Goal: Task Accomplishment & Management: Understand process/instructions

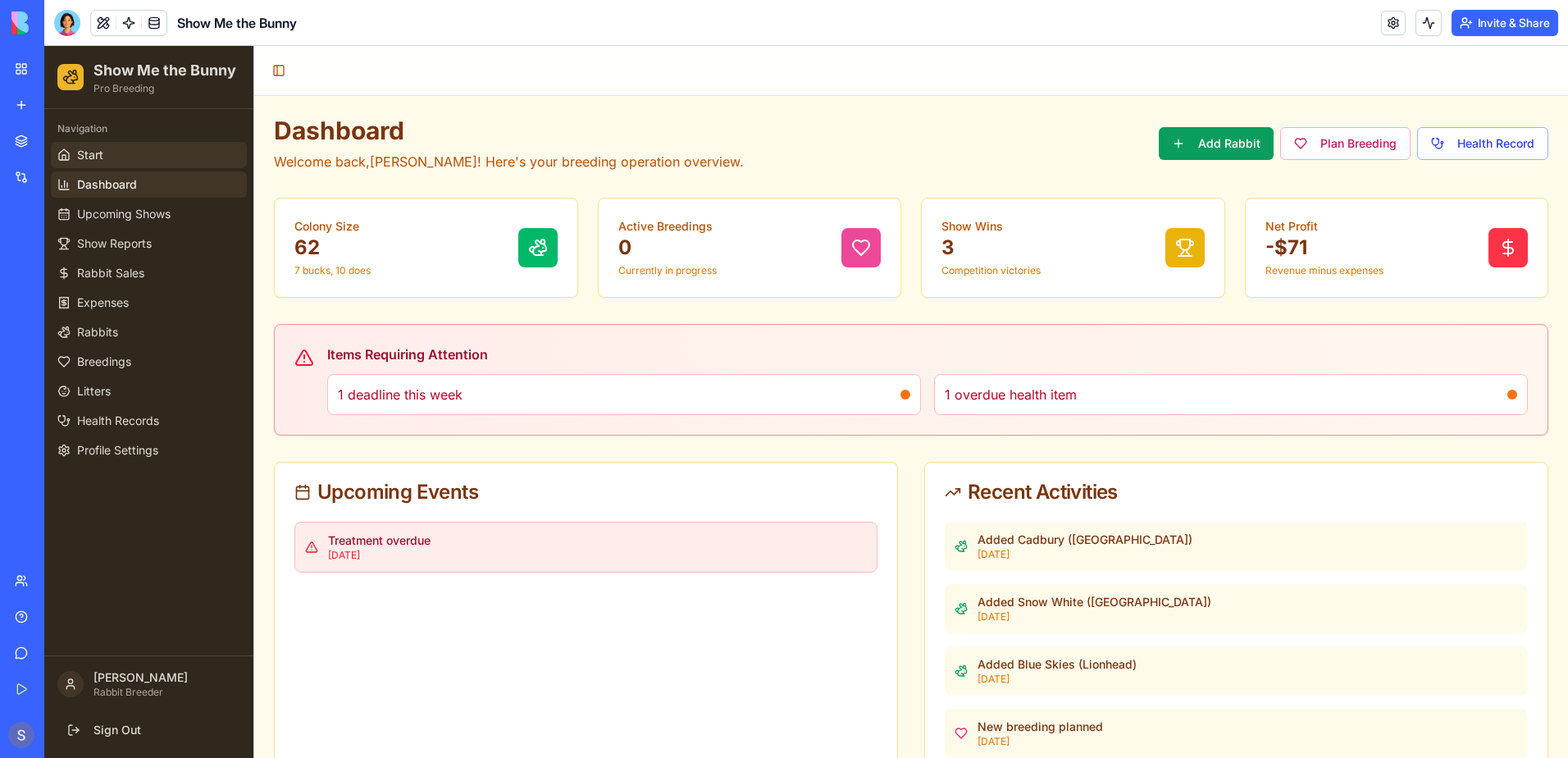
click at [84, 164] on link "Start" at bounding box center [149, 154] width 196 height 26
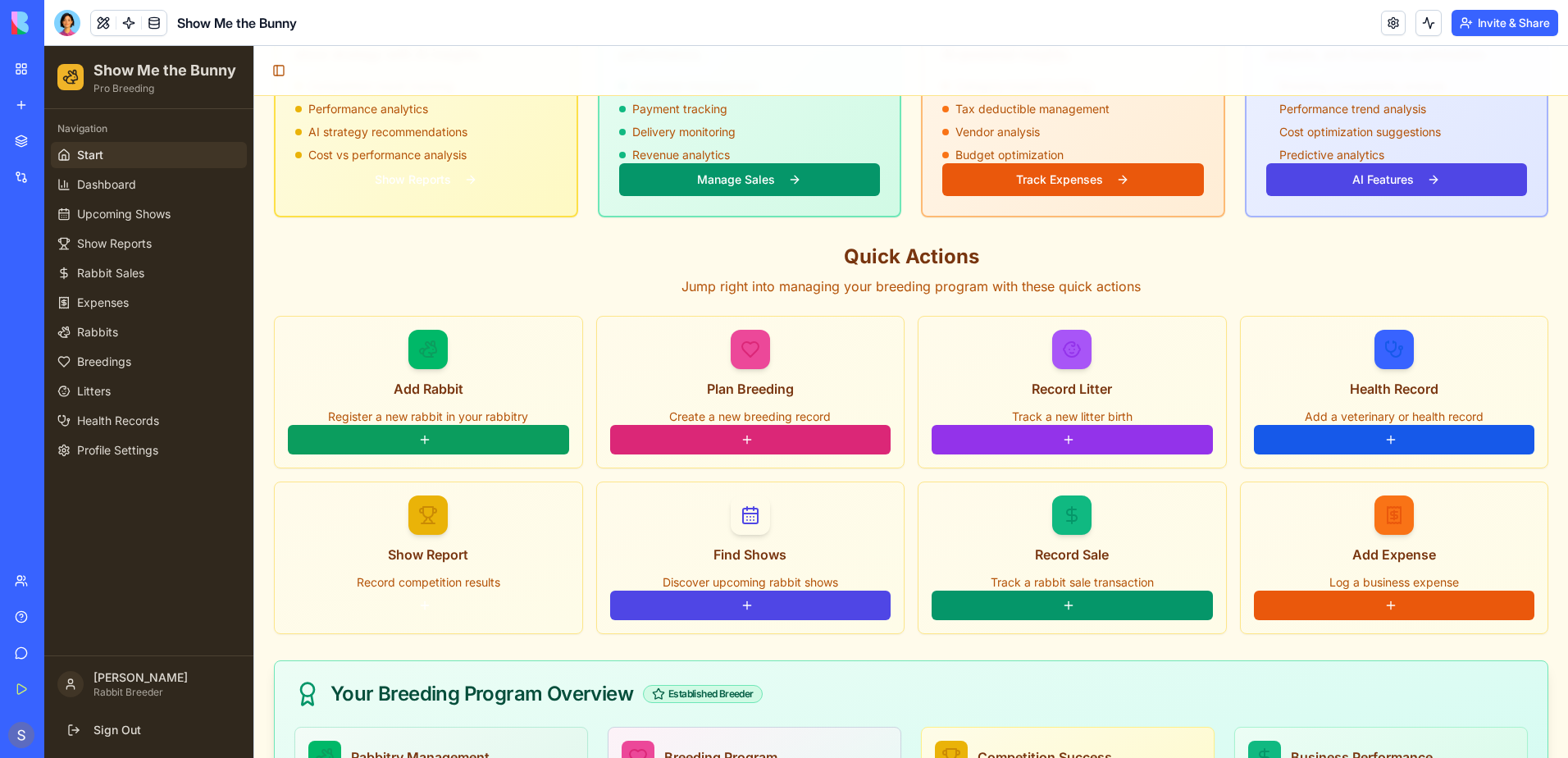
scroll to position [1148, 0]
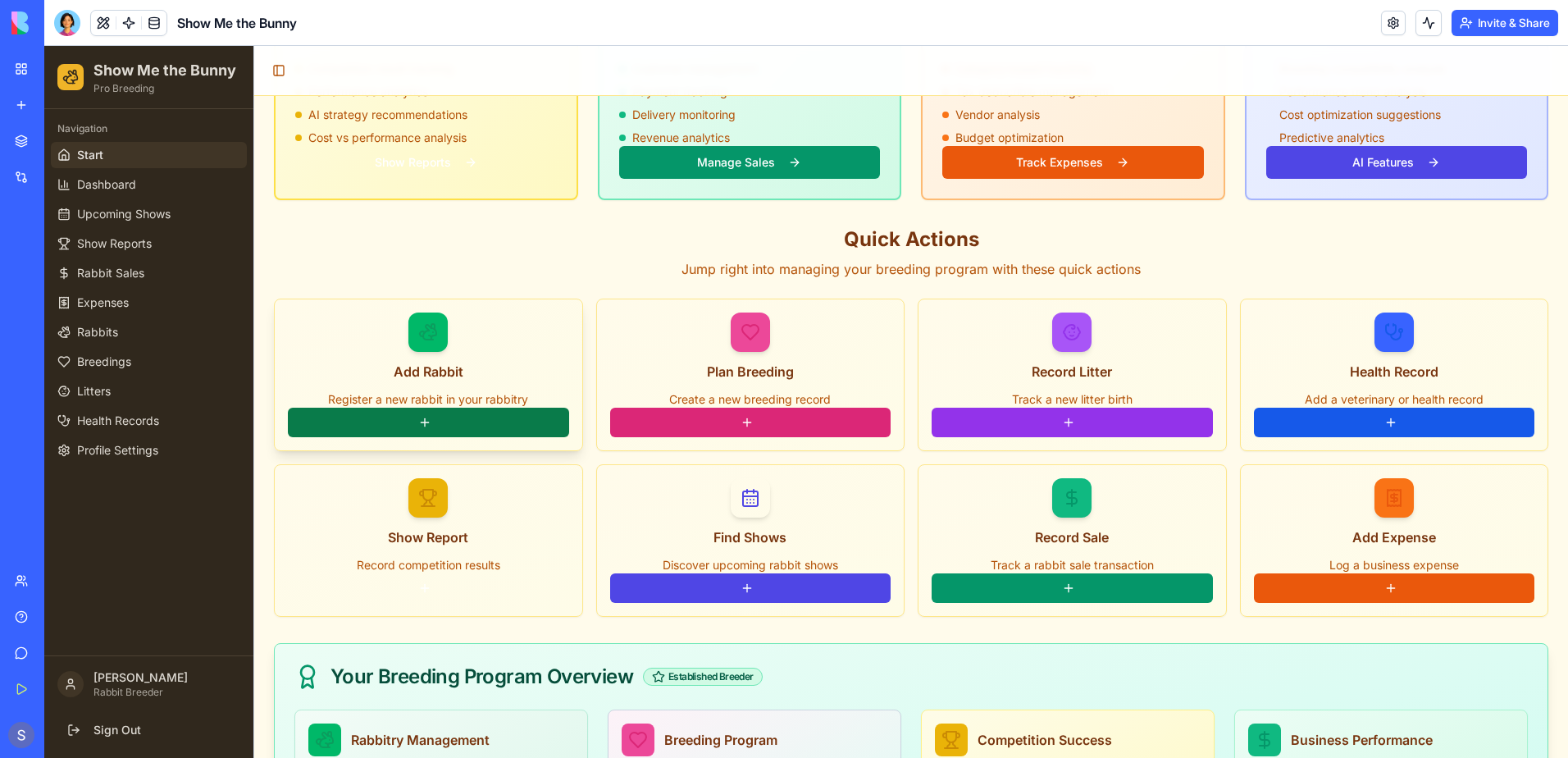
click at [394, 407] on button at bounding box center [428, 422] width 281 height 30
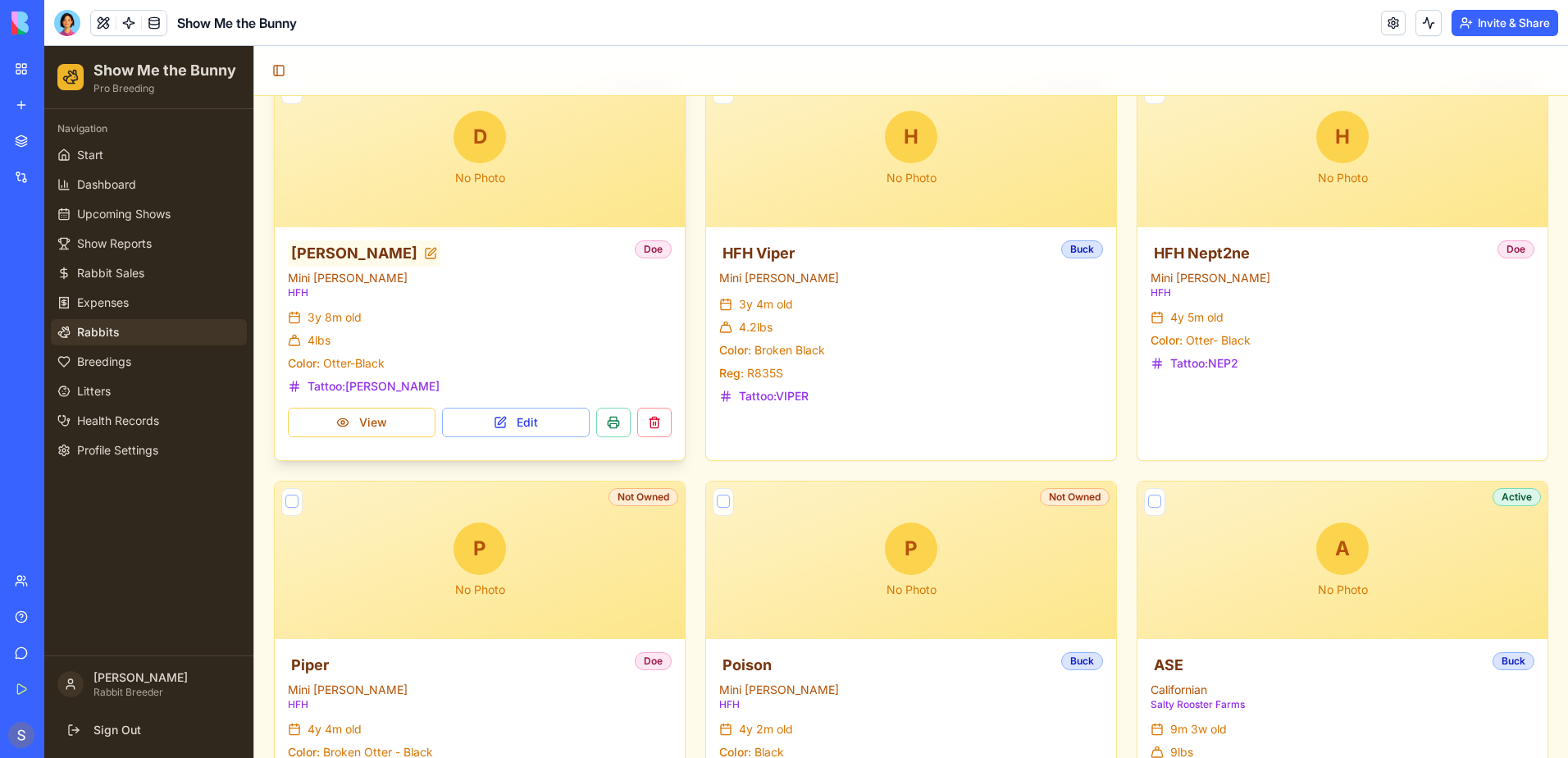
scroll to position [1394, 0]
click at [339, 432] on button "View" at bounding box center [361, 422] width 148 height 30
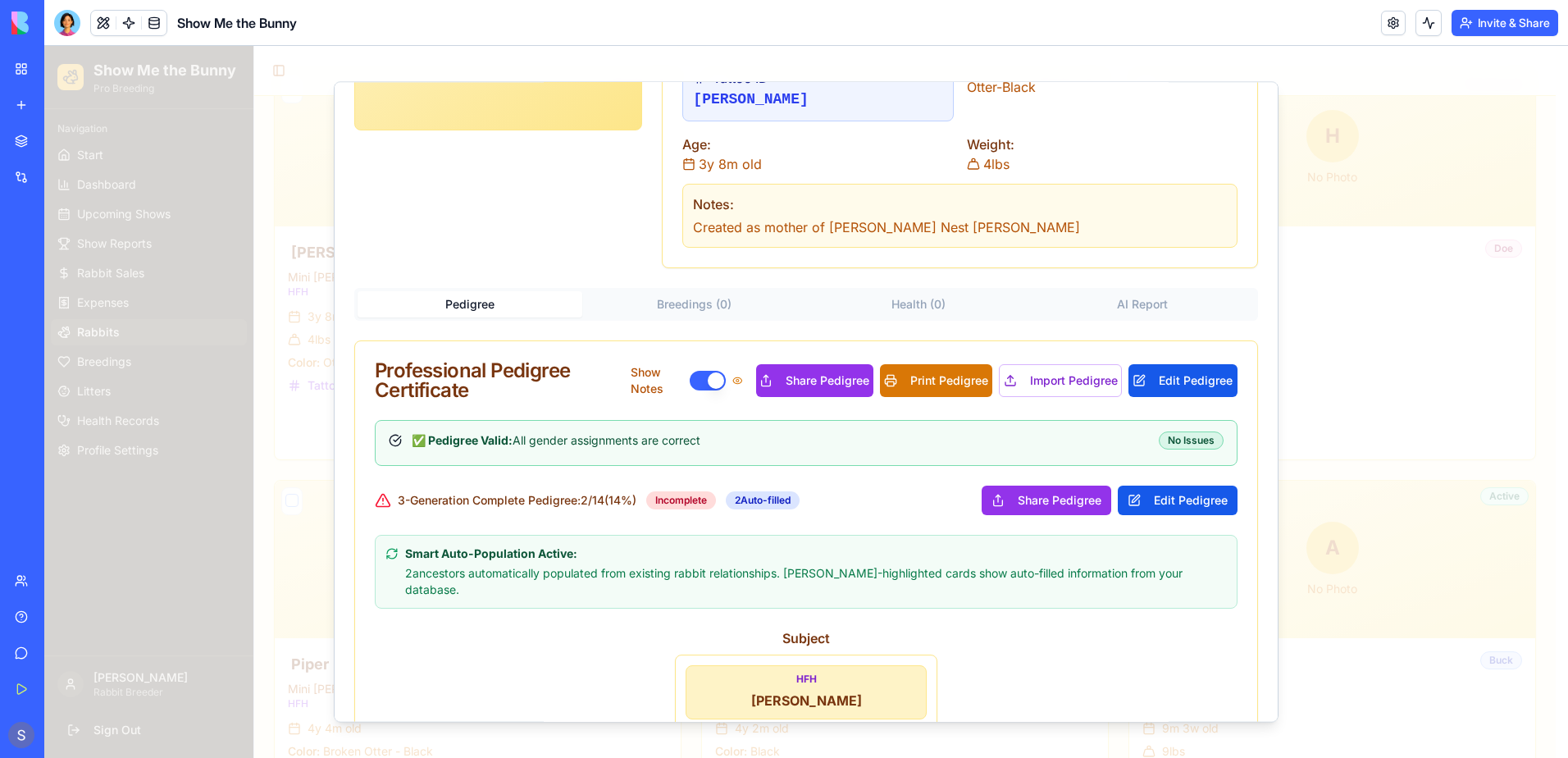
scroll to position [219, 0]
click at [916, 392] on button "Print Pedigree" at bounding box center [936, 381] width 112 height 33
click at [569, 664] on div "Subject HFH [PERSON_NAME] Tattoo: [PERSON_NAME] Born: [DEMOGRAPHIC_DATA] Breed:…" at bounding box center [805, 727] width 862 height 197
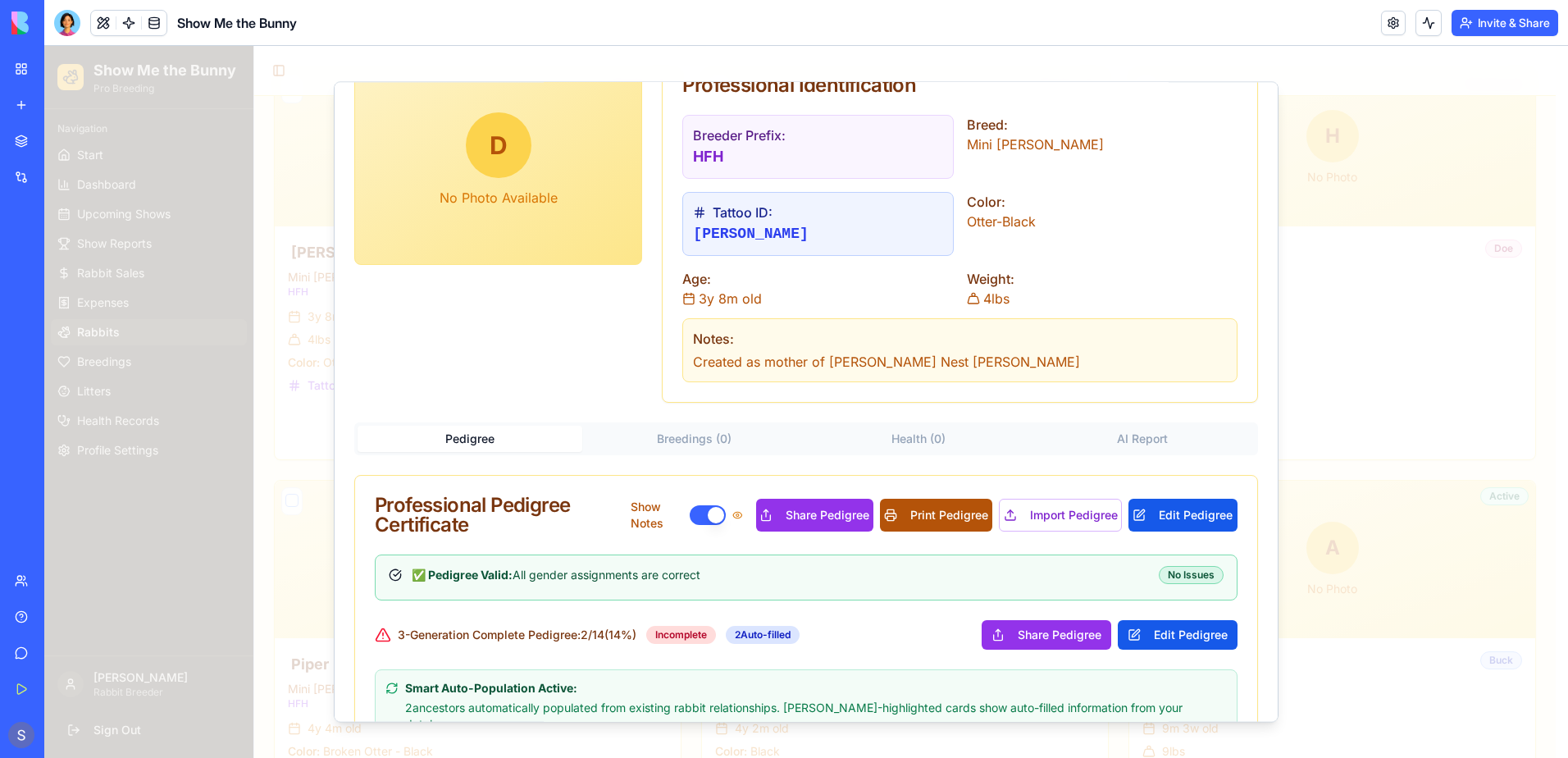
scroll to position [0, 0]
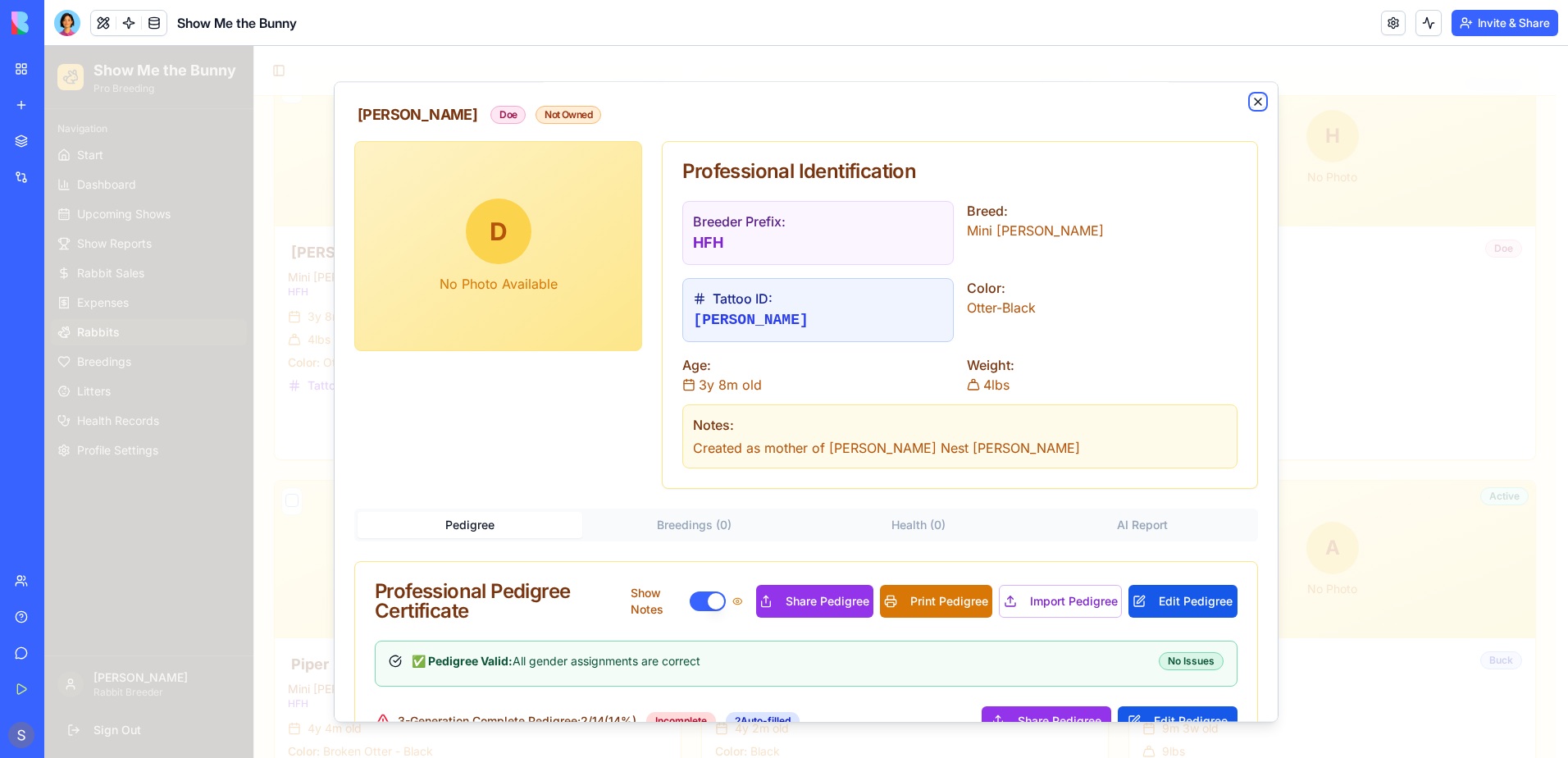
click at [1255, 101] on icon "button" at bounding box center [1258, 102] width 6 height 6
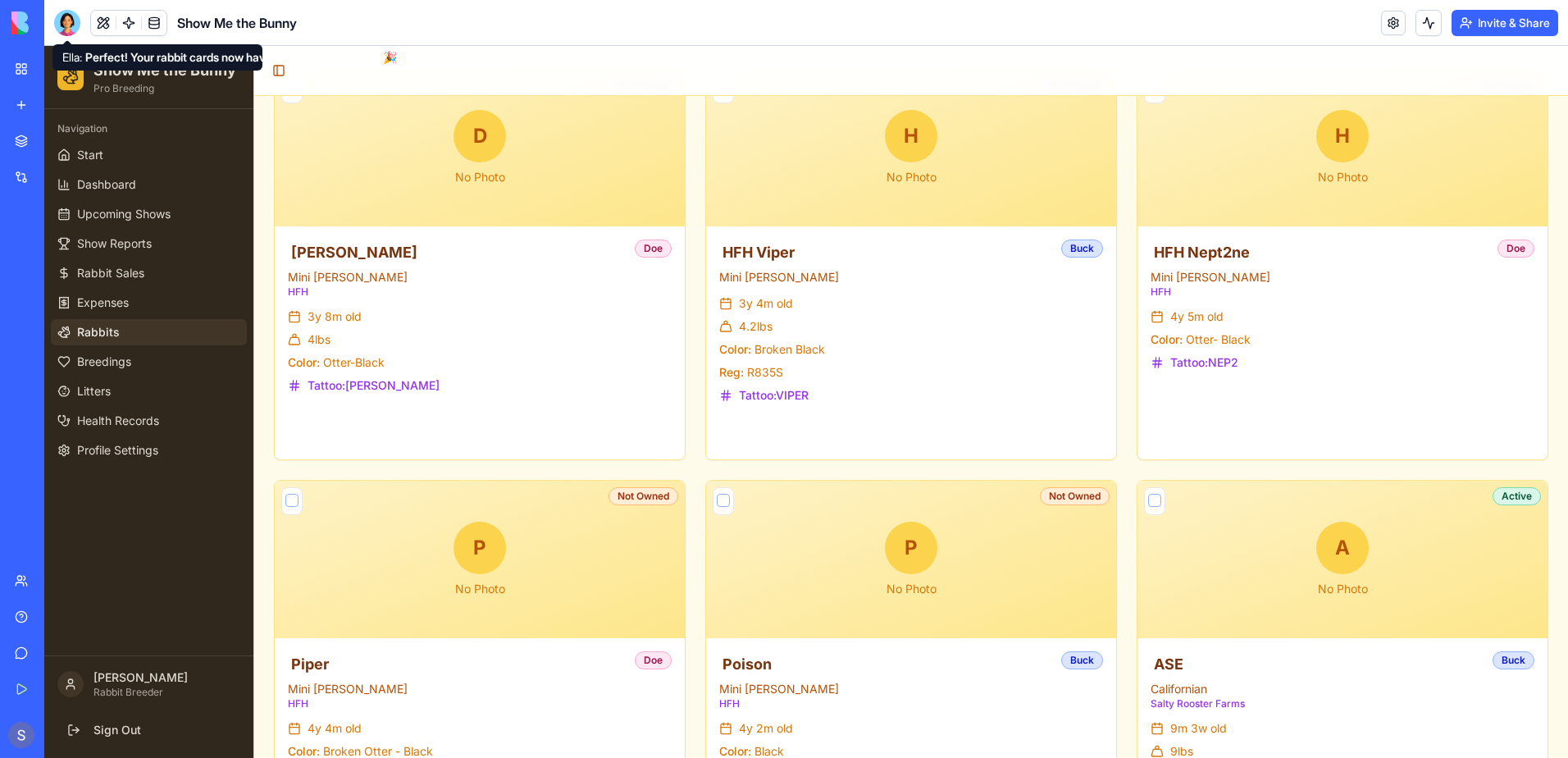
click at [62, 22] on div at bounding box center [67, 23] width 26 height 26
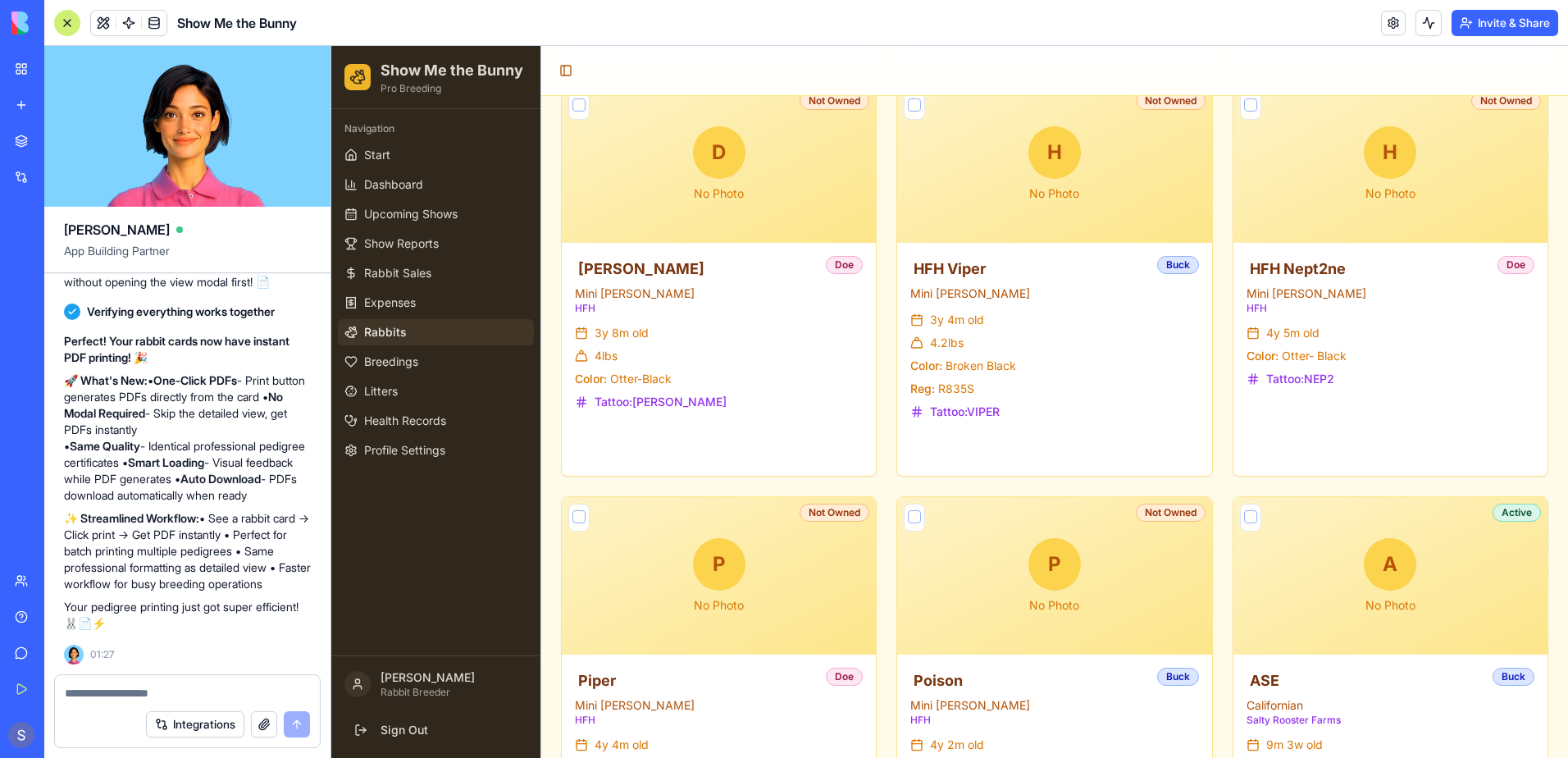
scroll to position [78821, 0]
click at [377, 160] on span "Start" at bounding box center [377, 155] width 26 height 16
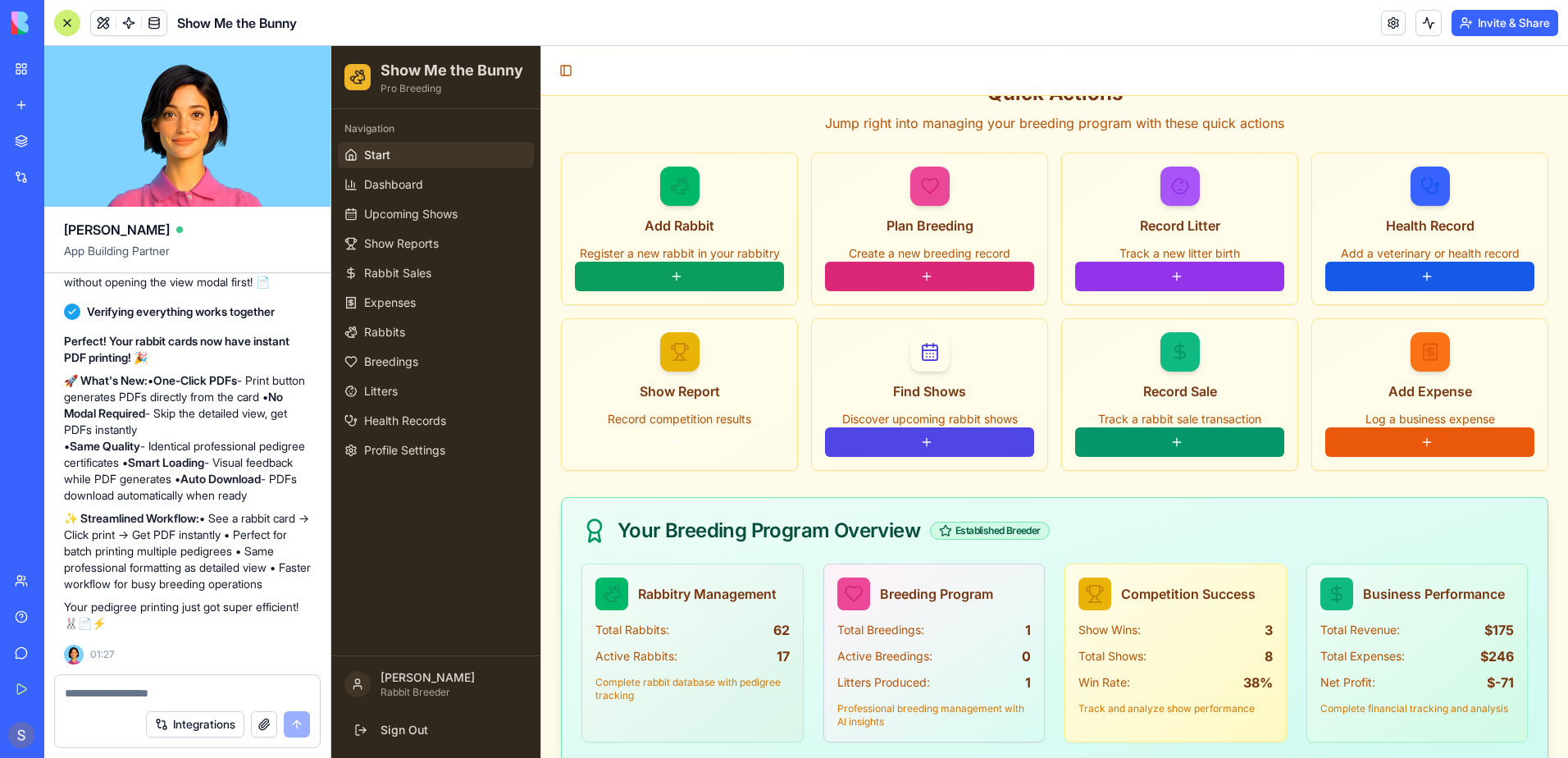
scroll to position [78821, 0]
click at [77, 693] on textarea at bounding box center [187, 693] width 245 height 16
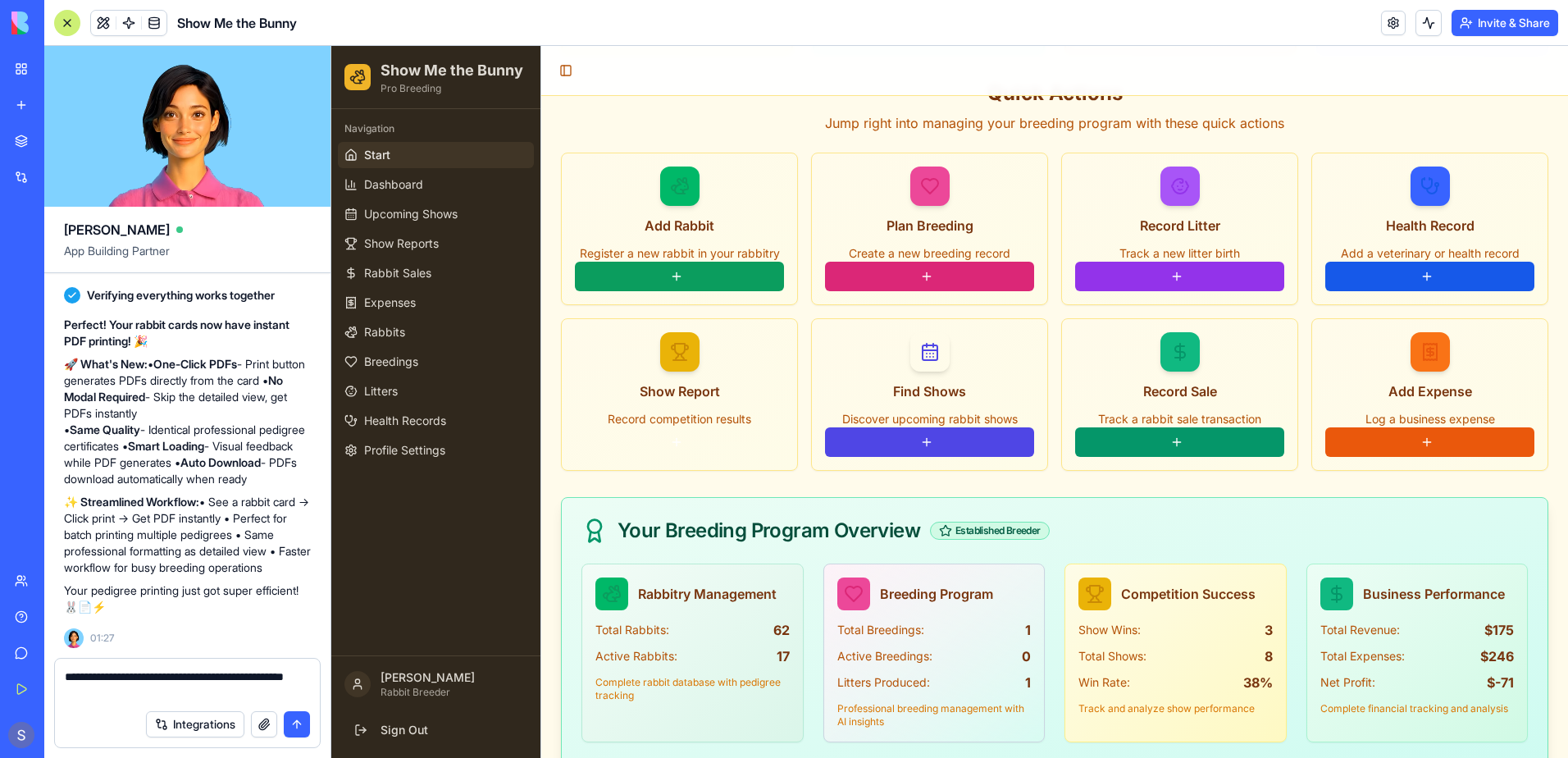
type textarea "**********"
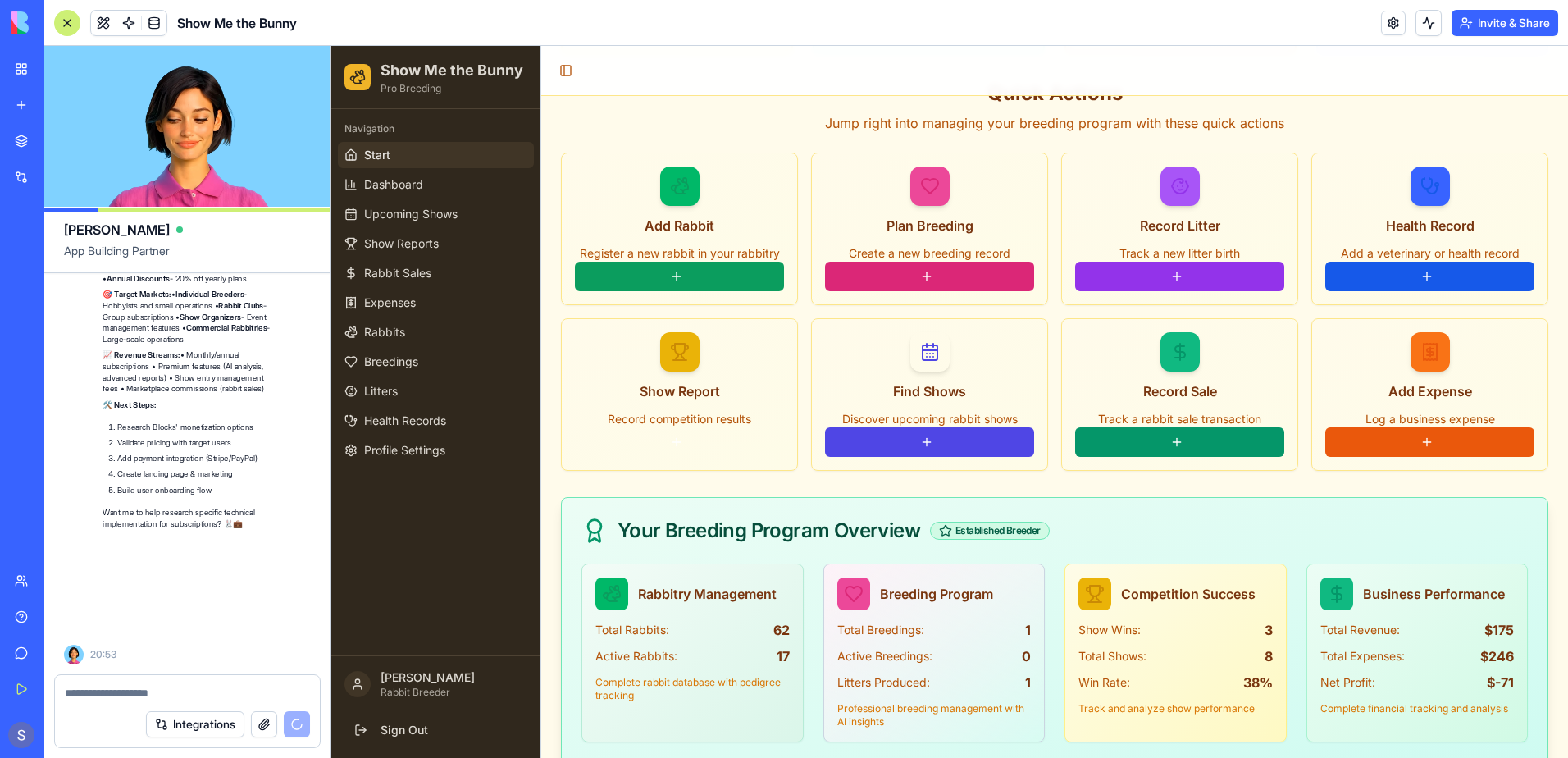
scroll to position [79644, 0]
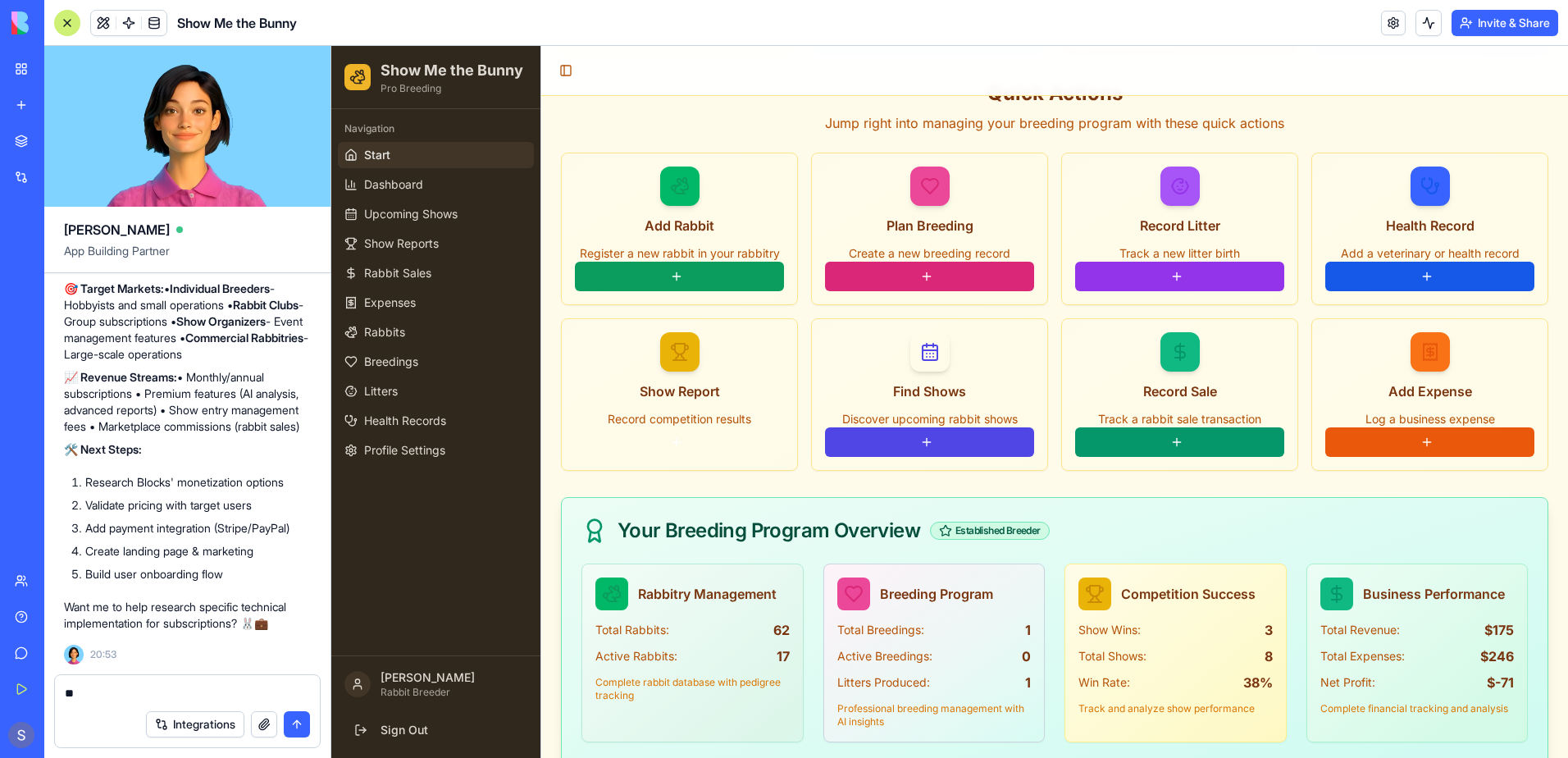
type textarea "***"
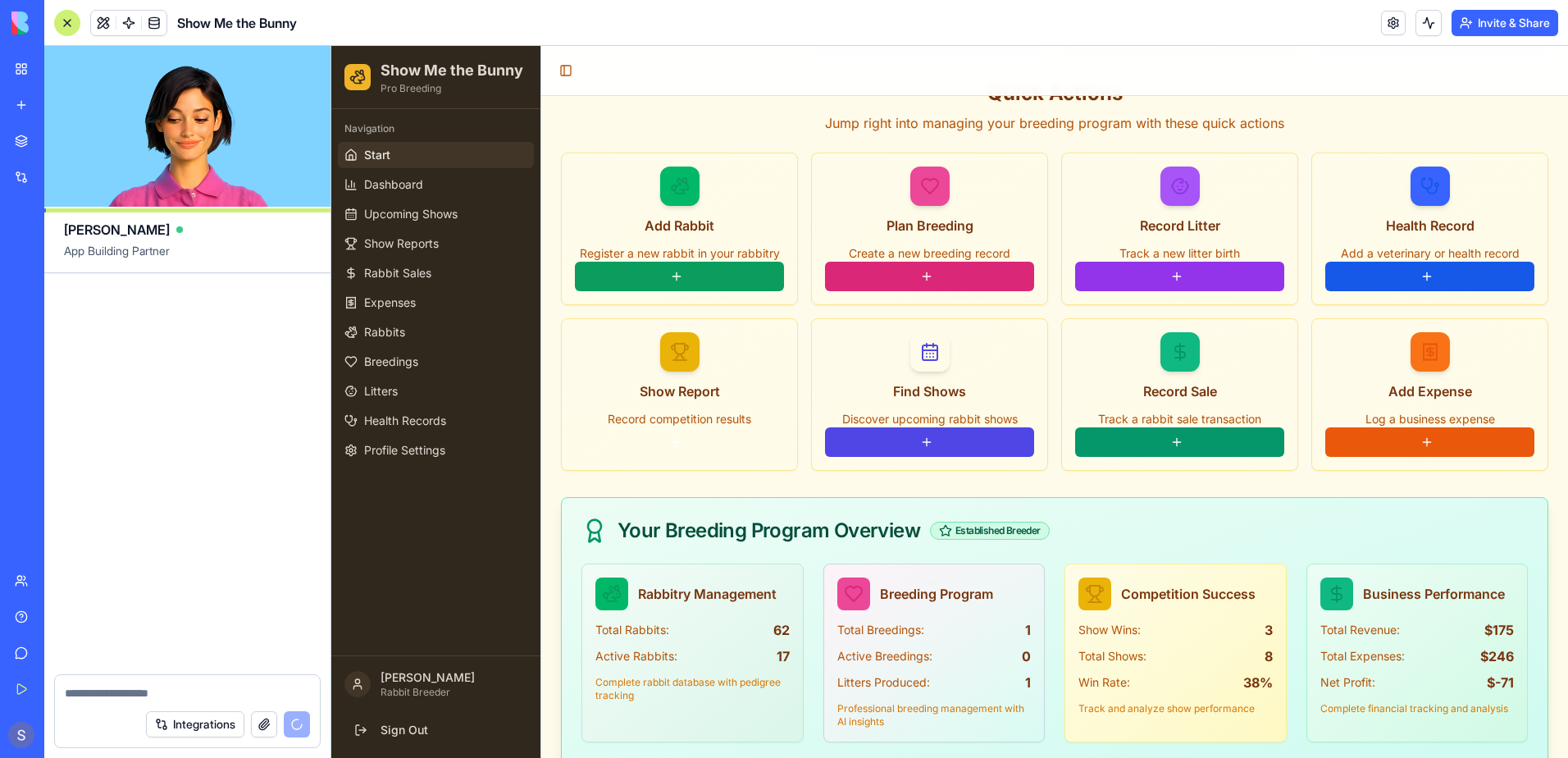
scroll to position [82054, 0]
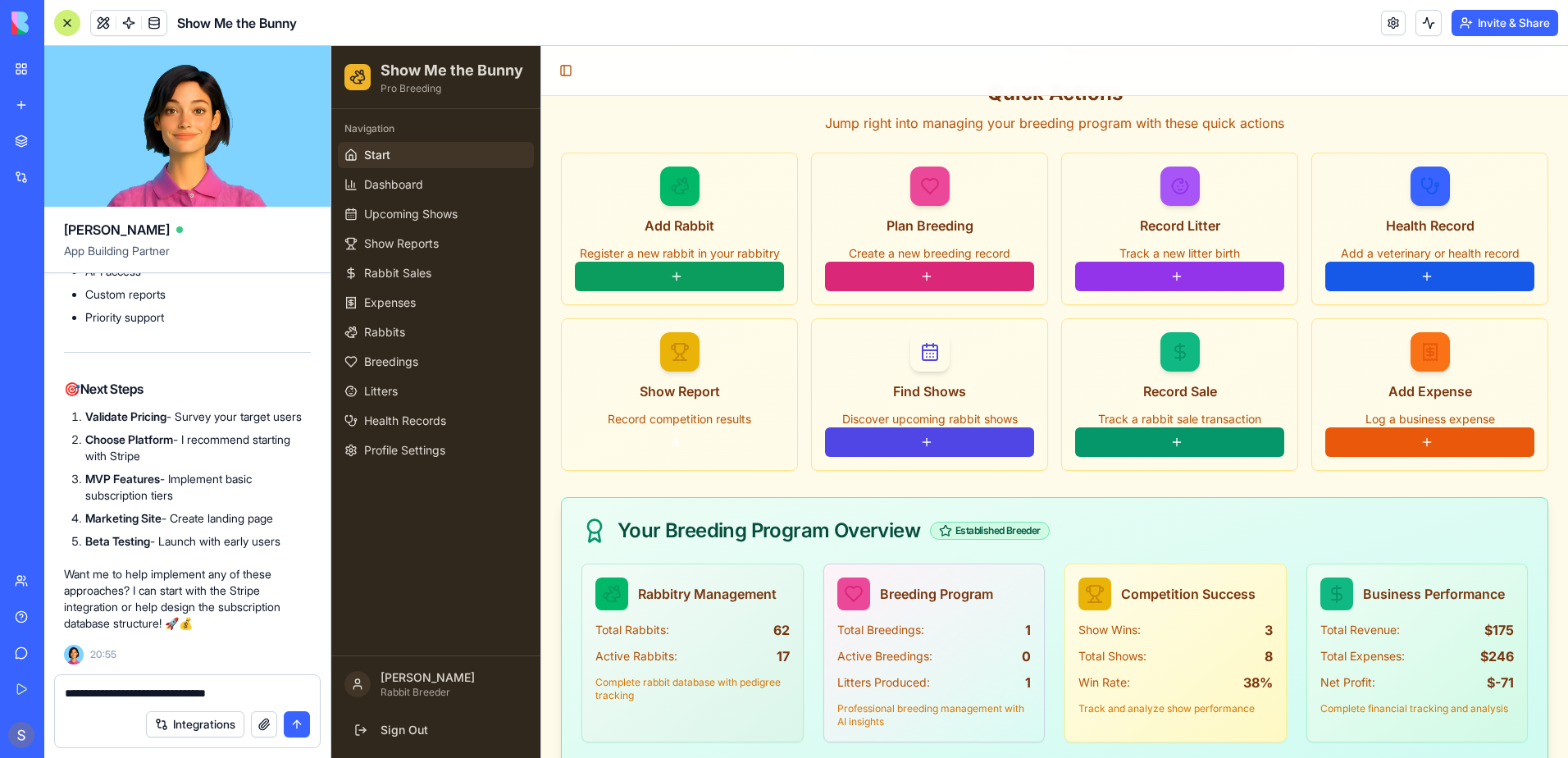
type textarea "**********"
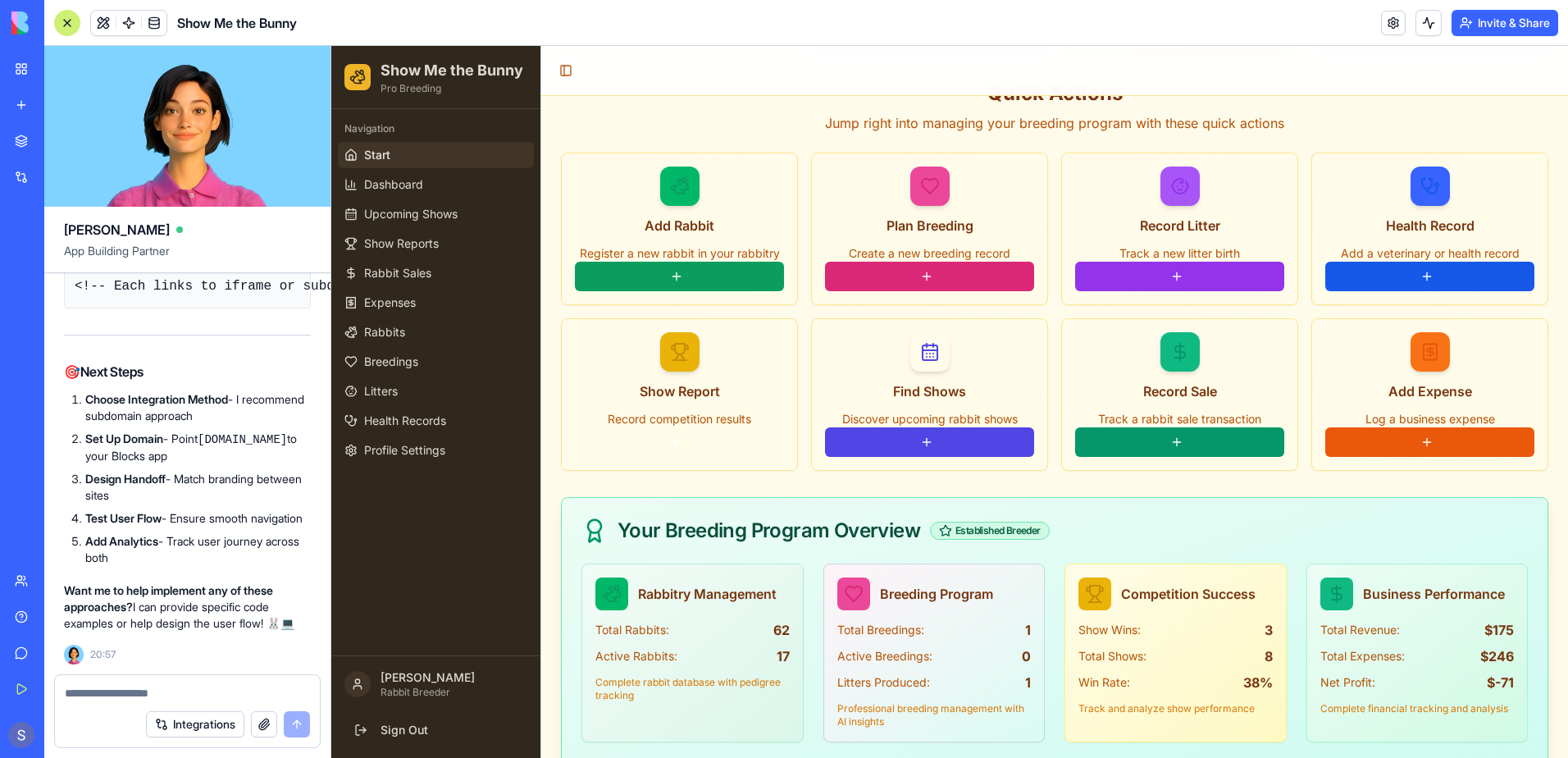
scroll to position [84656, 0]
drag, startPoint x: 210, startPoint y: 423, endPoint x: 310, endPoint y: 424, distance: 100.0
click at [287, 432] on code "[DOMAIN_NAME]" at bounding box center [242, 439] width 90 height 13
drag, startPoint x: 310, startPoint y: 424, endPoint x: 286, endPoint y: 421, distance: 24.2
copy code "[DOMAIN_NAME]"
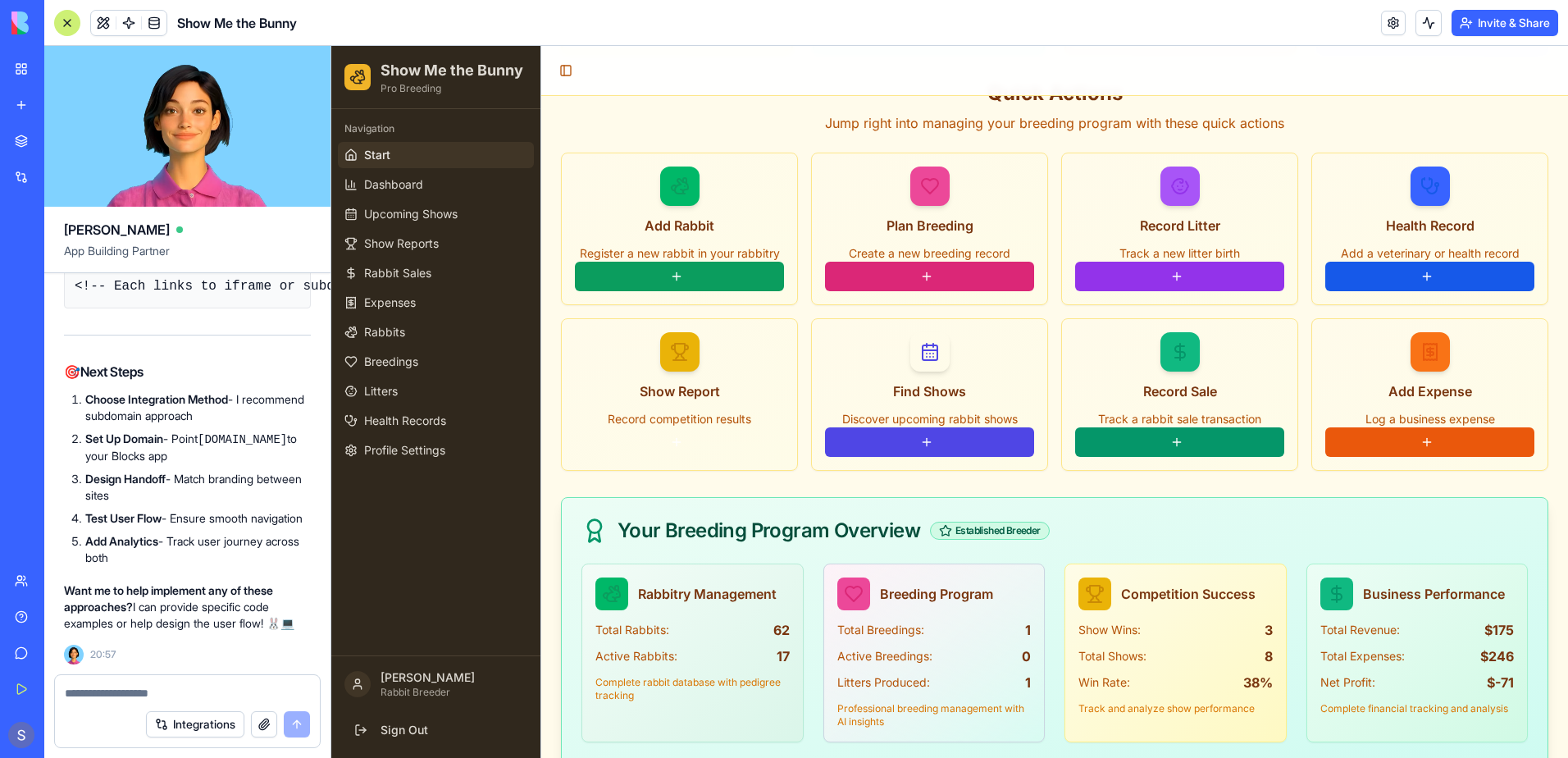
click at [170, 561] on li "Add Analytics - Track user journey across both" at bounding box center [198, 549] width 226 height 33
click at [656, 261] on button at bounding box center [679, 276] width 209 height 30
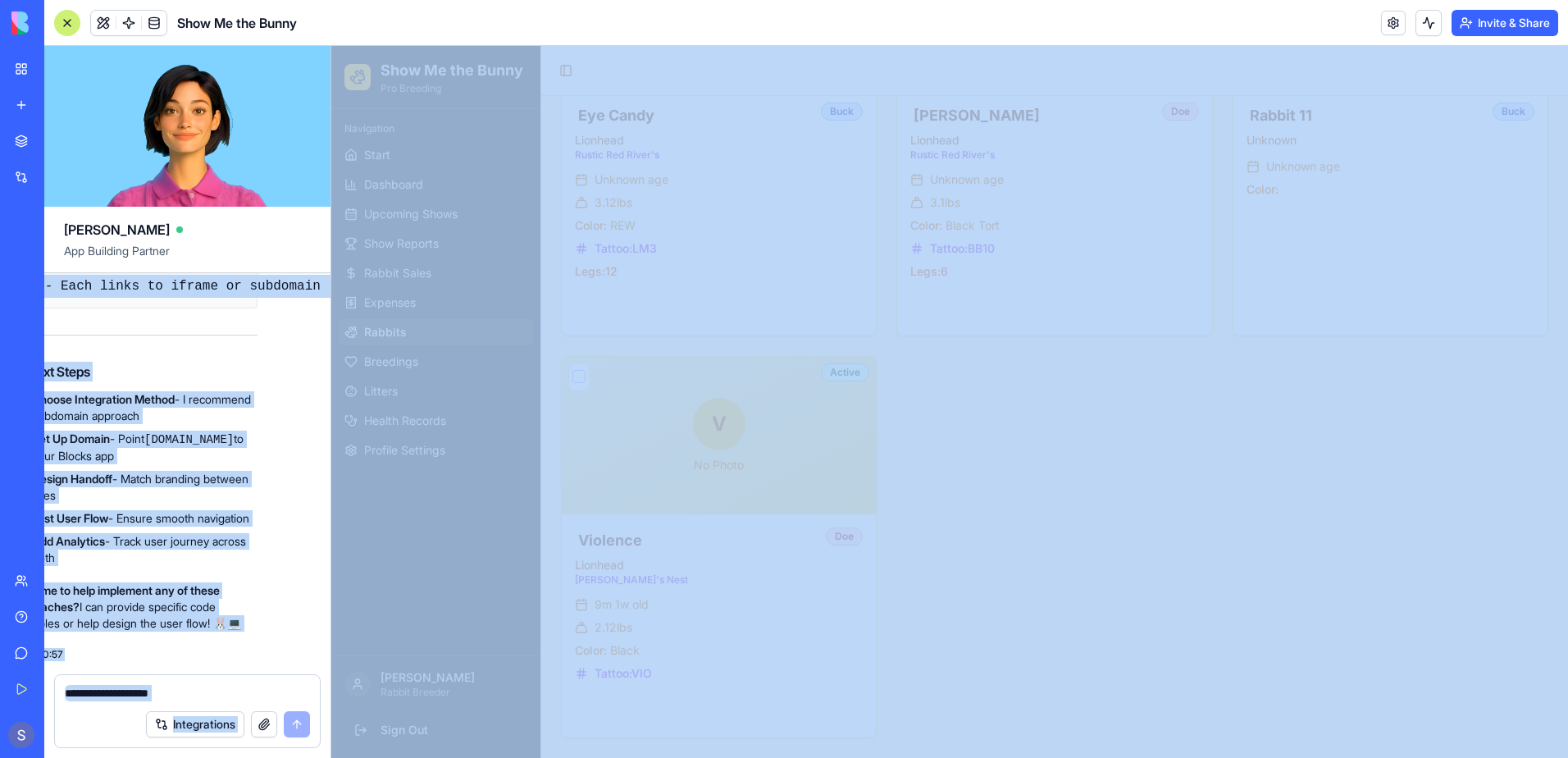
scroll to position [83016, 206]
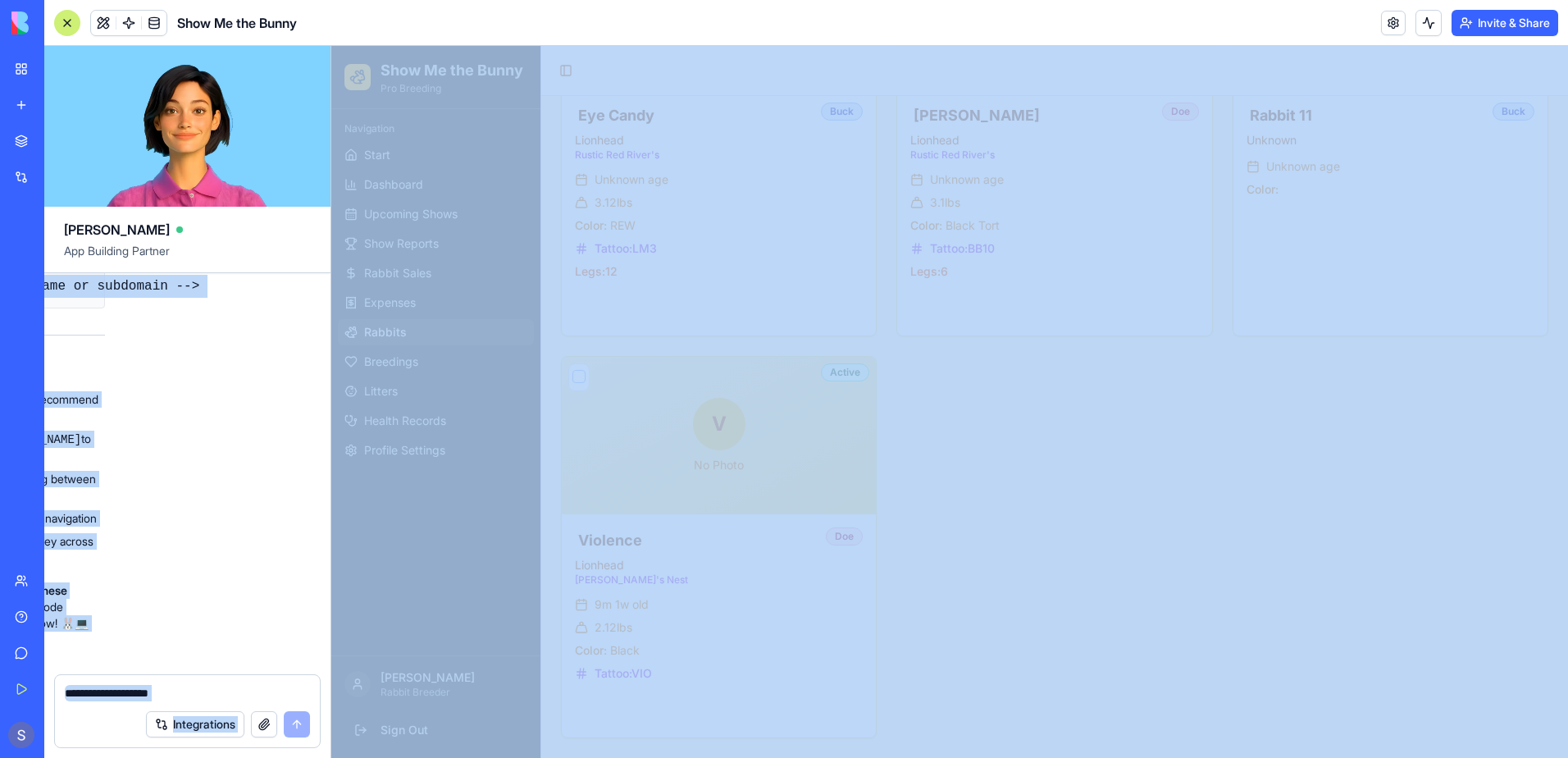
drag, startPoint x: 79, startPoint y: 549, endPoint x: 49, endPoint y: 576, distance: 40.4
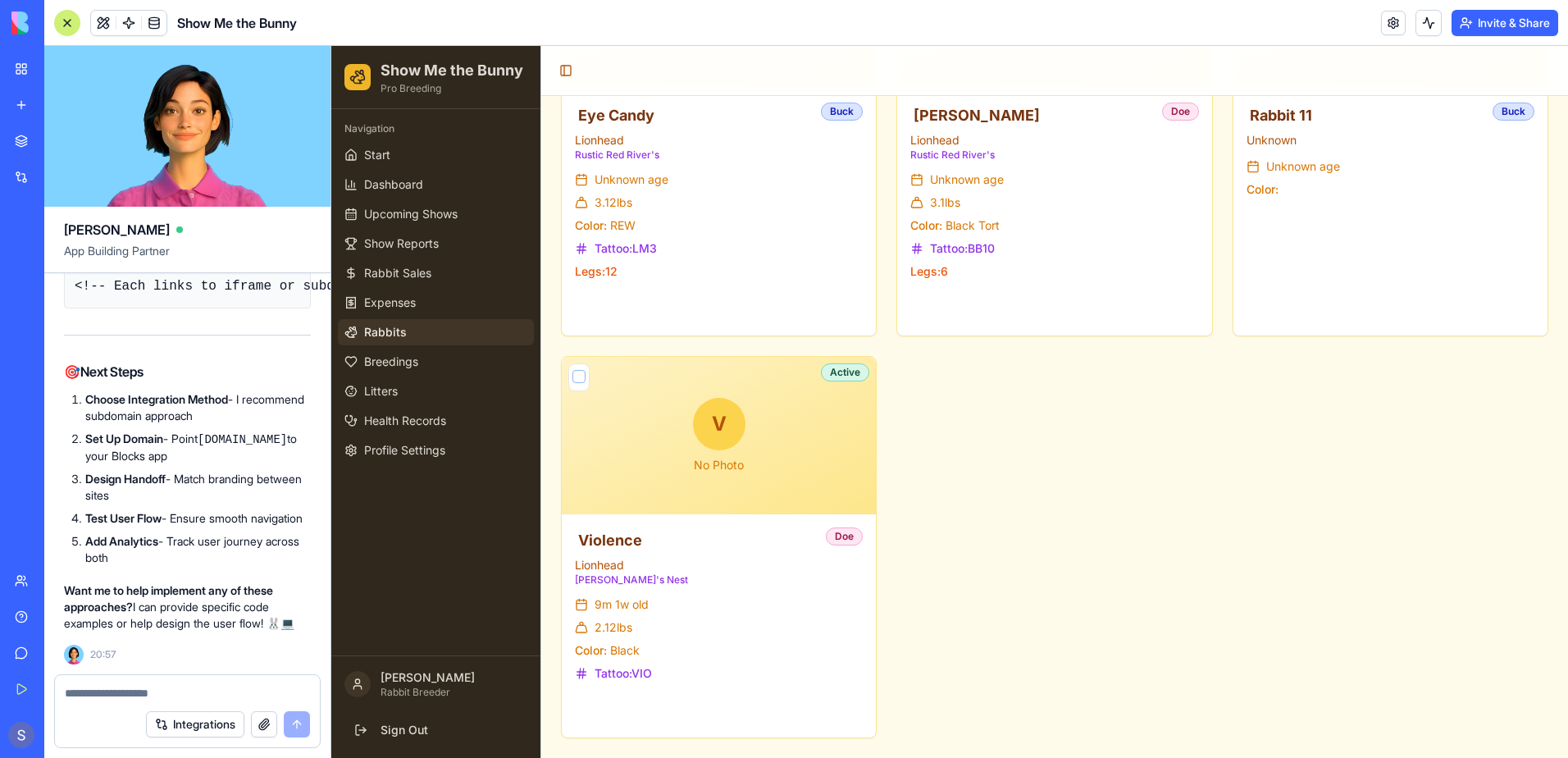
drag, startPoint x: 243, startPoint y: 584, endPoint x: 63, endPoint y: 568, distance: 180.7
drag, startPoint x: 63, startPoint y: 568, endPoint x: 106, endPoint y: 571, distance: 43.1
click at [95, 687] on textarea at bounding box center [187, 693] width 245 height 16
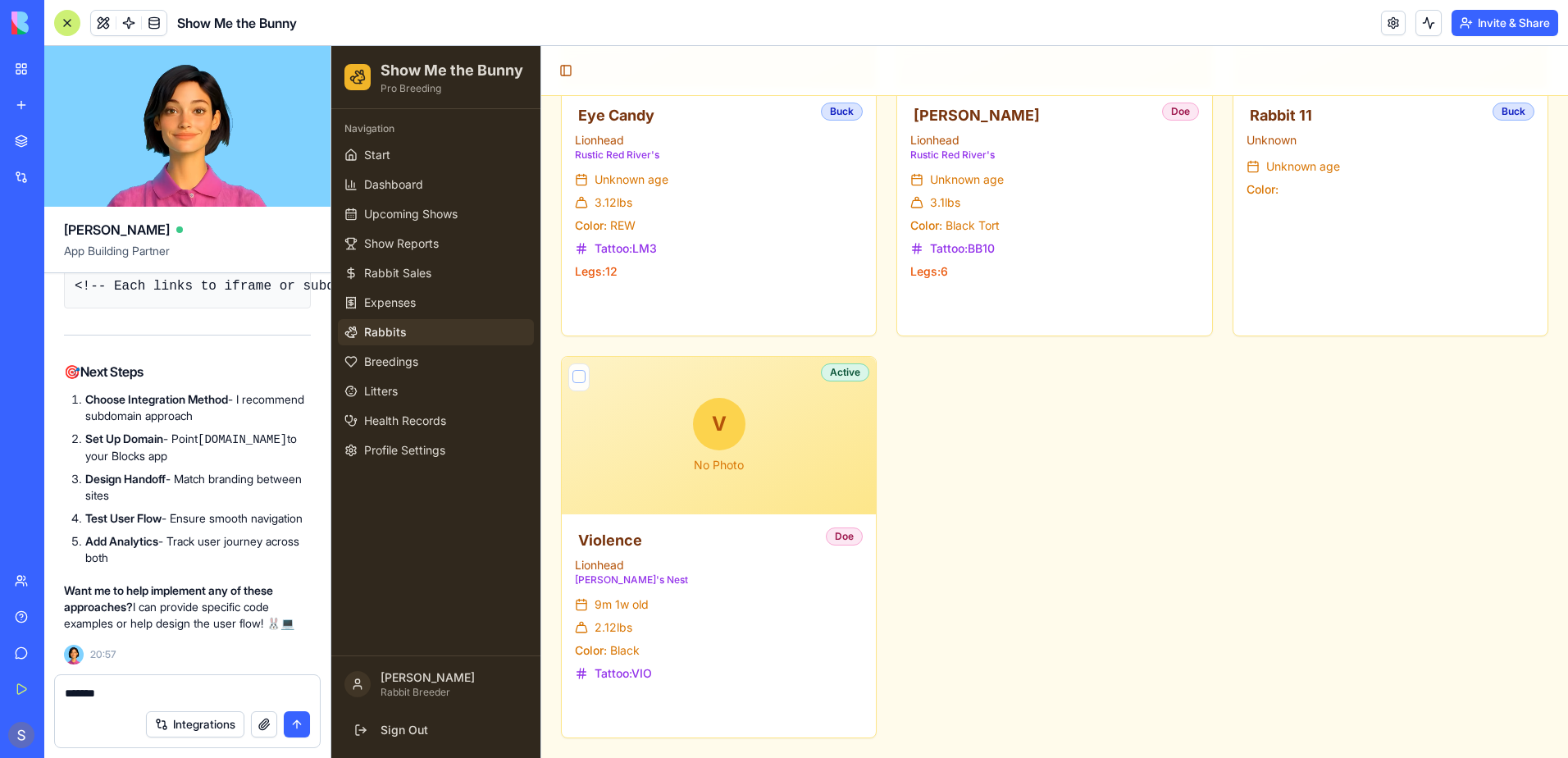
type textarea "********"
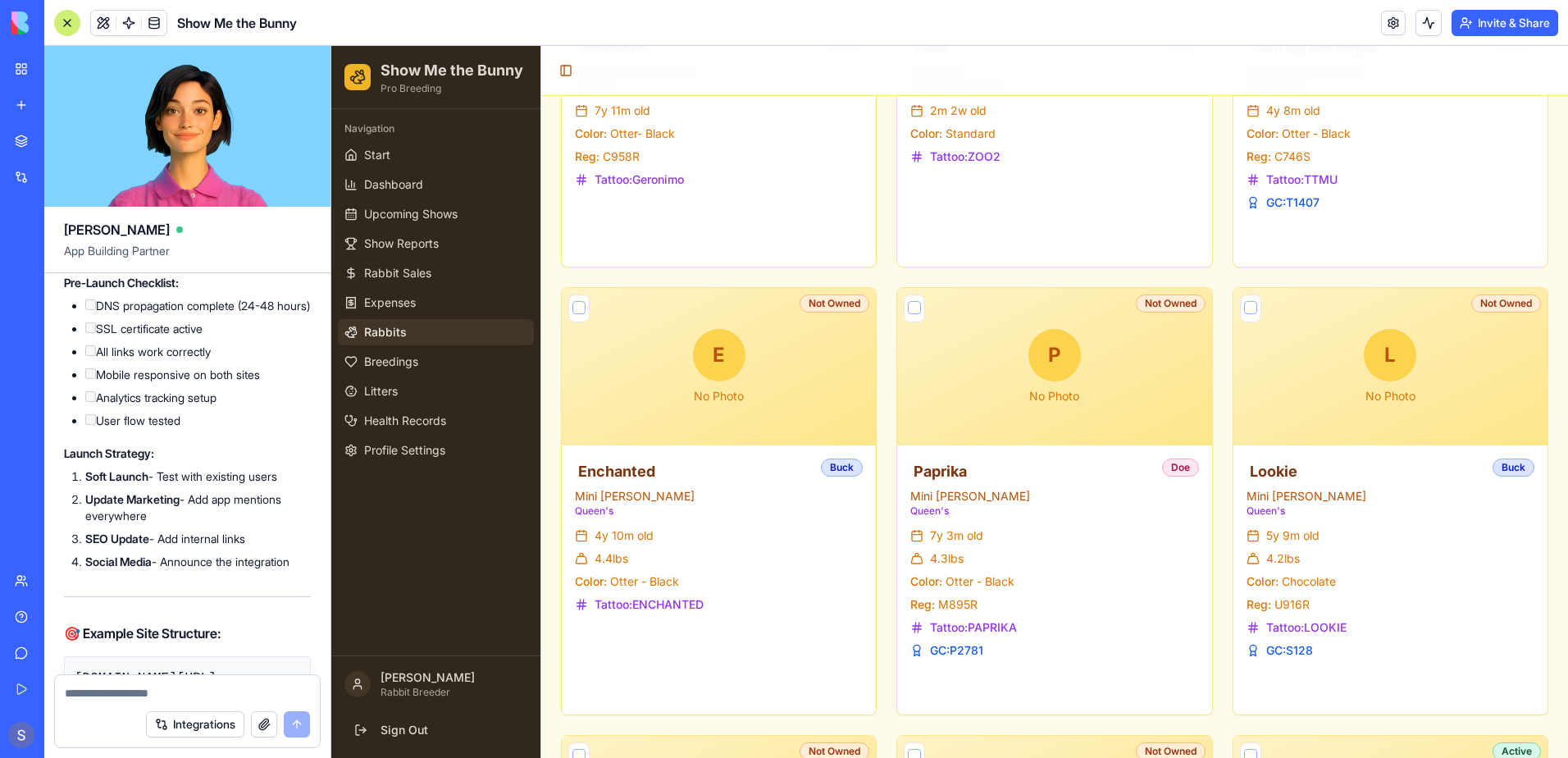
scroll to position [3825, 0]
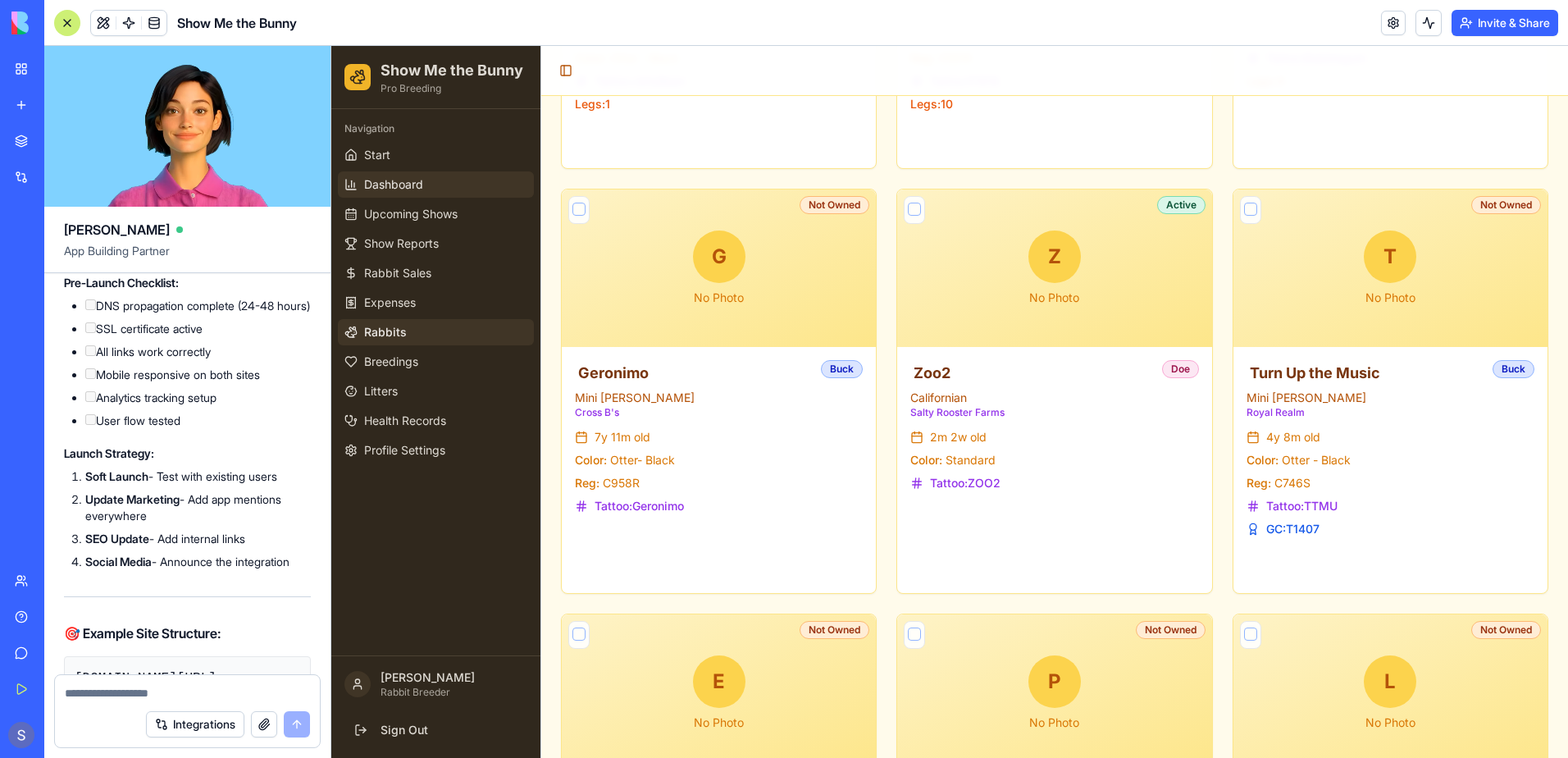
click at [436, 177] on link "Dashboard" at bounding box center [436, 184] width 196 height 26
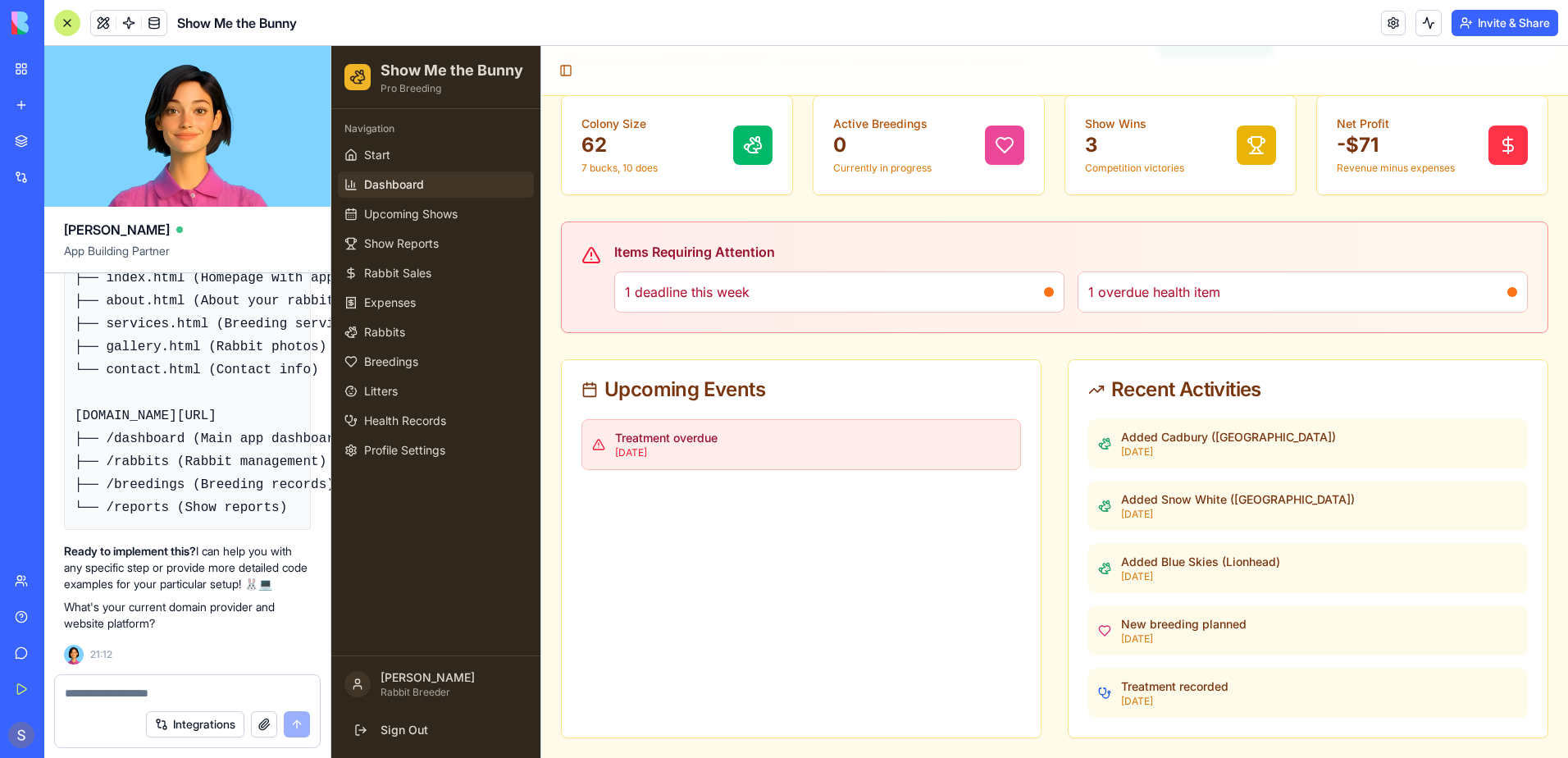
scroll to position [88932, 0]
click at [98, 694] on textarea at bounding box center [187, 693] width 245 height 16
type textarea "**********"
click at [290, 728] on button "submit" at bounding box center [297, 724] width 26 height 26
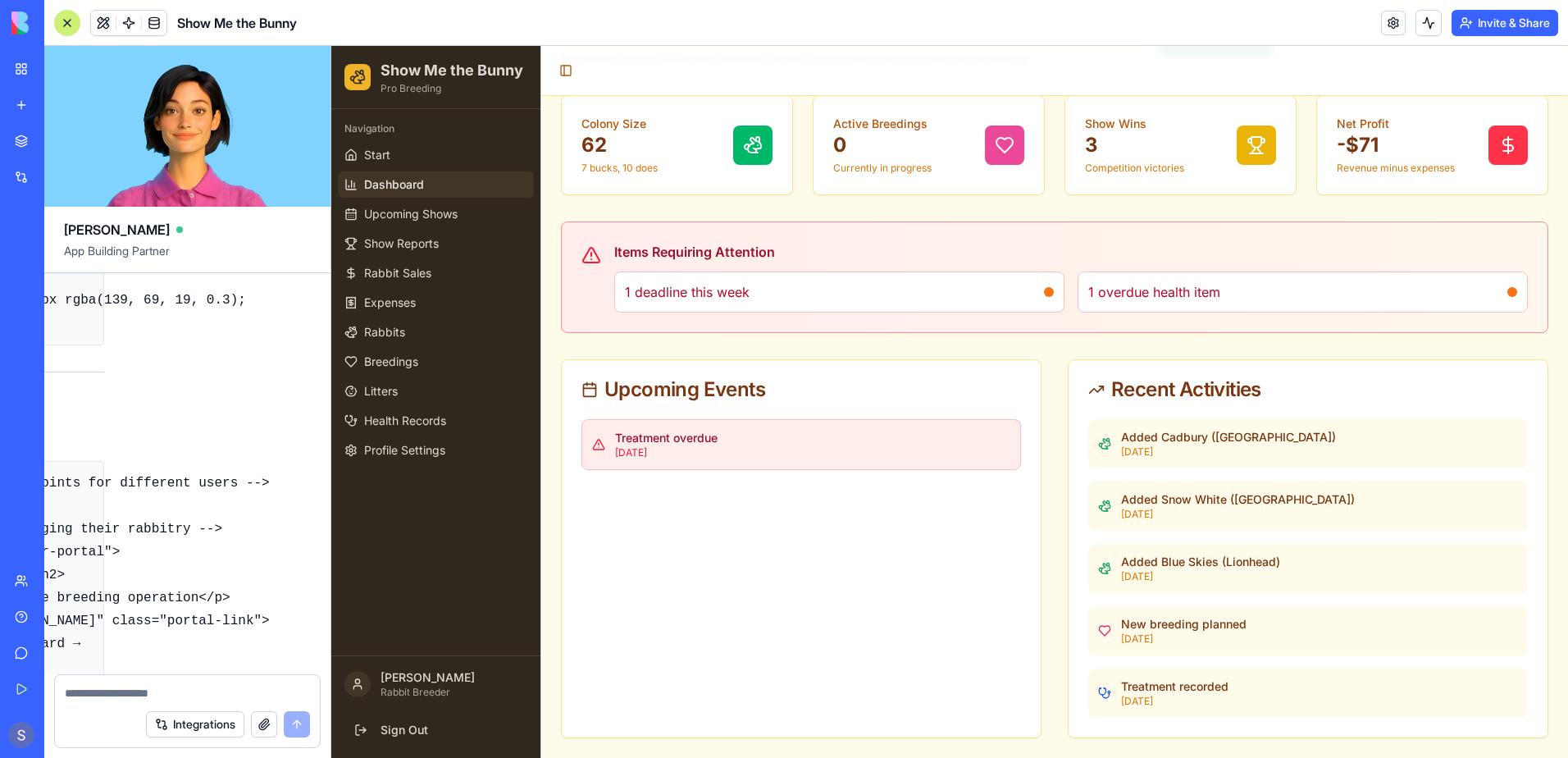
scroll to position [89380, 339]
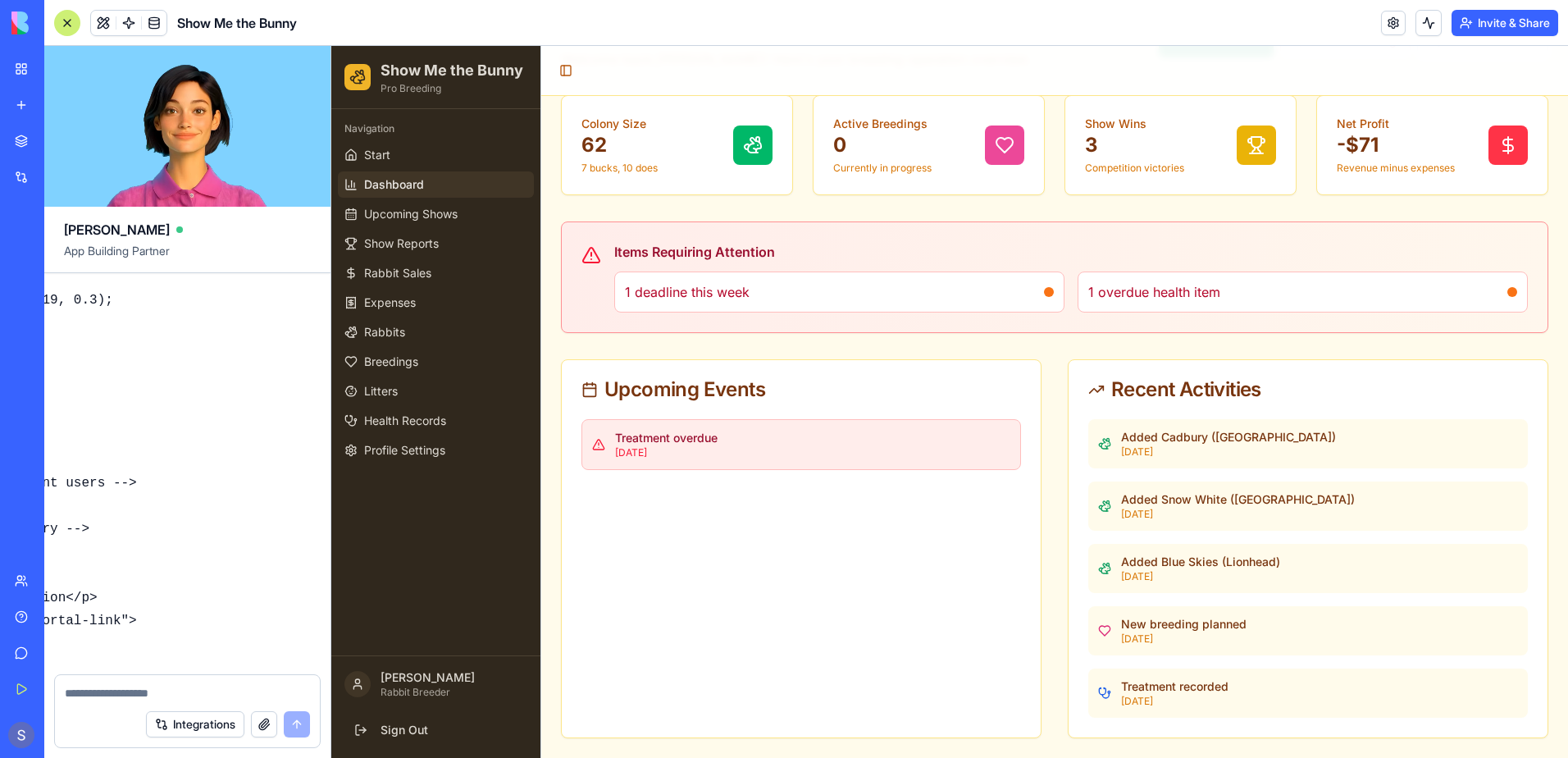
drag, startPoint x: 73, startPoint y: 480, endPoint x: 158, endPoint y: 475, distance: 85.1
click at [158, 475] on div "A rabbit pedigree tracking app Undo 20:13 🐰 Rabbit Pedigree Tracker Coming Up! …" at bounding box center [188, 473] width 287 height 401
copy code "[DOMAIN_NAME][URL] → Marketing & Info Site"
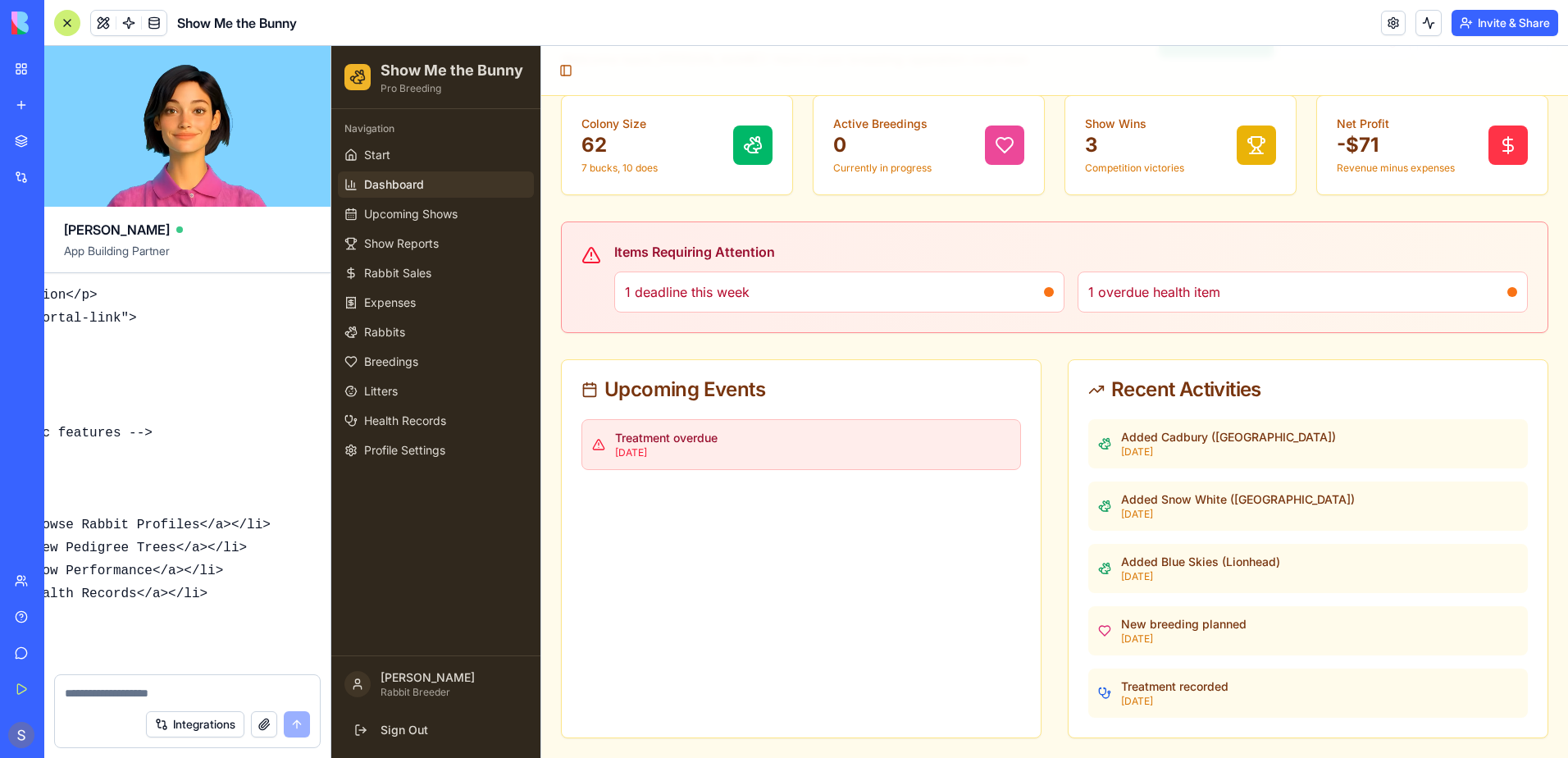
scroll to position [89789, 339]
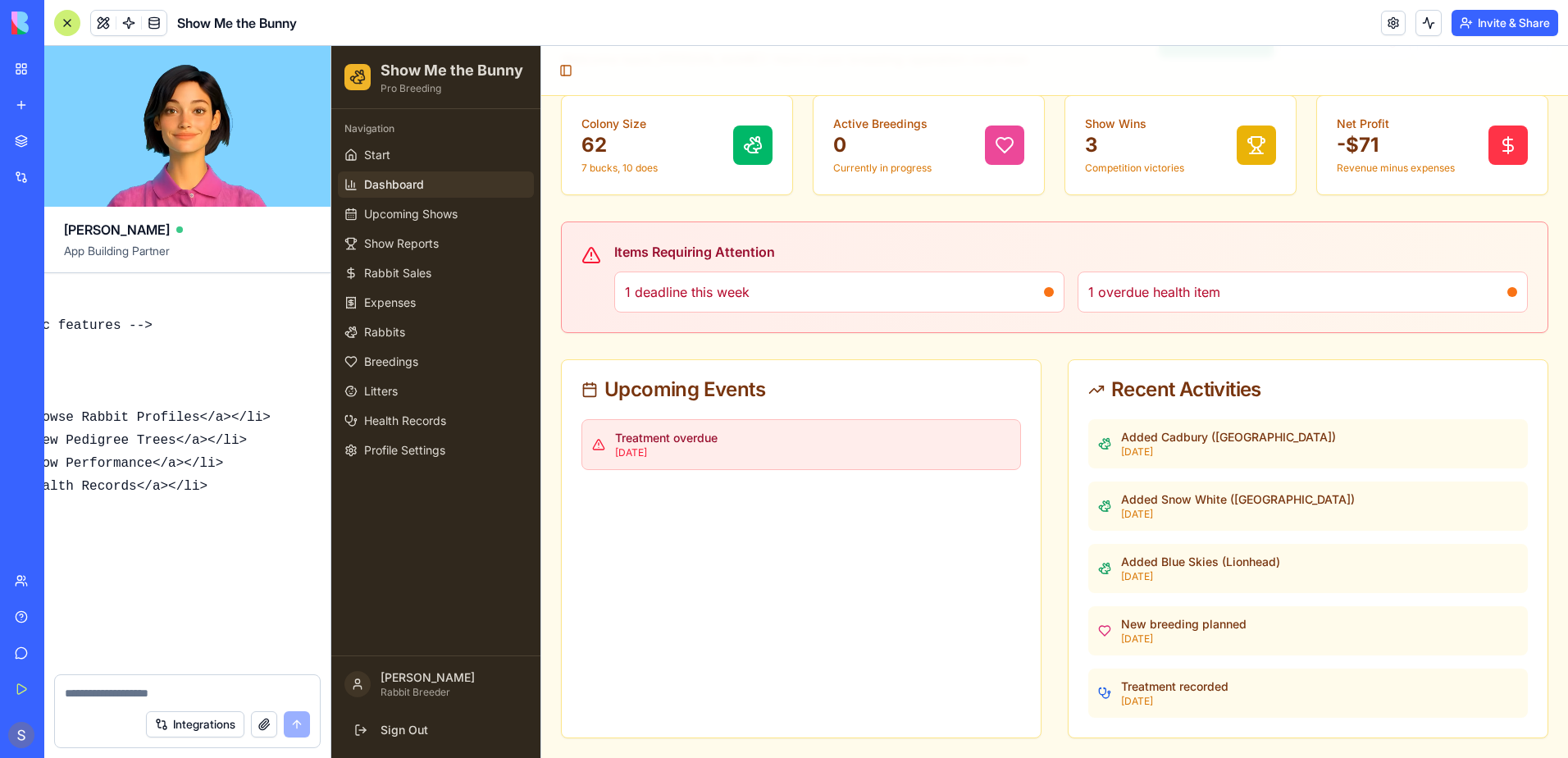
click at [54, 753] on div "Integrations" at bounding box center [188, 715] width 287 height 83
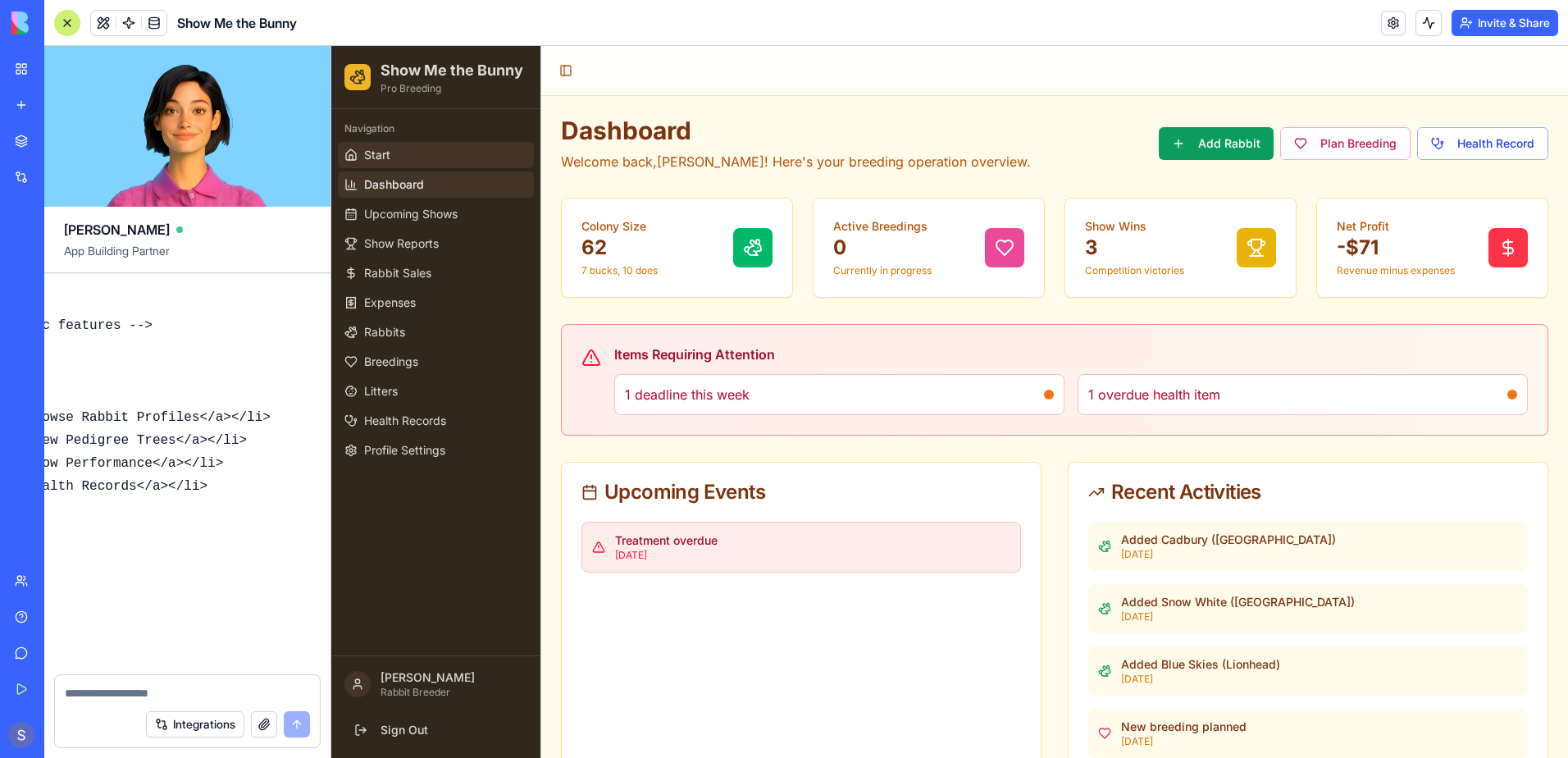
click at [385, 151] on span "Start" at bounding box center [377, 155] width 26 height 16
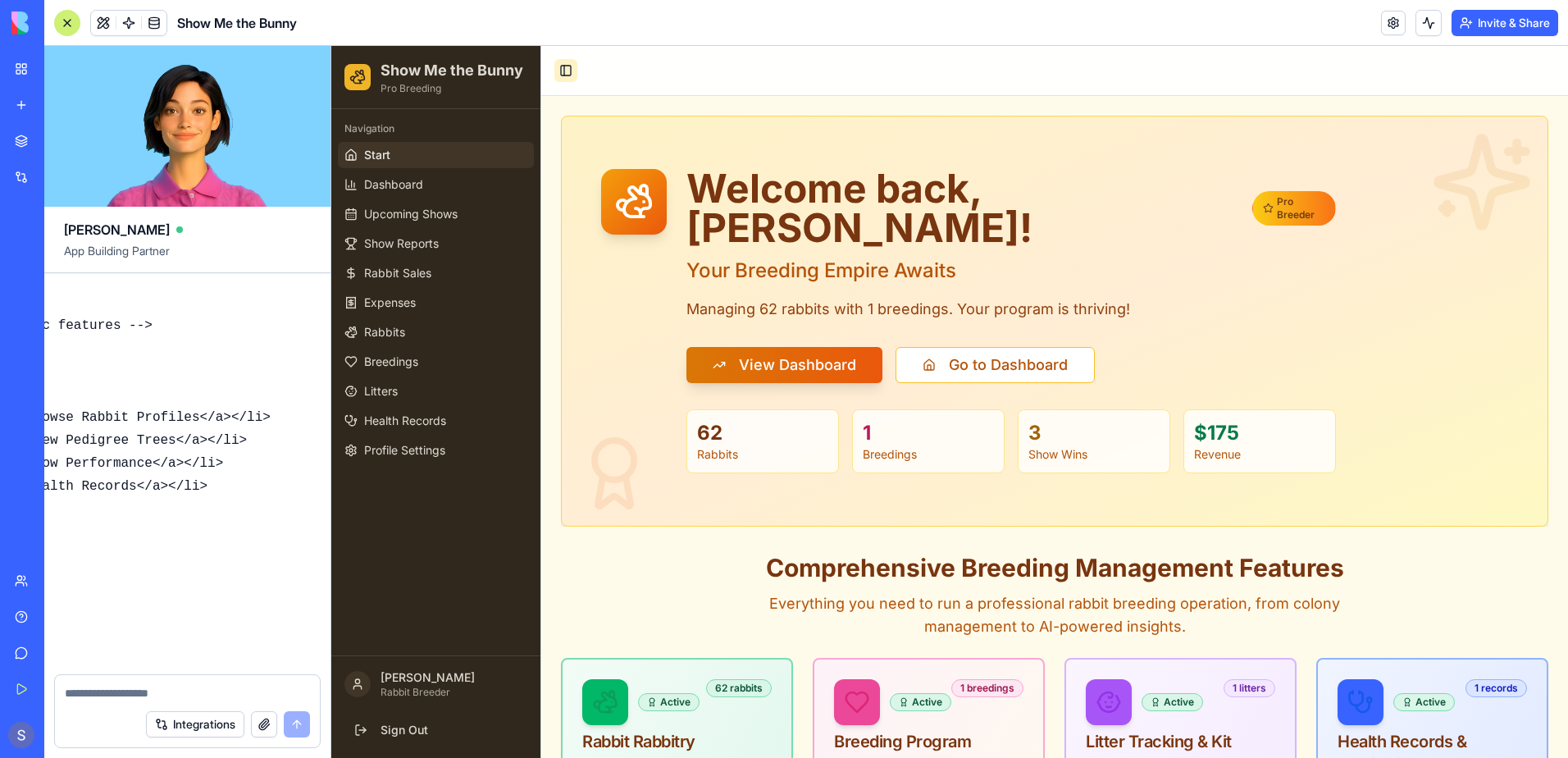
click at [568, 73] on button "Toggle Sidebar" at bounding box center [565, 70] width 23 height 23
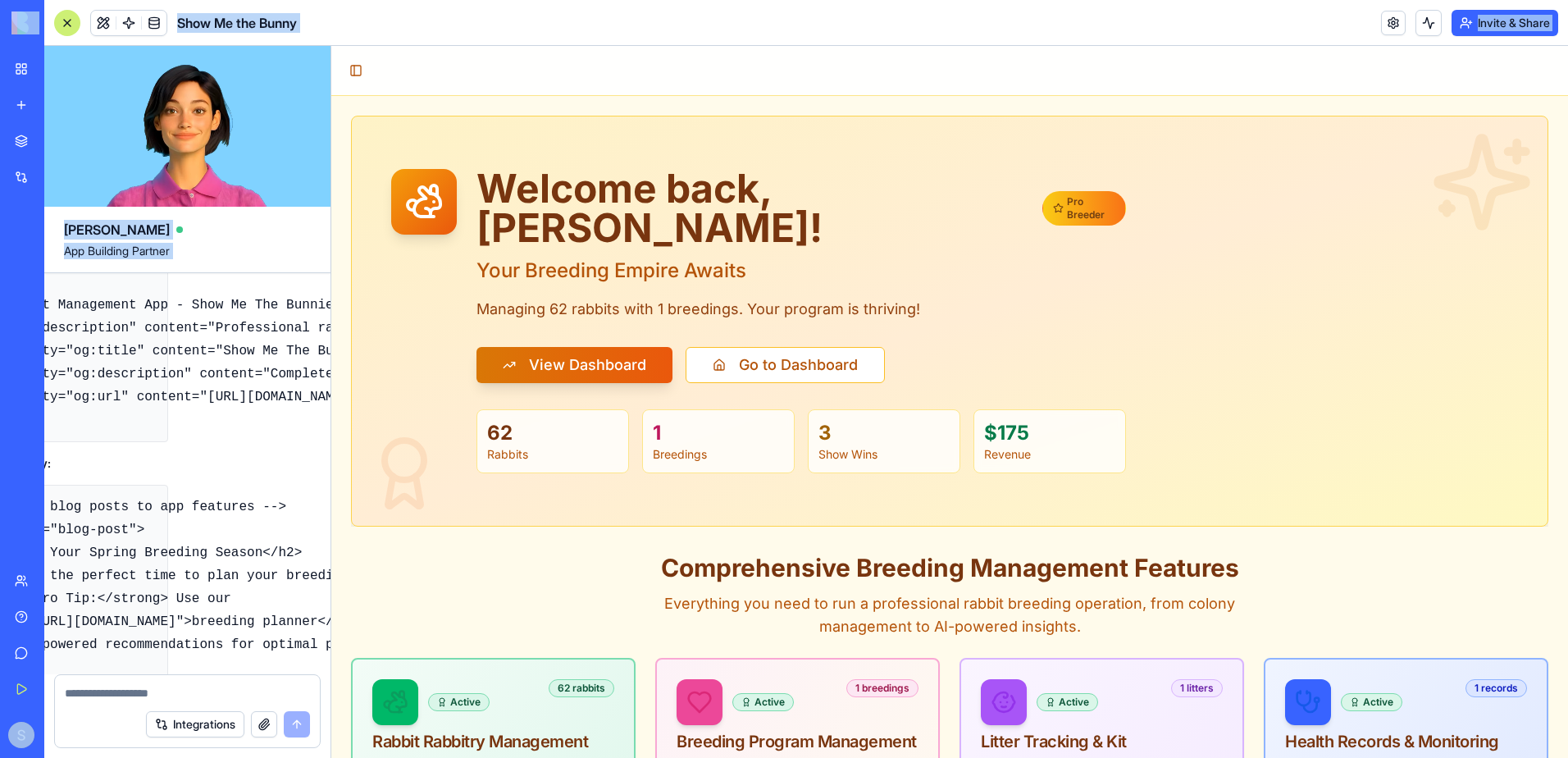
scroll to position [90199, 0]
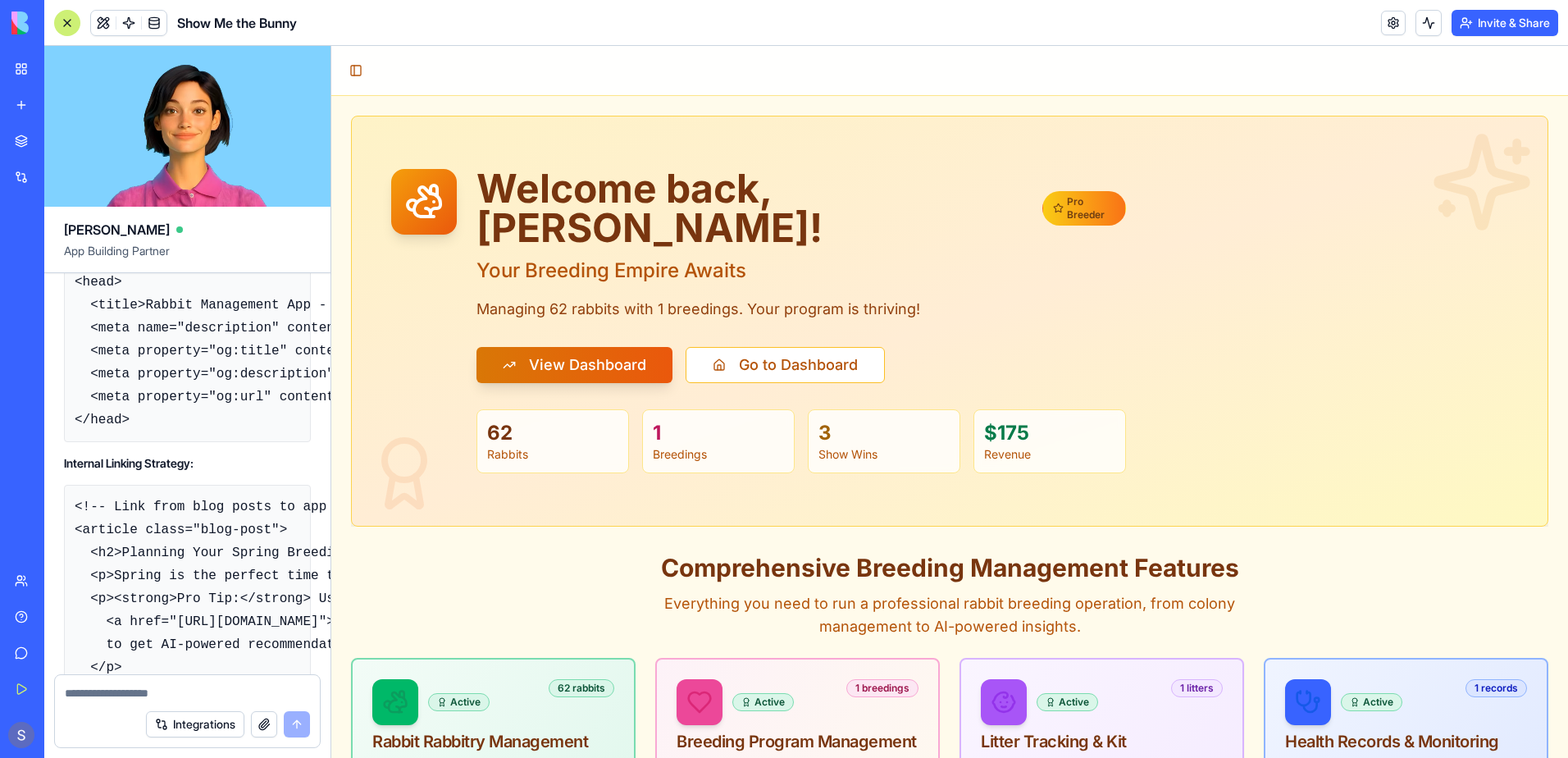
drag, startPoint x: 112, startPoint y: 444, endPoint x: 90, endPoint y: 438, distance: 22.8
drag, startPoint x: 90, startPoint y: 438, endPoint x: 50, endPoint y: 442, distance: 40.2
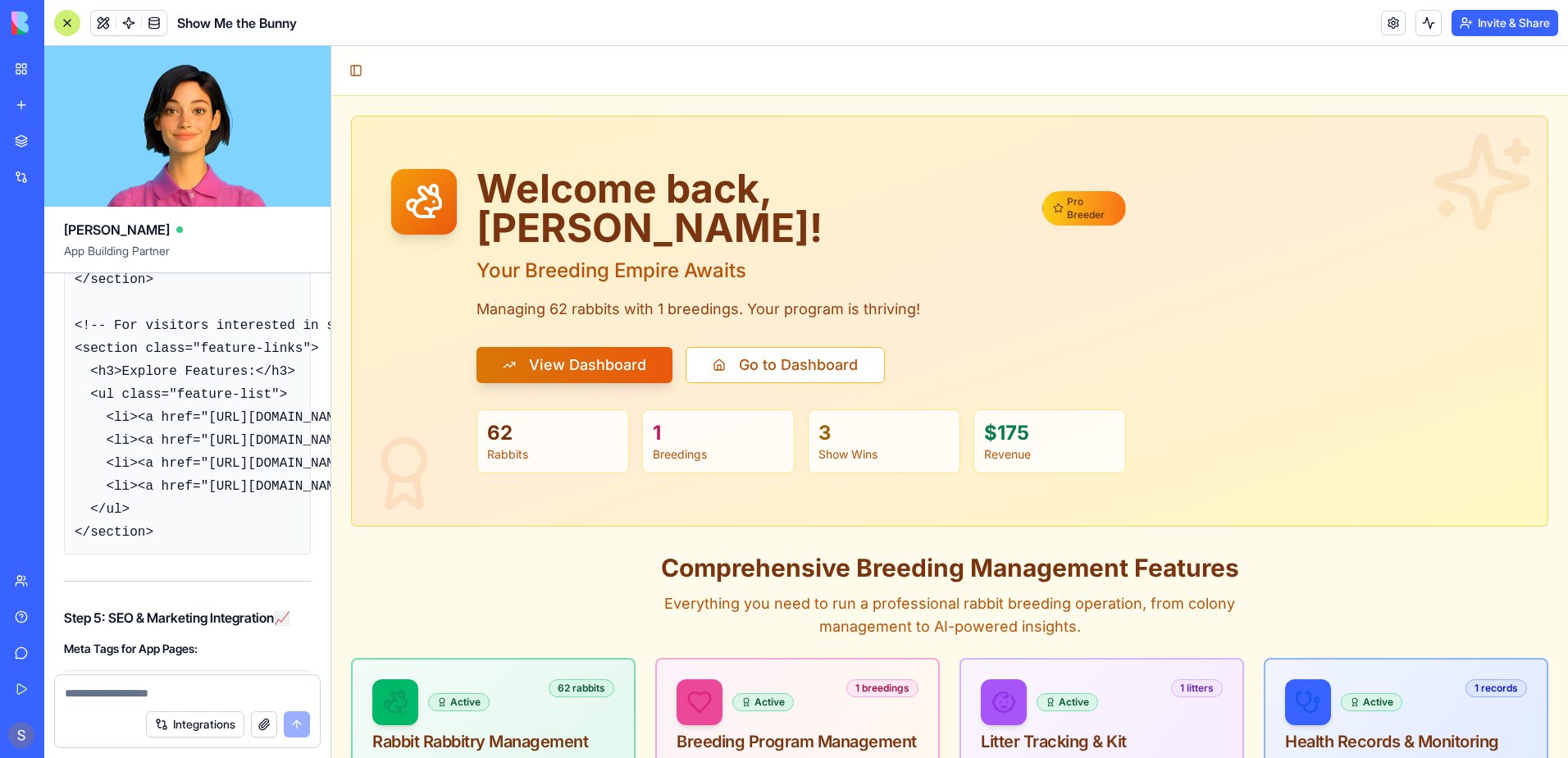
scroll to position [89872, 0]
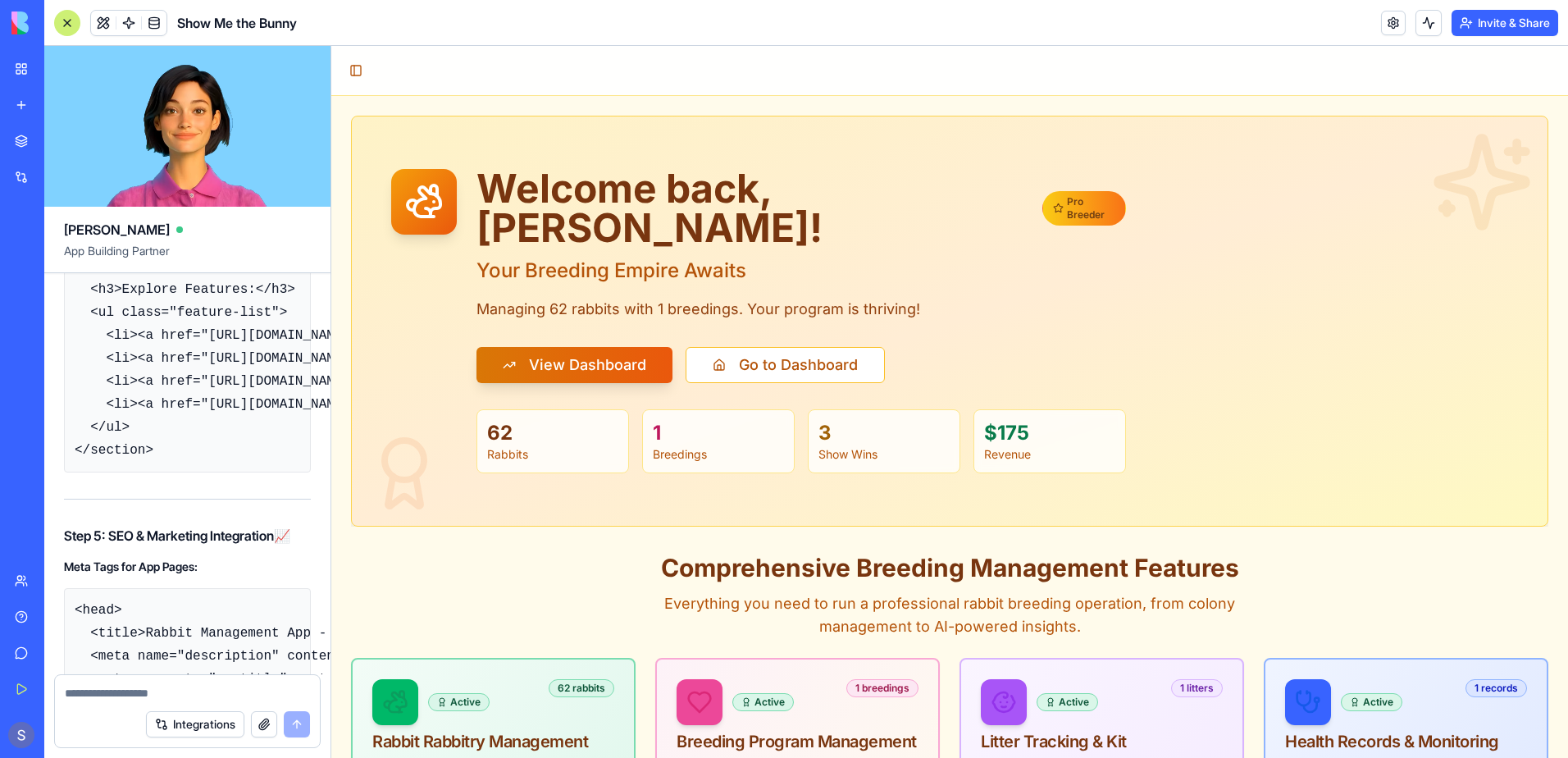
drag, startPoint x: 76, startPoint y: 299, endPoint x: 224, endPoint y: 364, distance: 161.6
drag, startPoint x: 224, startPoint y: 364, endPoint x: 128, endPoint y: 346, distance: 97.7
copy code "Record Type: CNAME Host: app Value: [your-blocks-app-url].[DOMAIN_NAME] TTL: 30…"
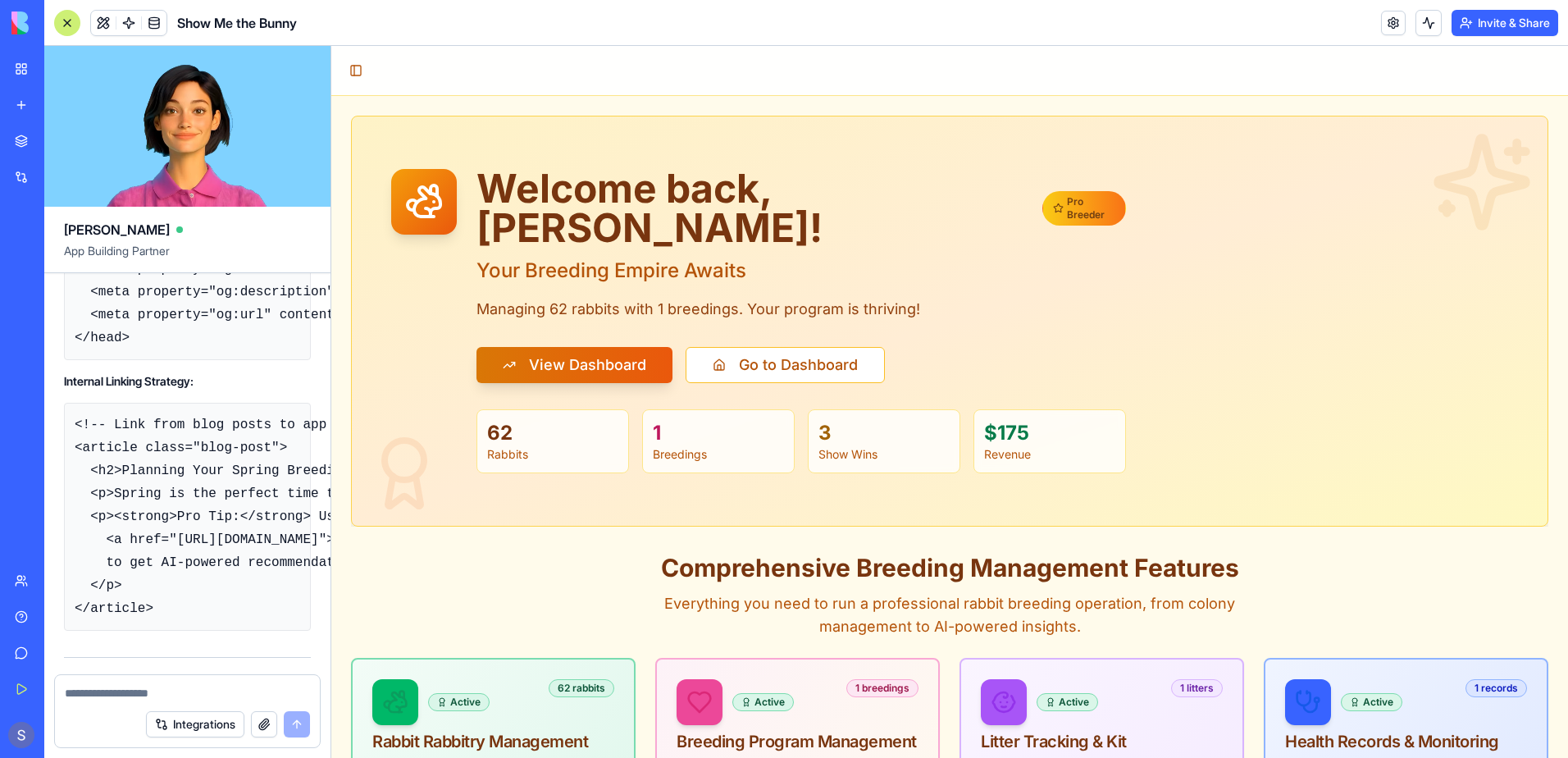
scroll to position [90118, 0]
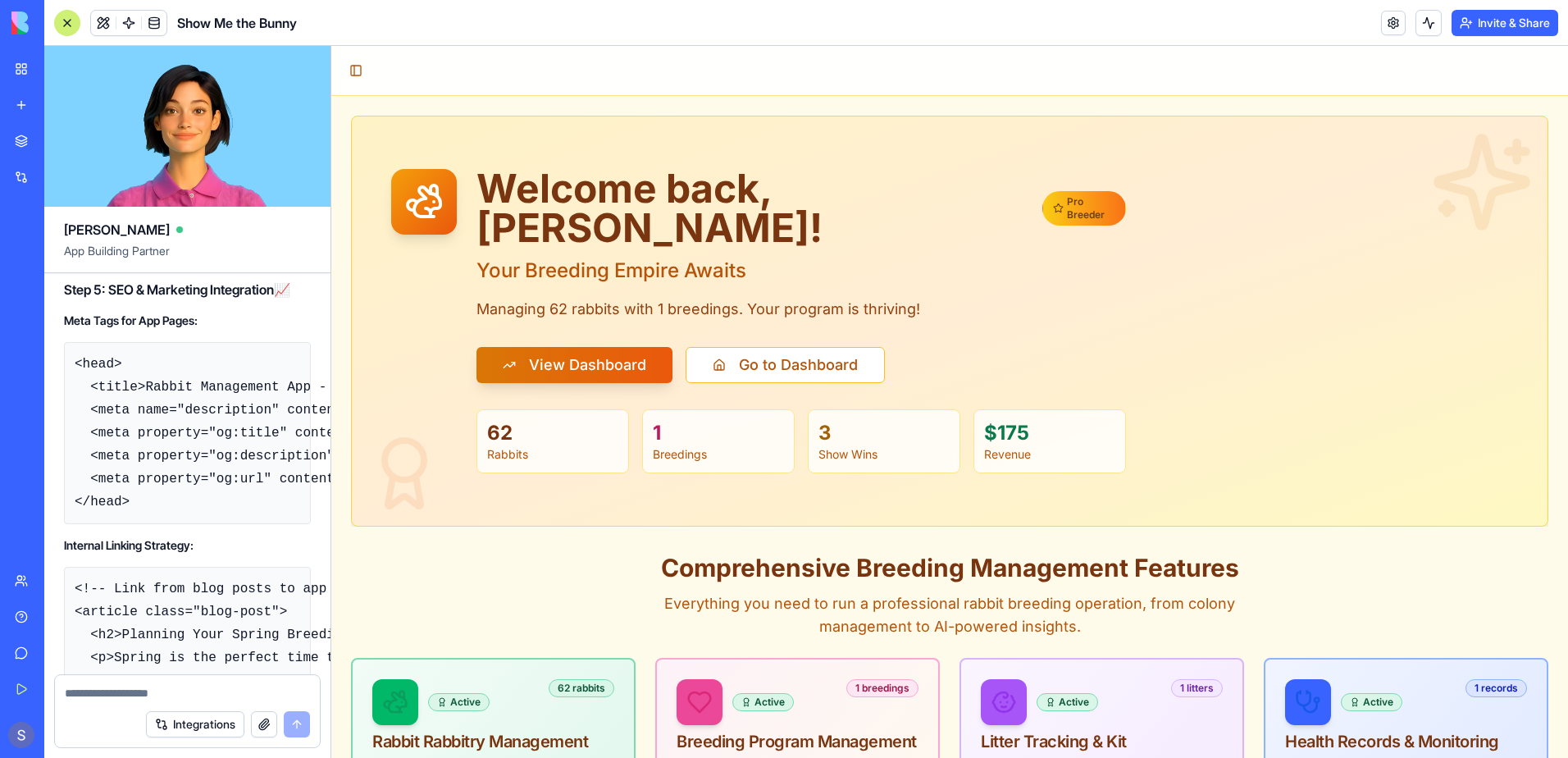
drag, startPoint x: 76, startPoint y: 410, endPoint x: 253, endPoint y: 637, distance: 287.9
drag, startPoint x: 253, startPoint y: 637, endPoint x: 138, endPoint y: 540, distance: 150.4
copy code "<nav class="main-navigation"> <a href="/">Home</a> <a href="/about">About Our R…"
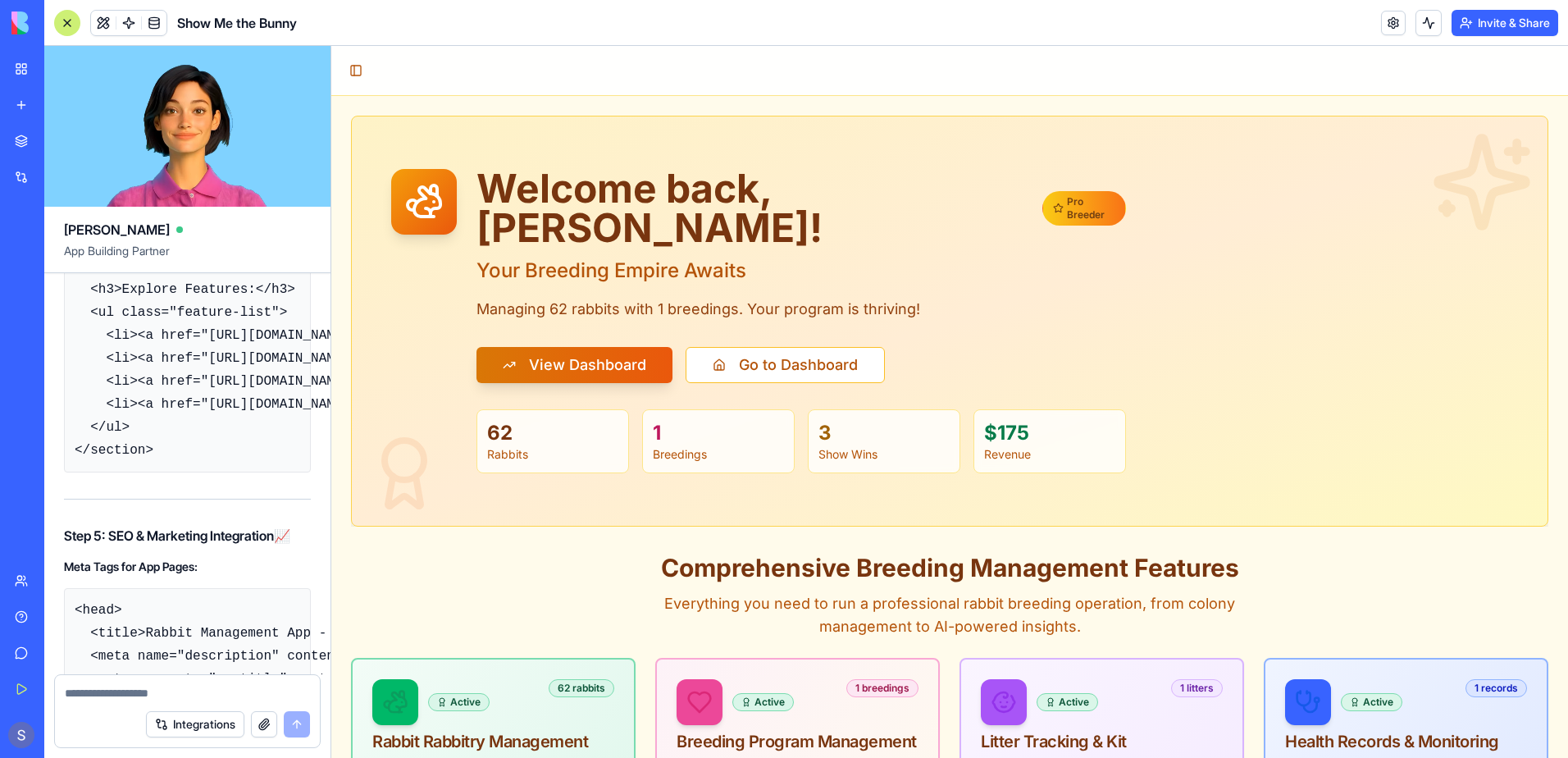
scroll to position [89789, 0]
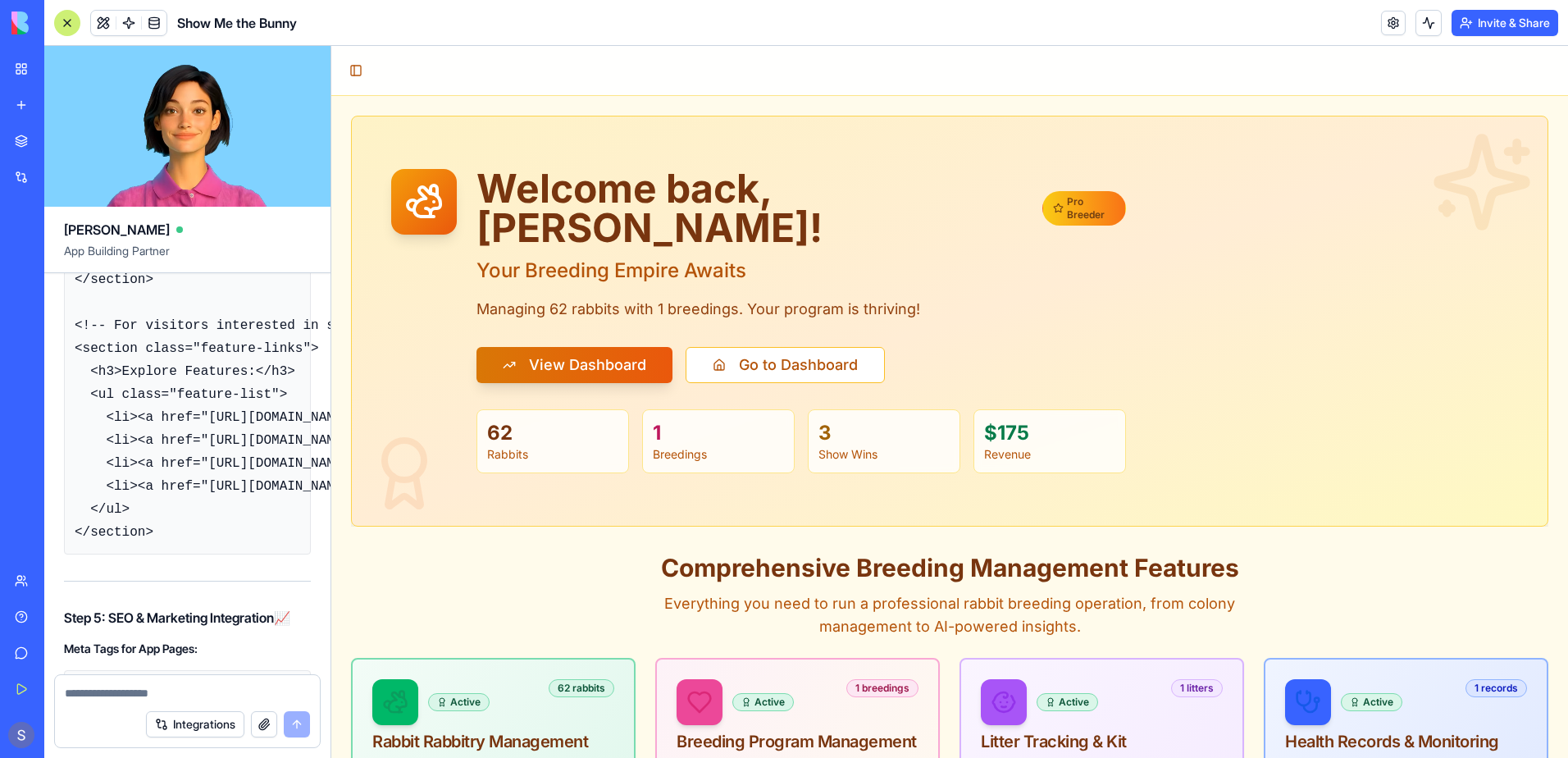
drag, startPoint x: 75, startPoint y: 379, endPoint x: 204, endPoint y: 461, distance: 152.9
drag, startPoint x: 204, startPoint y: 461, endPoint x: 159, endPoint y: 434, distance: 52.5
copy code "Record Type: CNAME Host: app Value: [your-blocks-app-url].[DOMAIN_NAME] TTL: 30…"
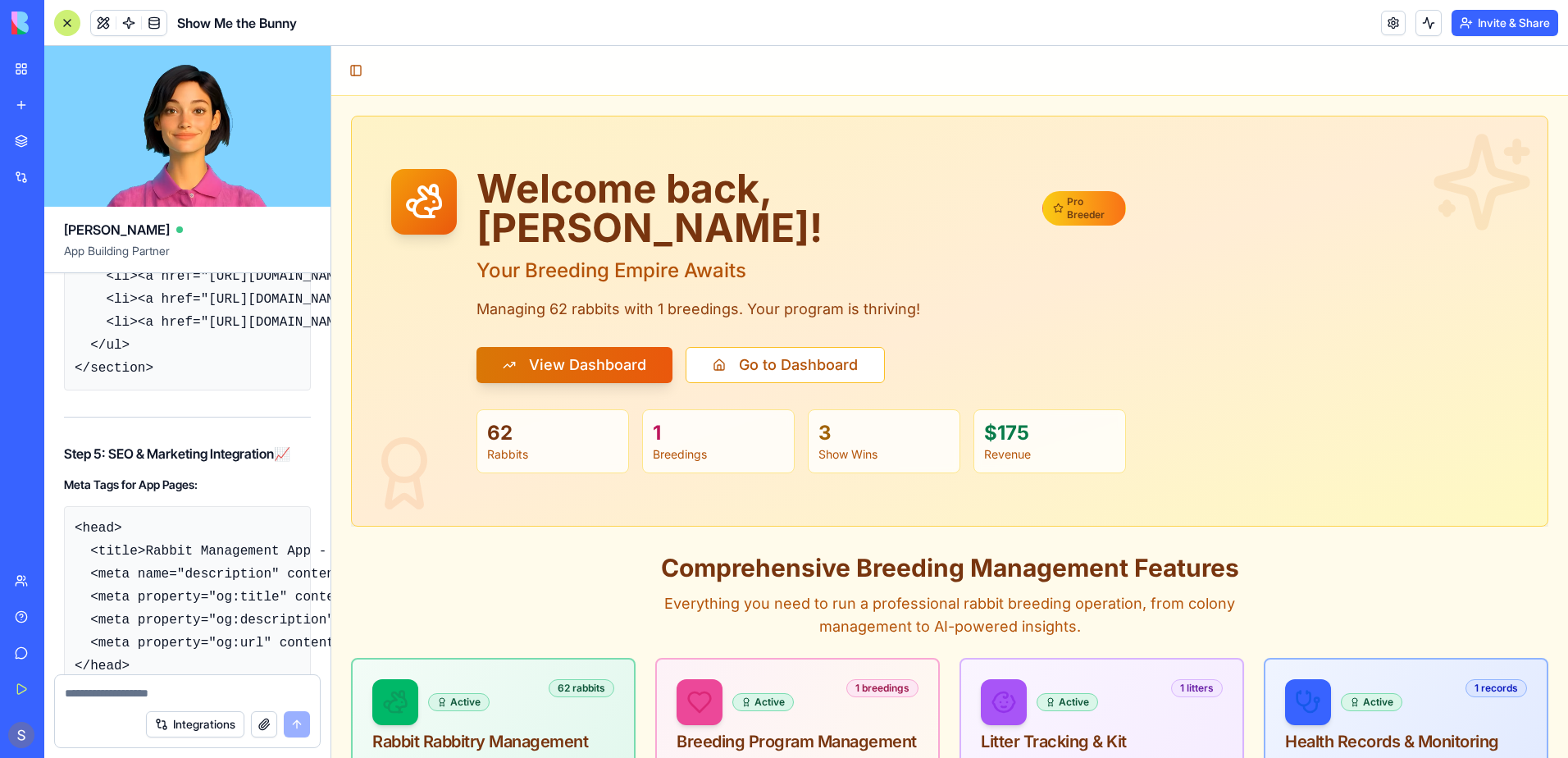
scroll to position [89872, 0]
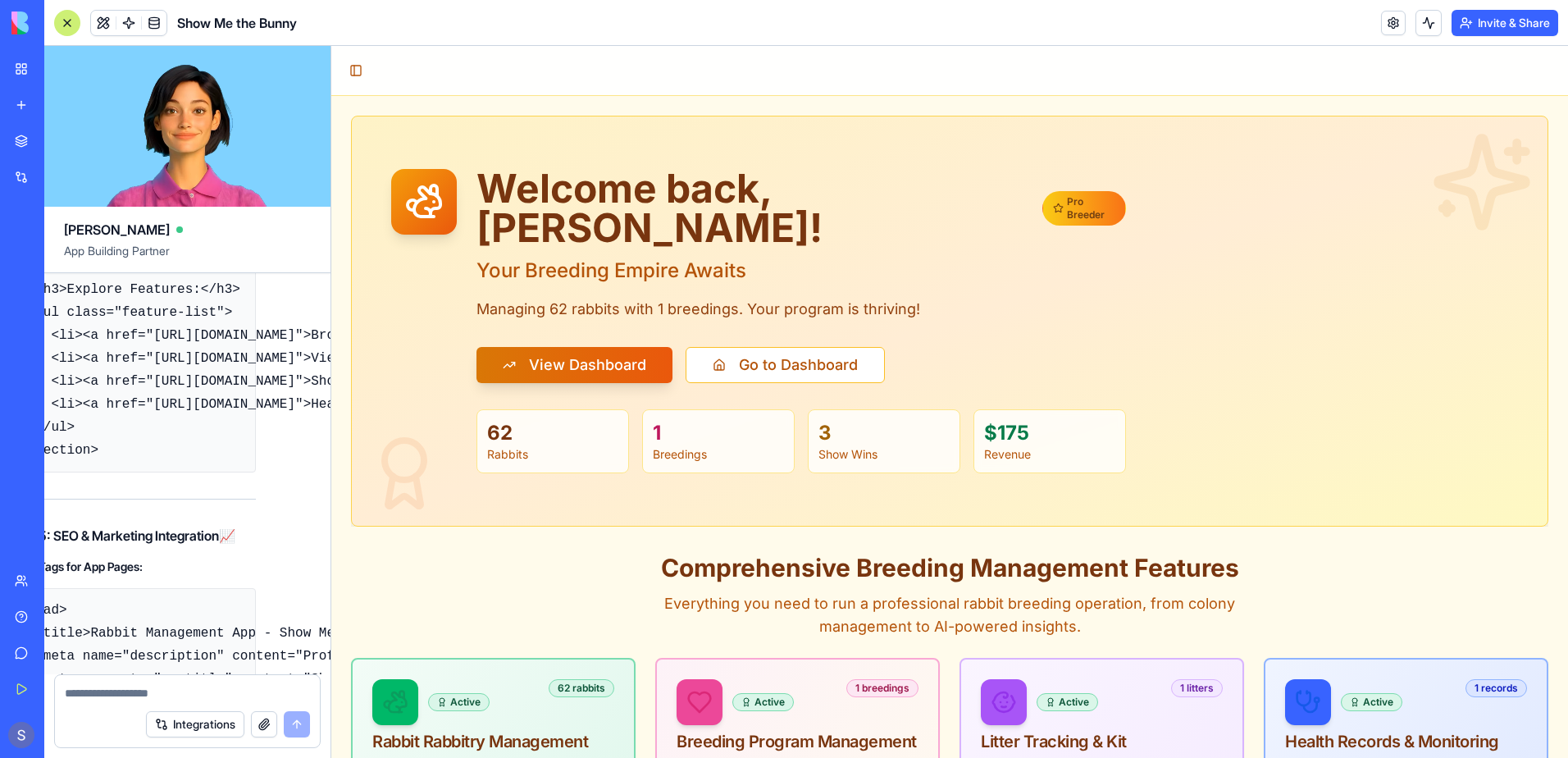
scroll to position [89872, 132]
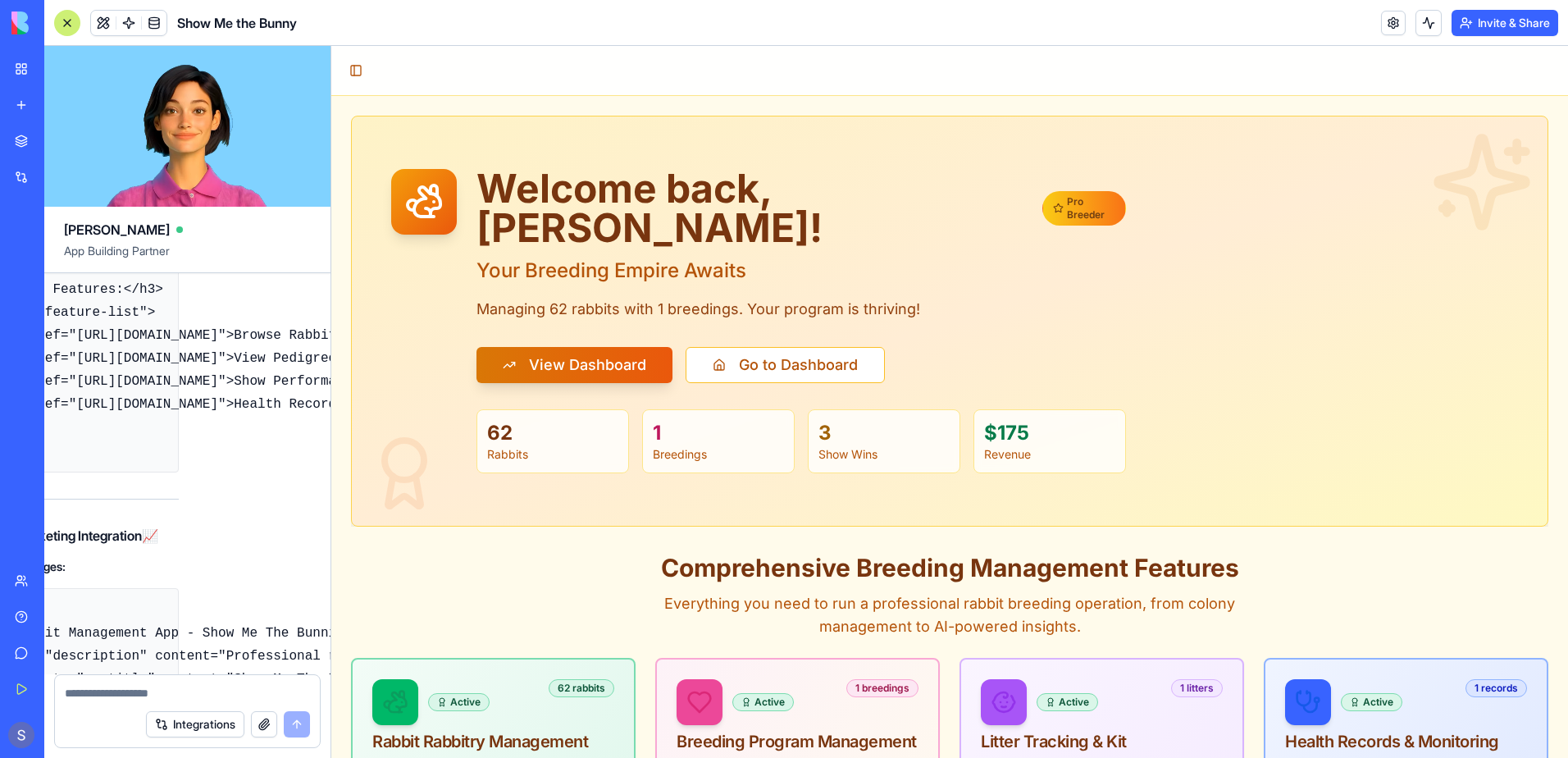
drag, startPoint x: 123, startPoint y: 352, endPoint x: 248, endPoint y: 346, distance: 125.1
click at [248, 346] on div "A rabbit pedigree tracking app Undo 20:13 🐰 Rabbit Pedigree Tracker Coming Up! …" at bounding box center [188, 473] width 287 height 401
drag, startPoint x: 248, startPoint y: 346, endPoint x: 199, endPoint y: 352, distance: 49.4
copy code "[your-blocks-app-url].[DOMAIN_NAME]"
click at [215, 454] on div "A rabbit pedigree tracking app Undo 20:13 🐰 Rabbit Pedigree Tracker Coming Up! …" at bounding box center [188, 473] width 287 height 401
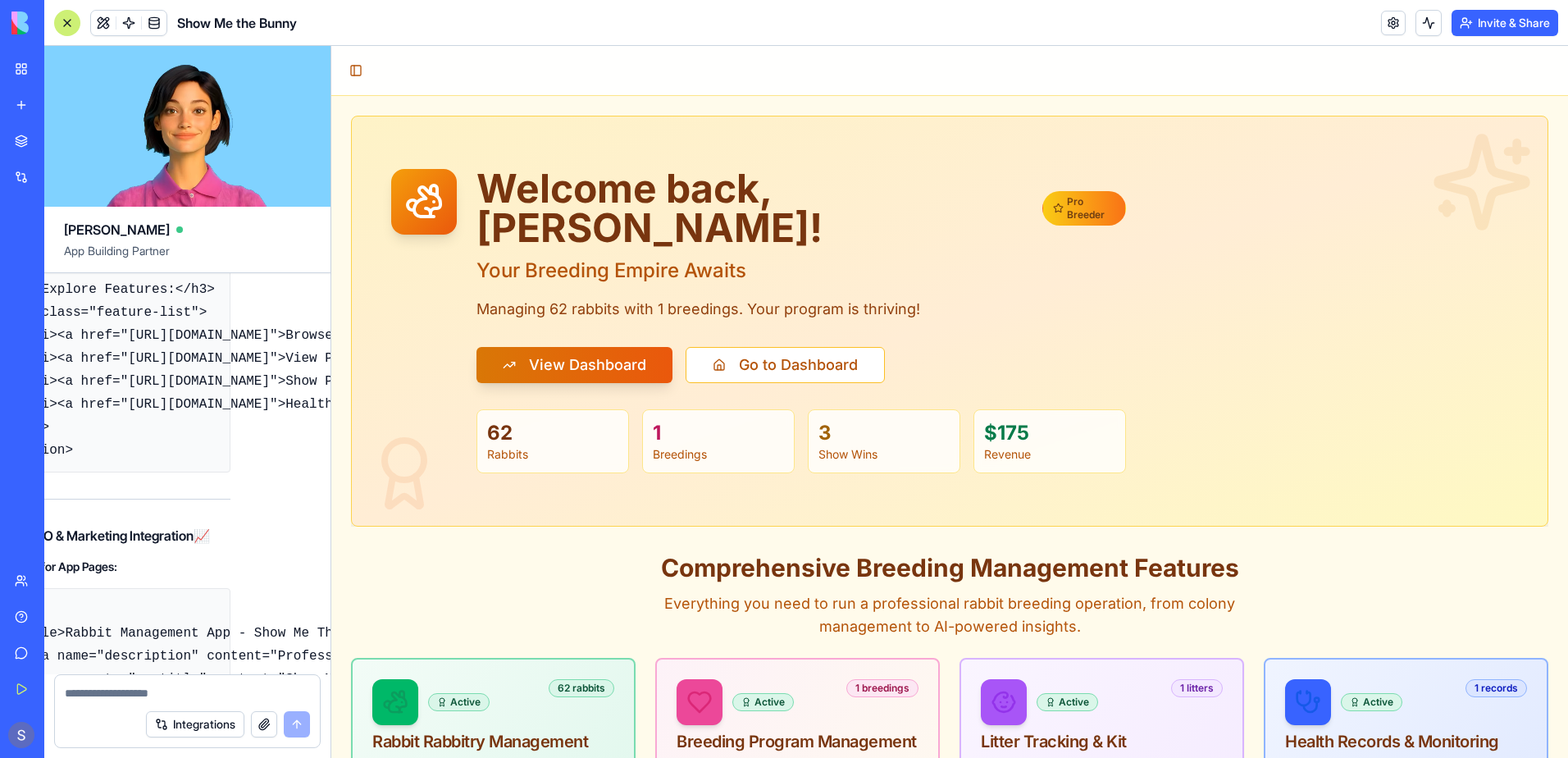
scroll to position [89872, 0]
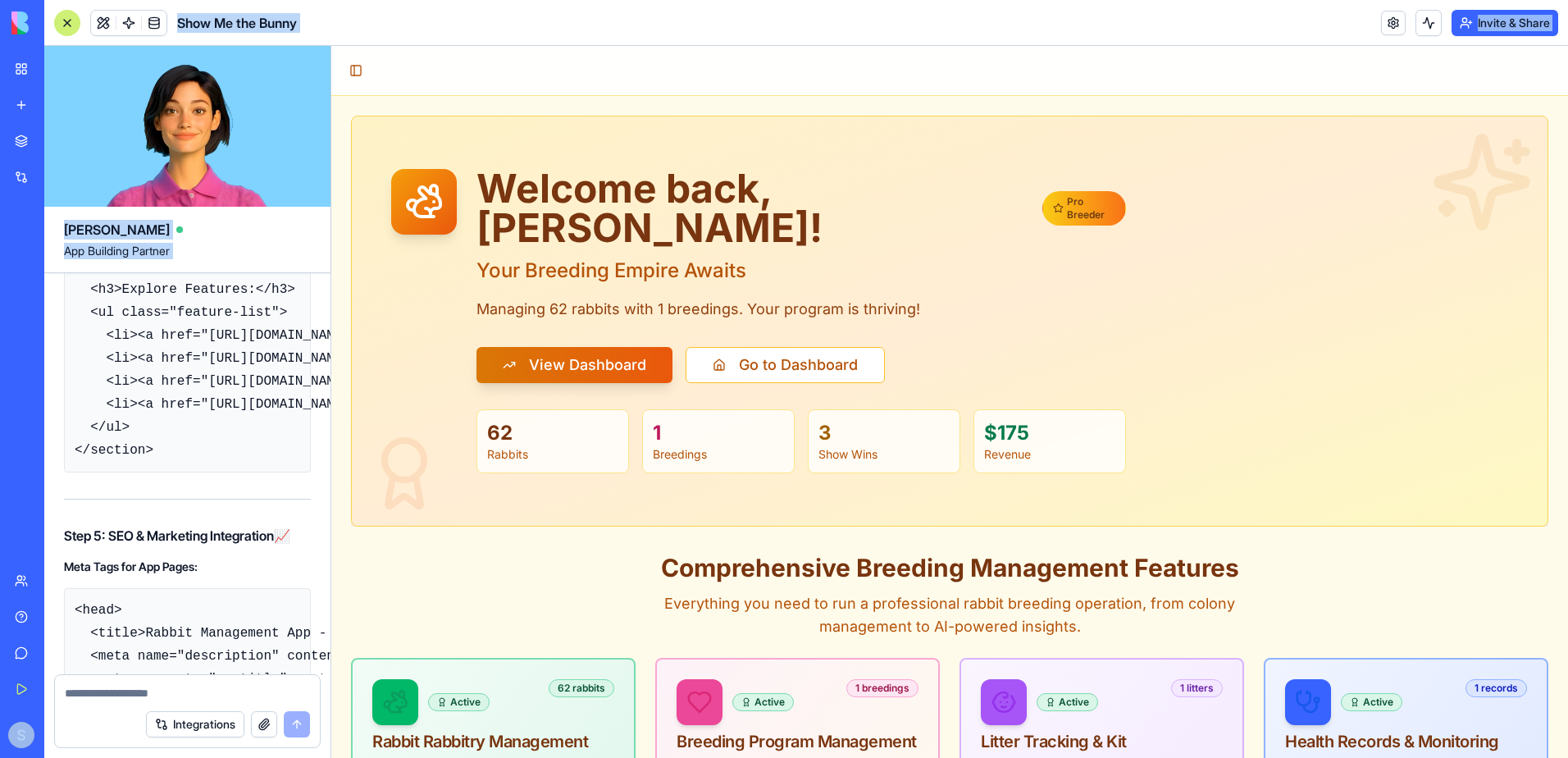
drag, startPoint x: 159, startPoint y: 347, endPoint x: 34, endPoint y: 360, distance: 125.7
click at [34, 360] on div "BETA My Workspace New app Marketplace Integrations Recent PDF Viewer ShowMeTheB…" at bounding box center [784, 379] width 1568 height 758
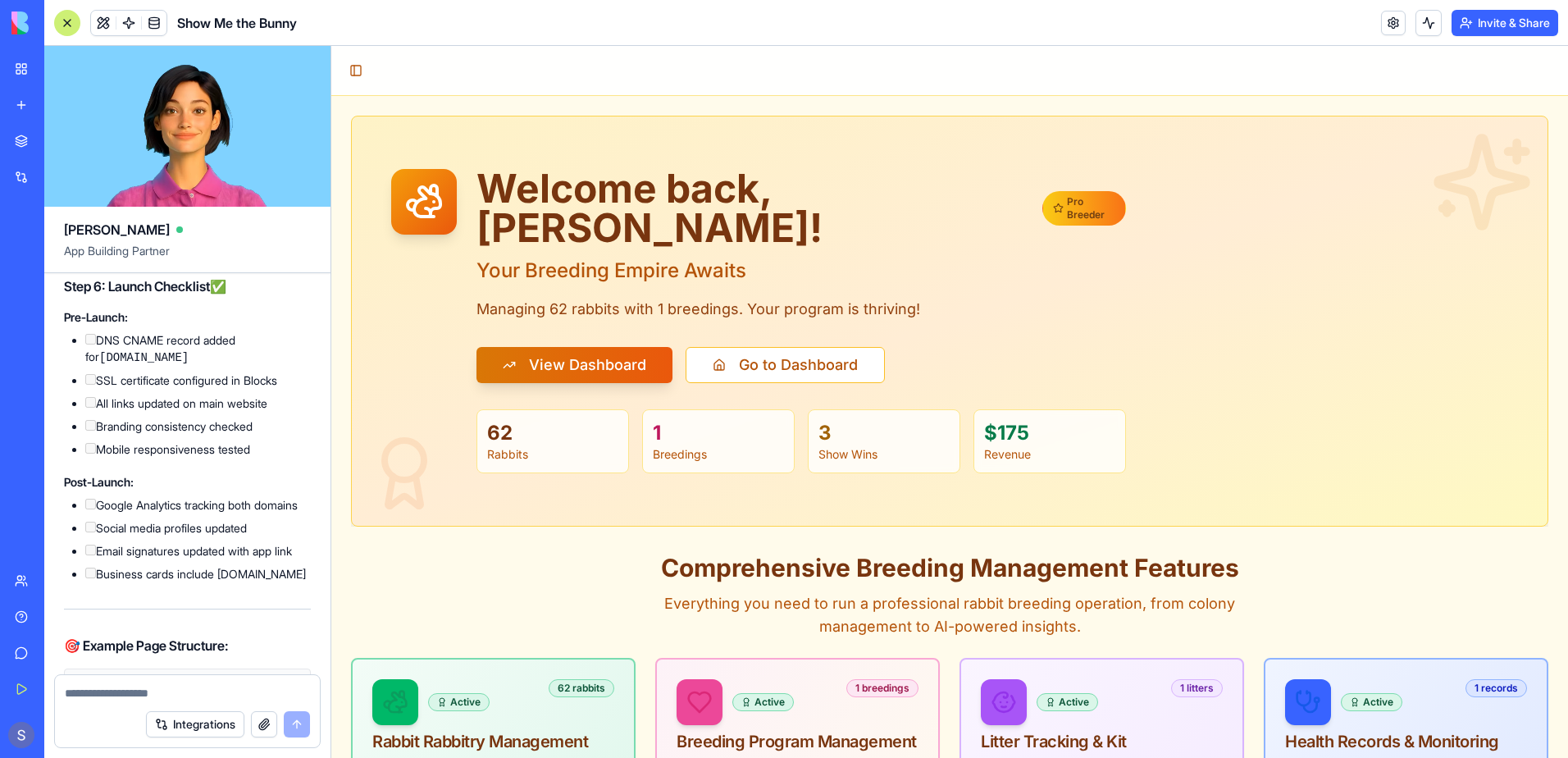
scroll to position [90692, 0]
click at [81, 688] on textarea at bounding box center [187, 693] width 245 height 16
type textarea "**********"
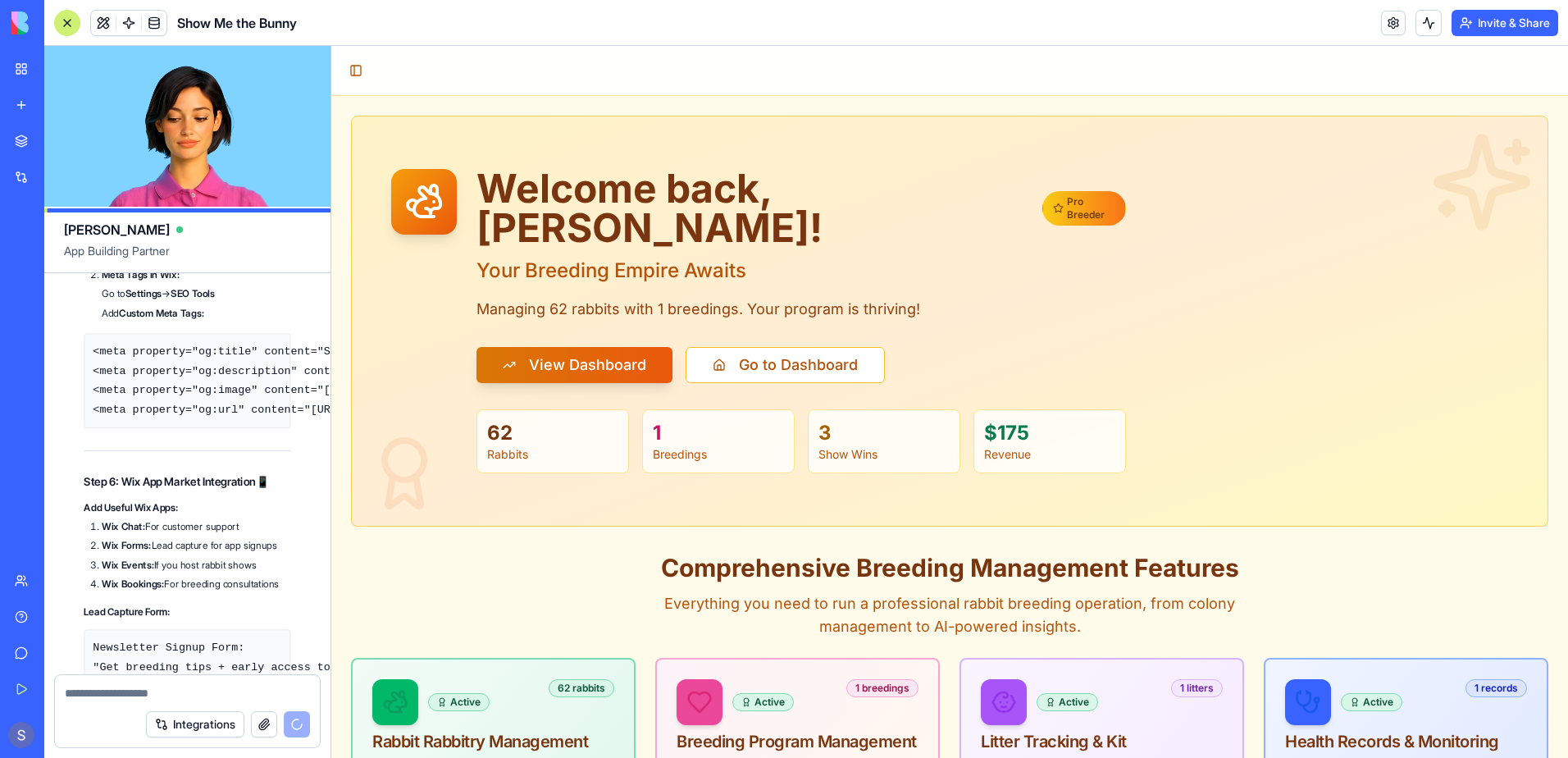
scroll to position [99713, 0]
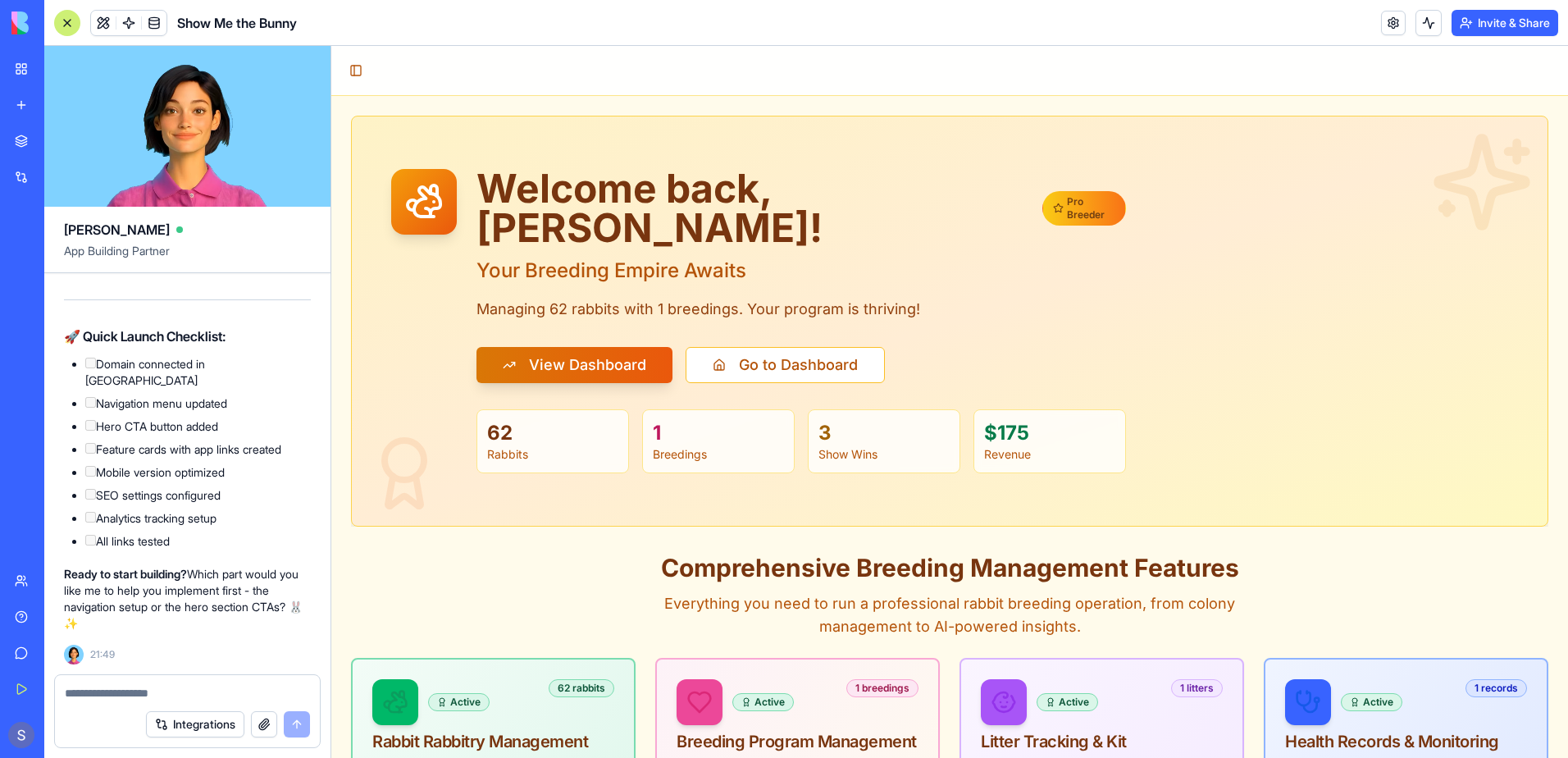
click at [106, 697] on textarea at bounding box center [187, 693] width 245 height 16
type textarea "**********"
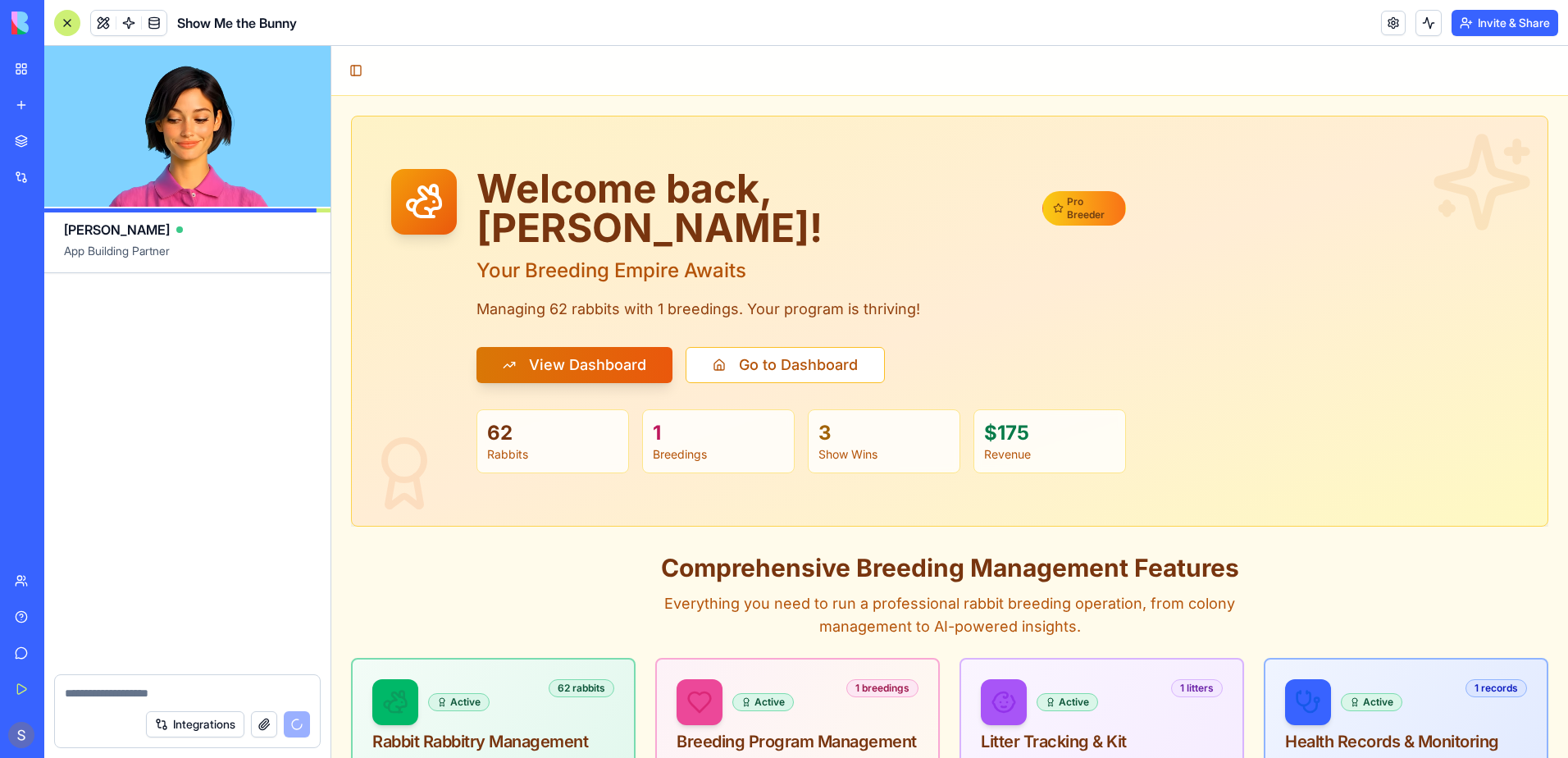
scroll to position [104412, 0]
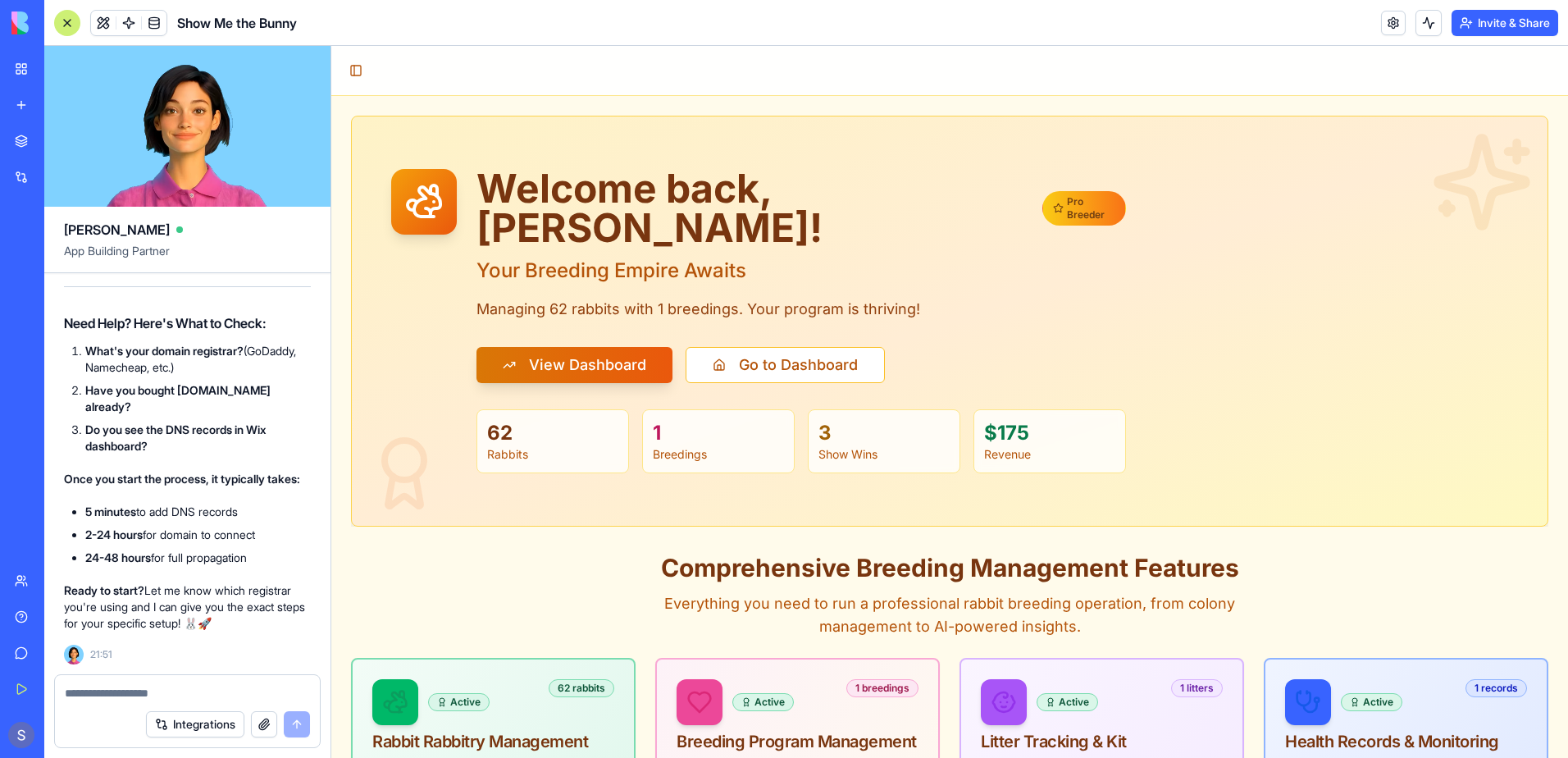
click at [121, 698] on textarea at bounding box center [187, 693] width 245 height 16
type textarea "***"
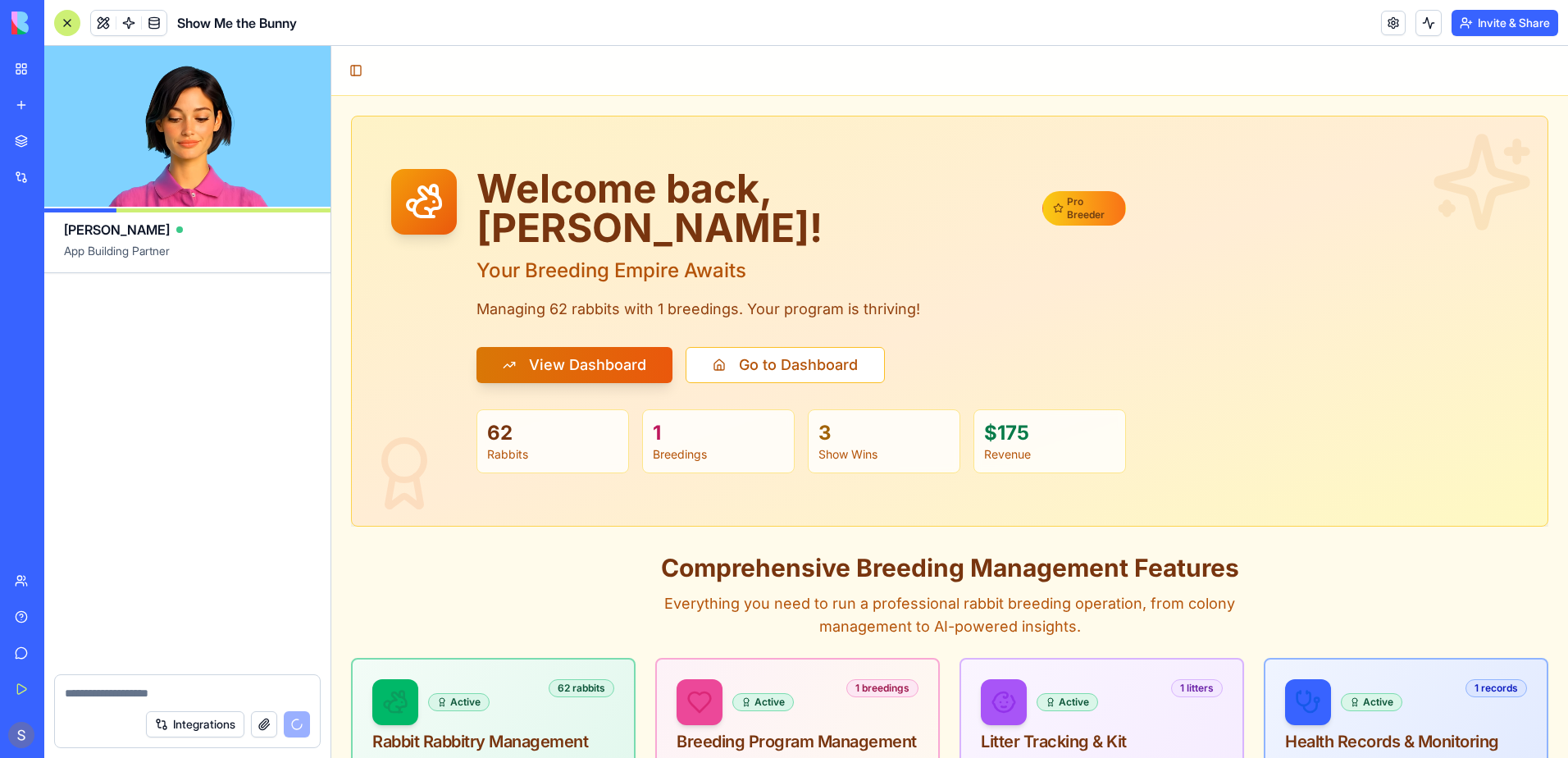
scroll to position [109653, 0]
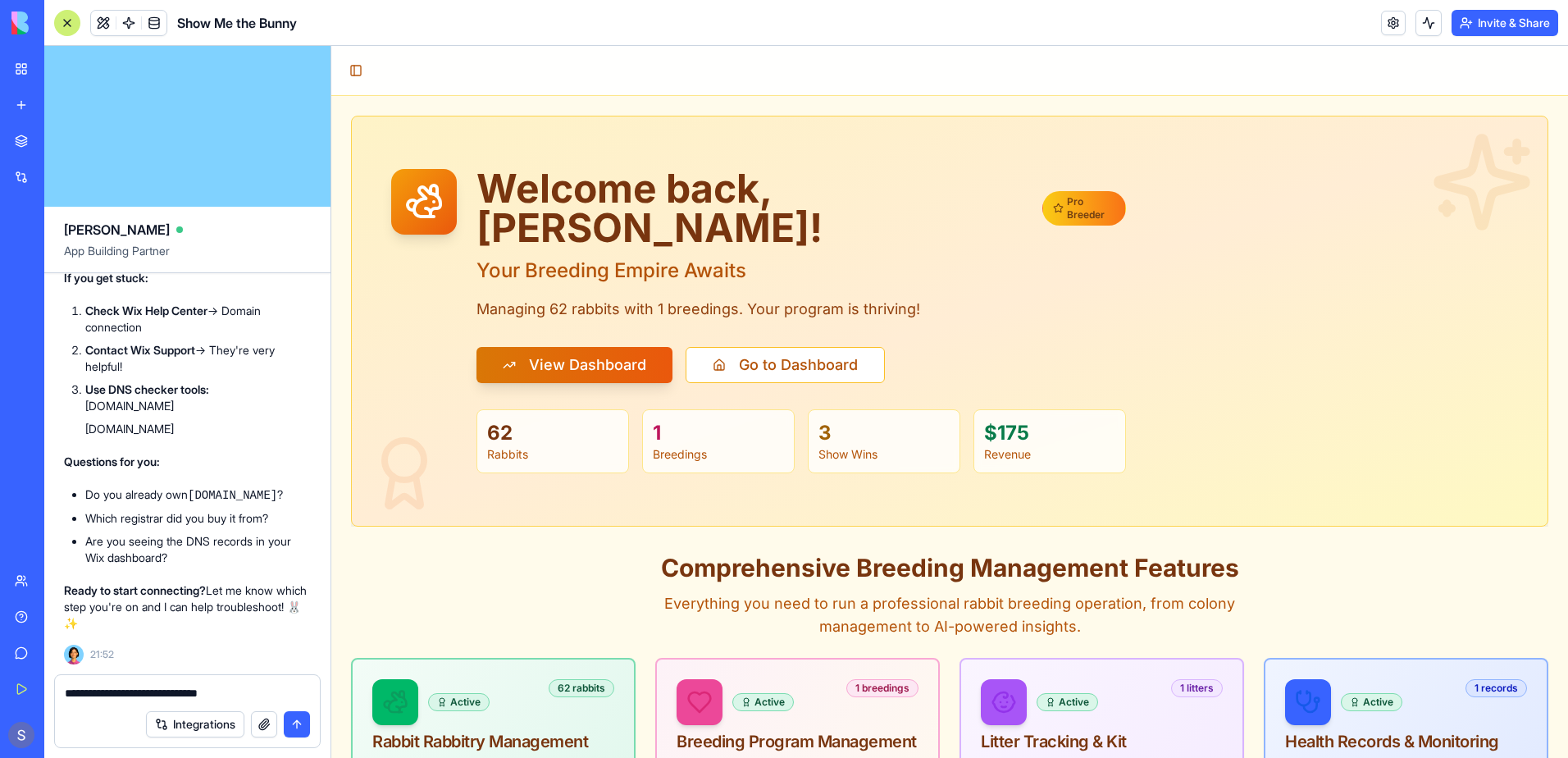
type textarea "**********"
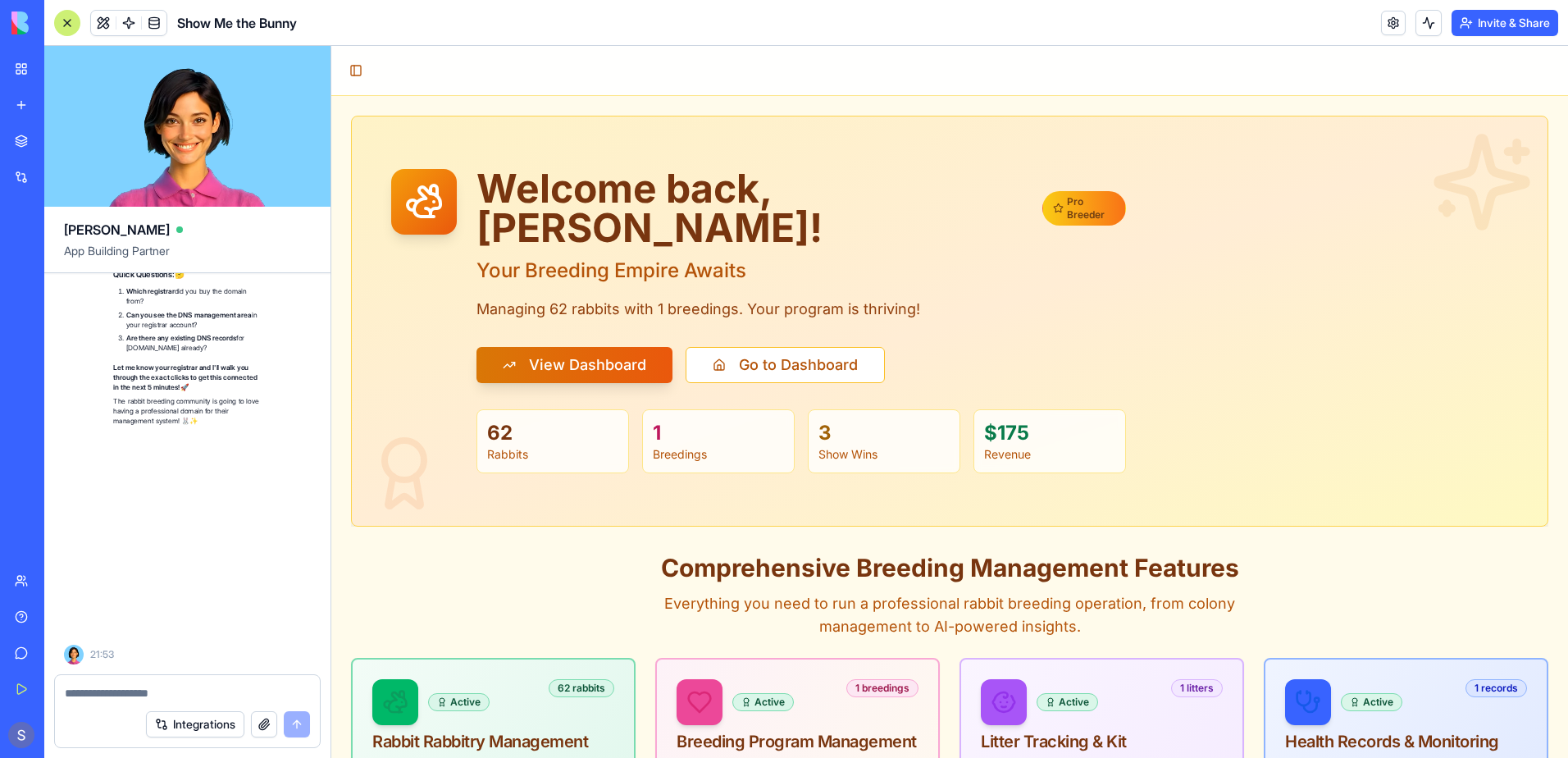
scroll to position [110823, 0]
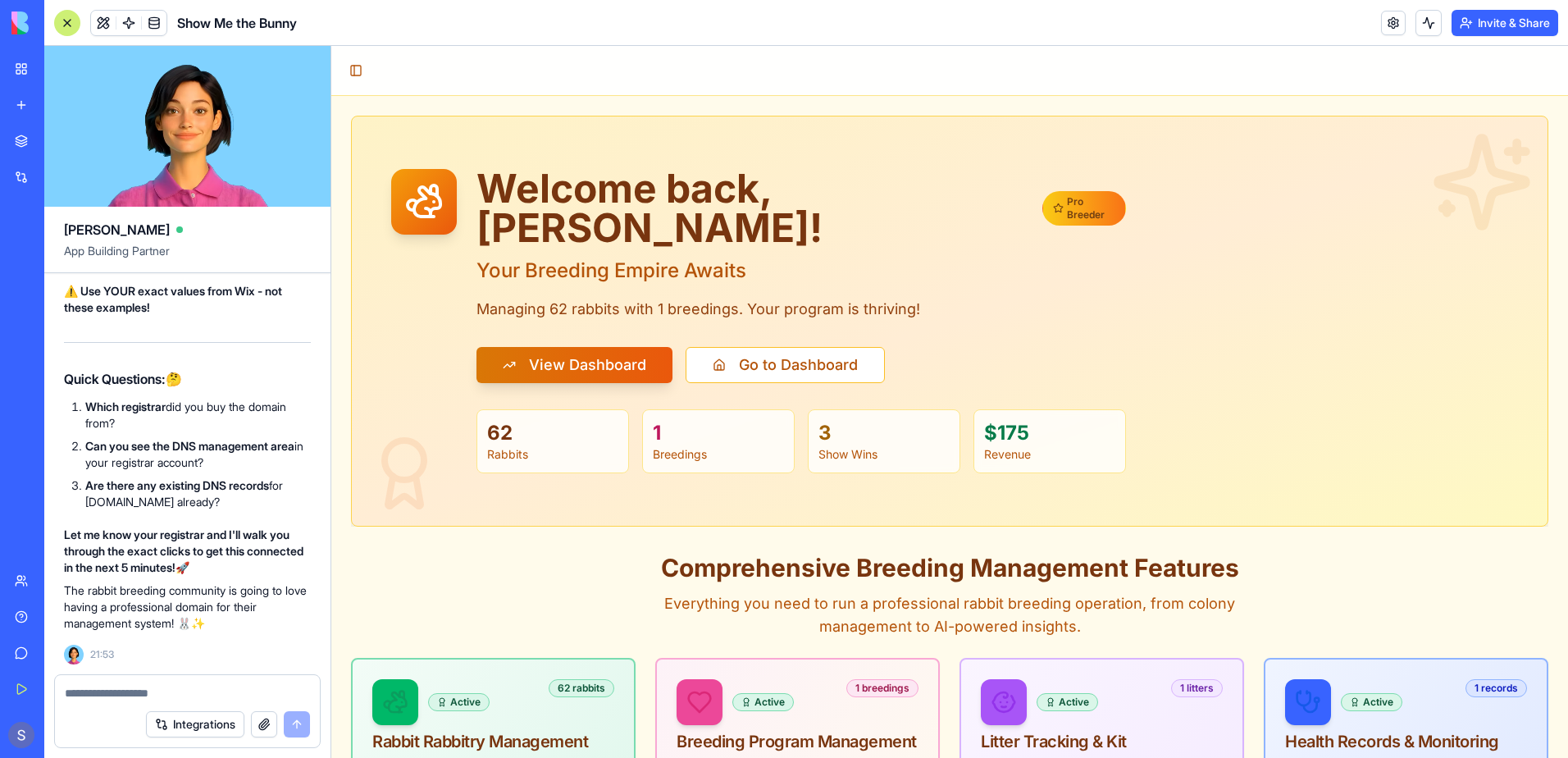
click at [98, 695] on textarea at bounding box center [187, 693] width 245 height 16
type textarea "***"
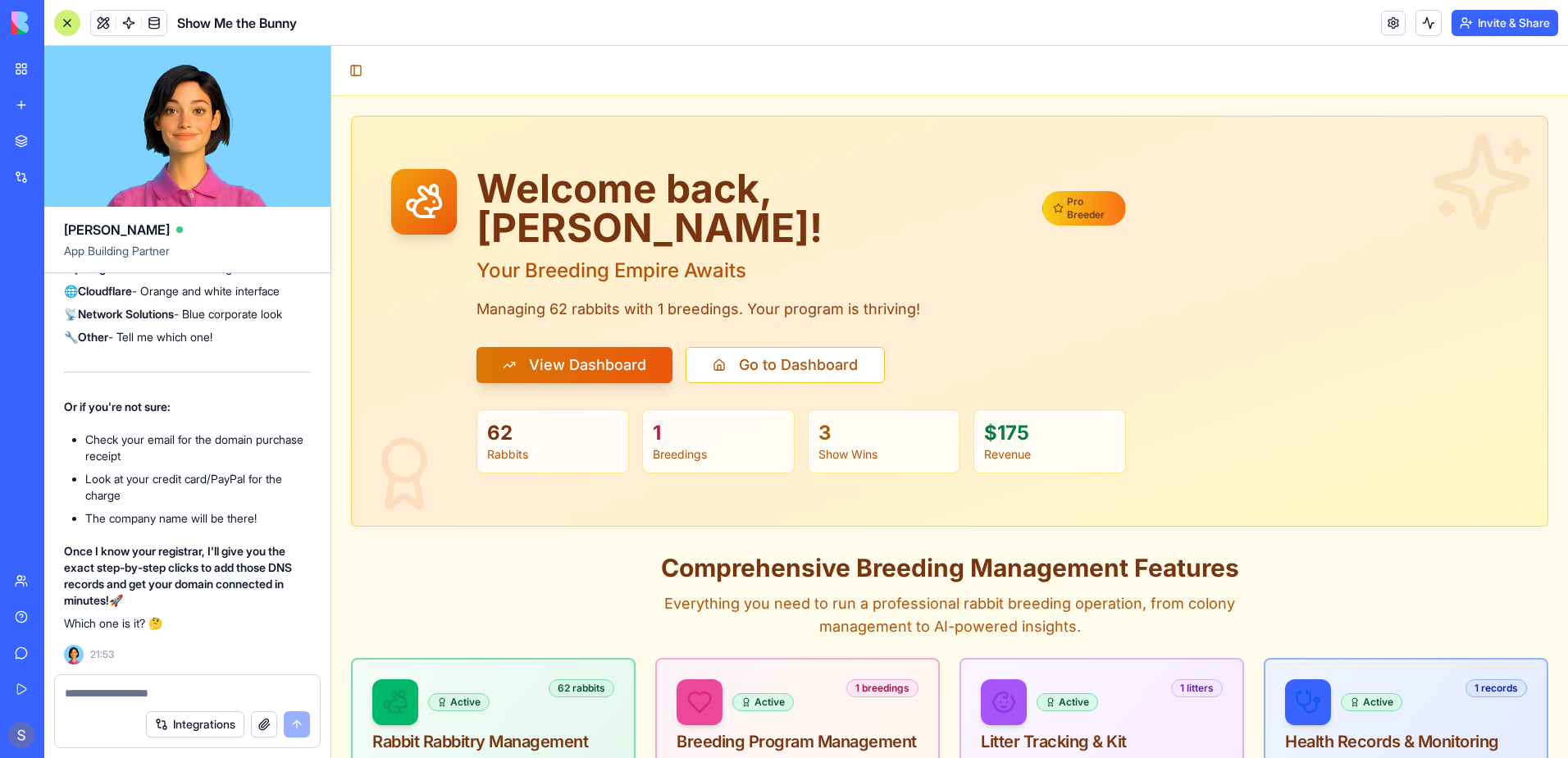
scroll to position [111474, 0]
click at [118, 692] on textarea at bounding box center [187, 693] width 245 height 16
type textarea "***"
click at [296, 721] on button "submit" at bounding box center [297, 724] width 26 height 26
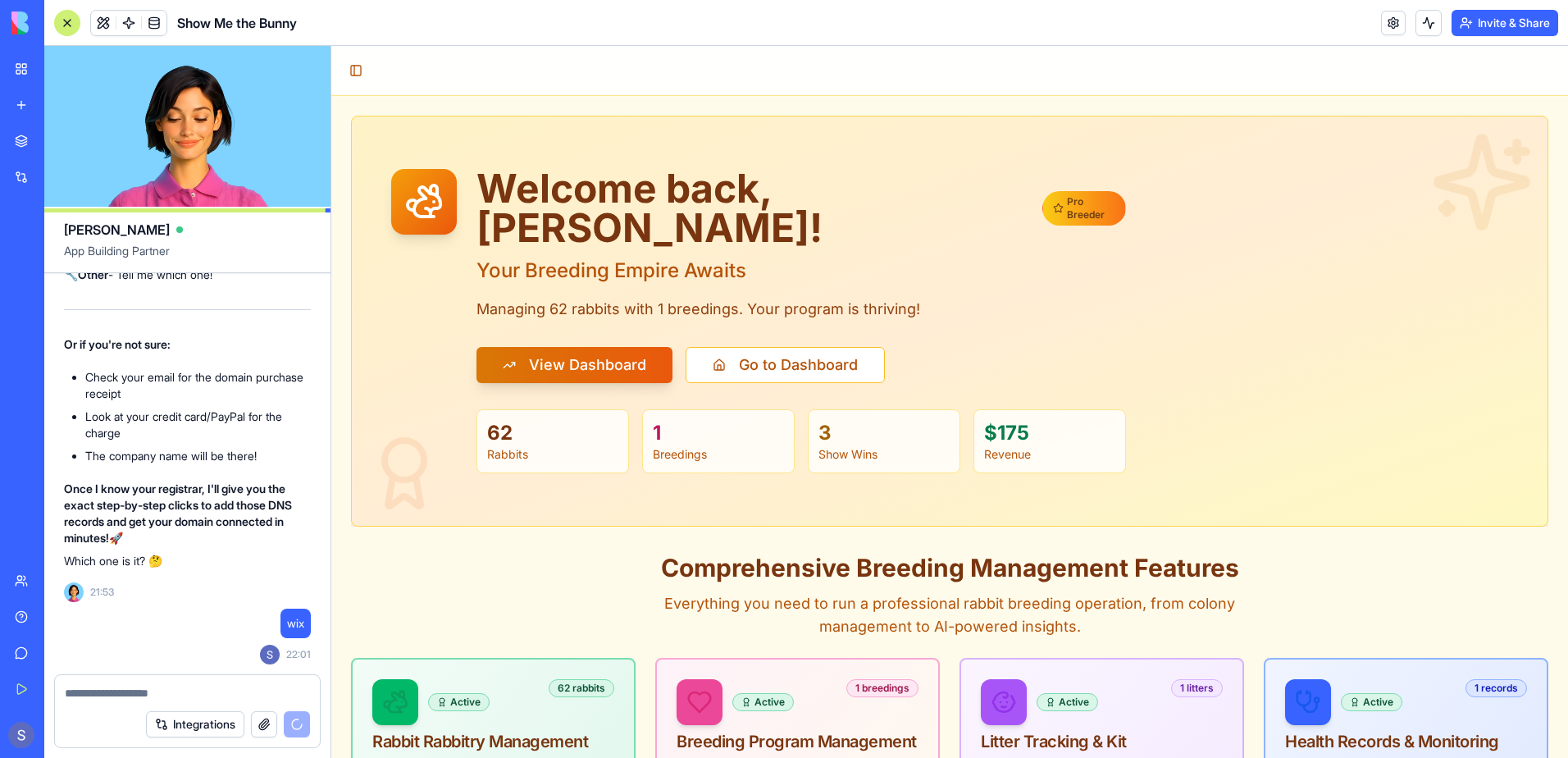
scroll to position [112318, 0]
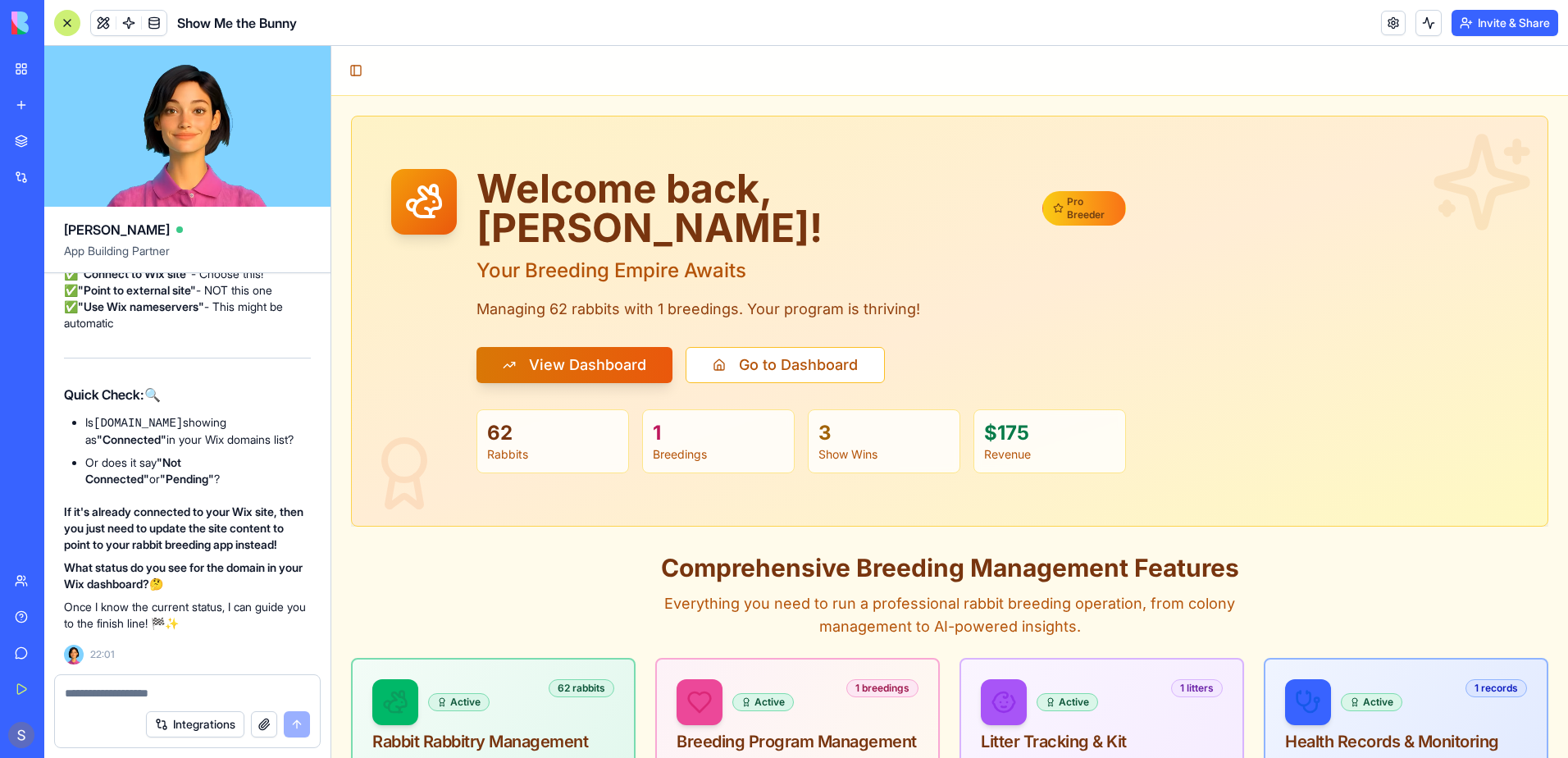
click at [100, 699] on textarea at bounding box center [187, 693] width 245 height 16
type textarea "*********"
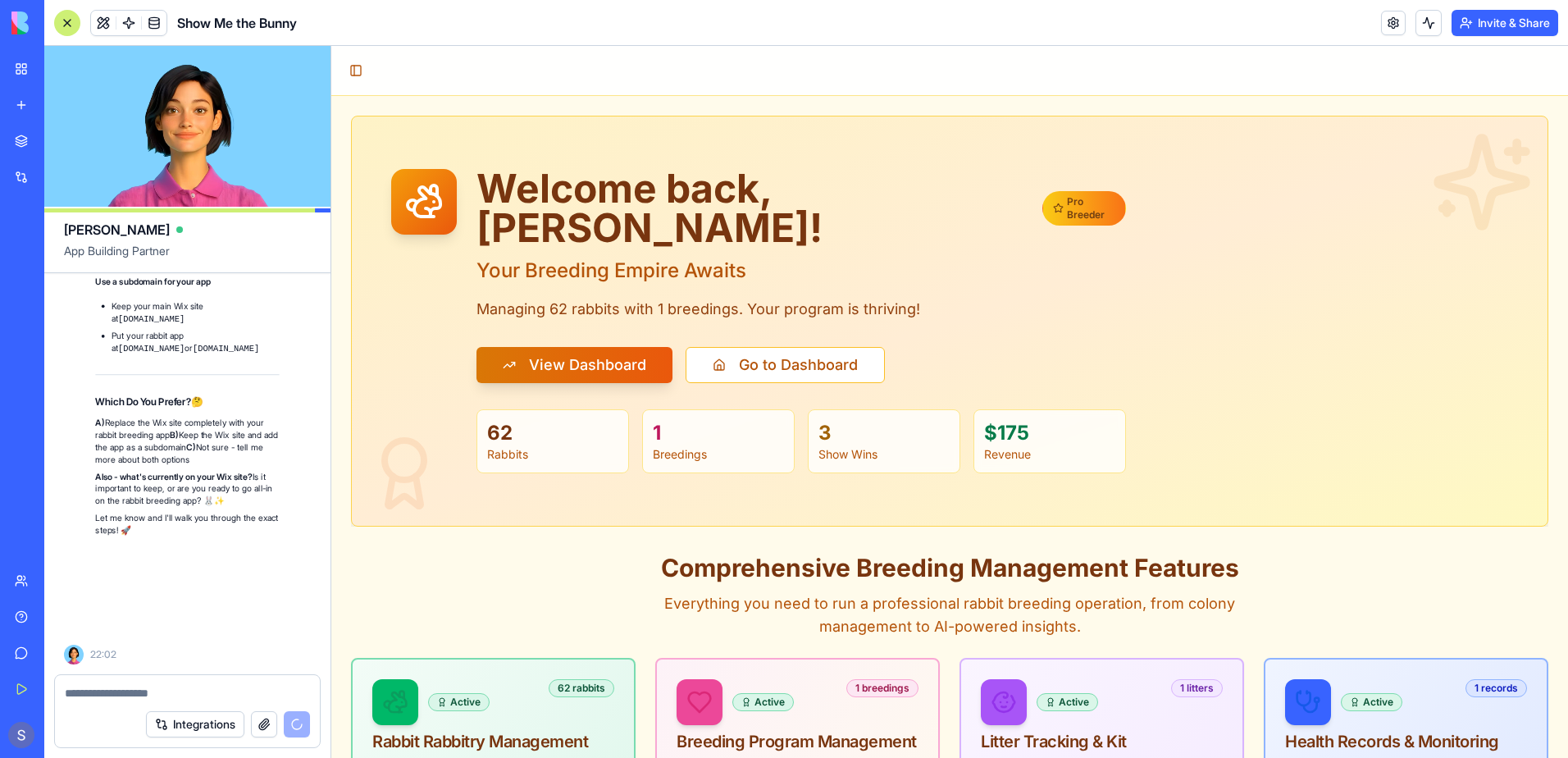
scroll to position [113207, 0]
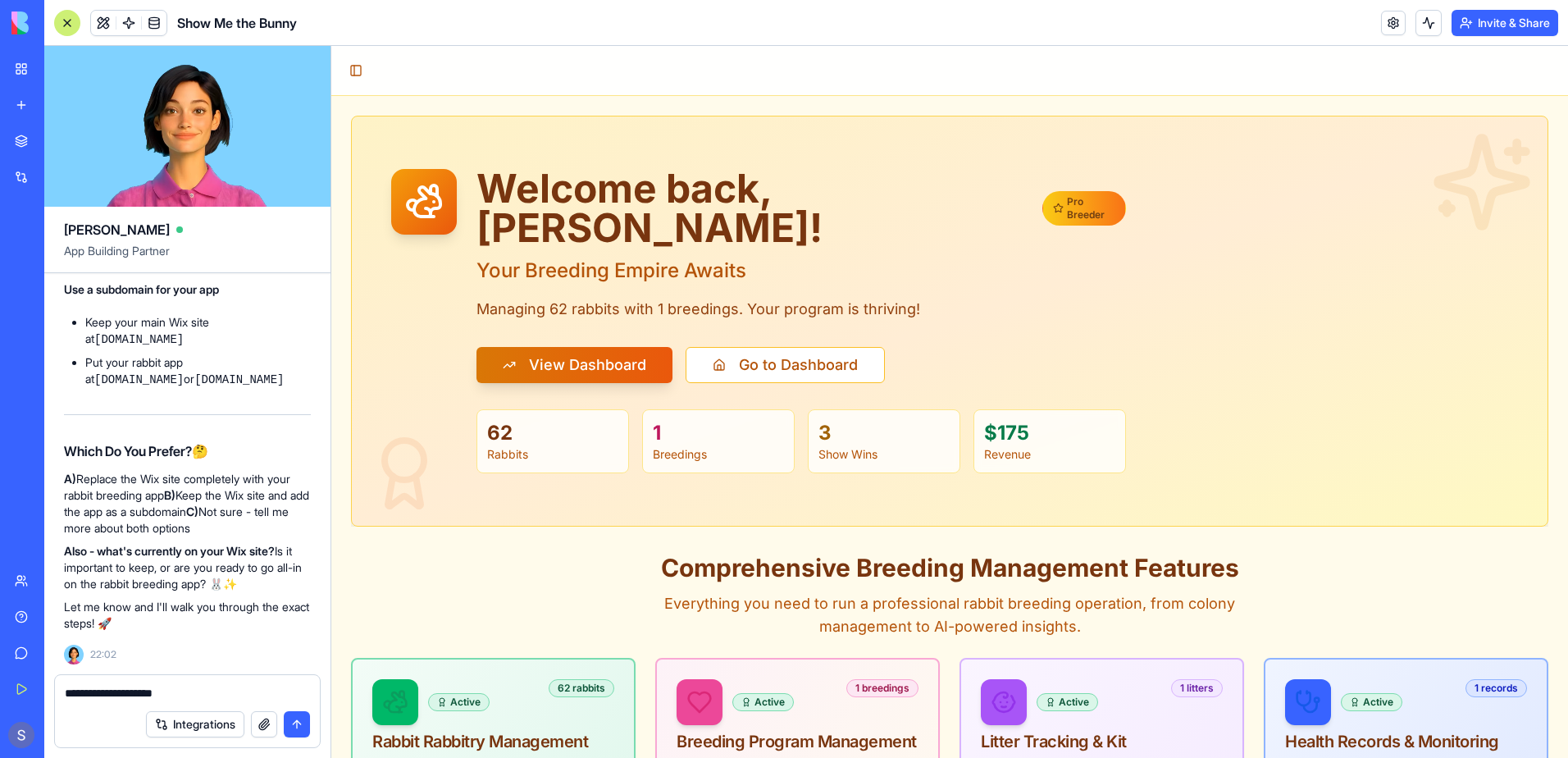
type textarea "**********"
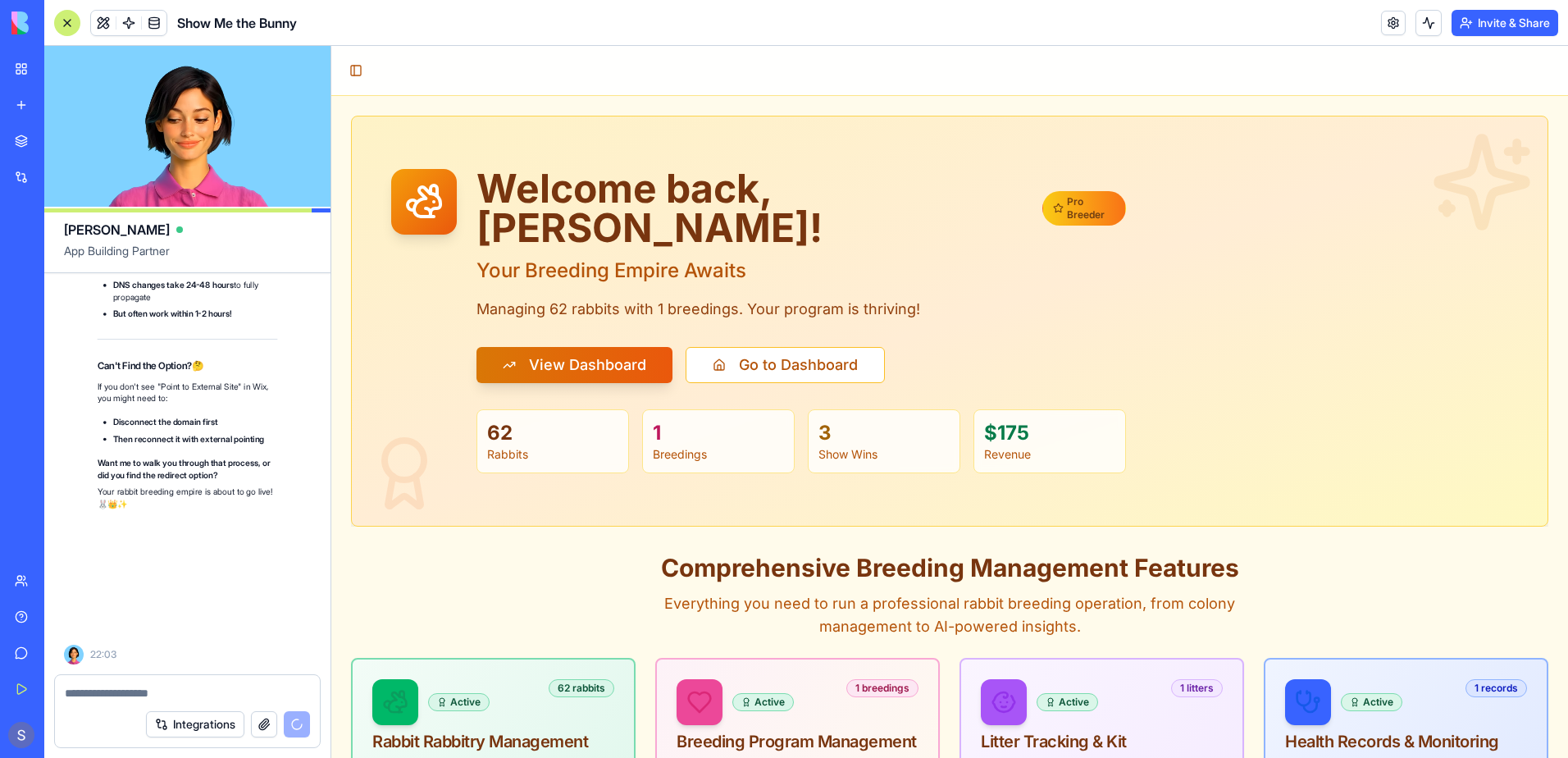
scroll to position [114233, 0]
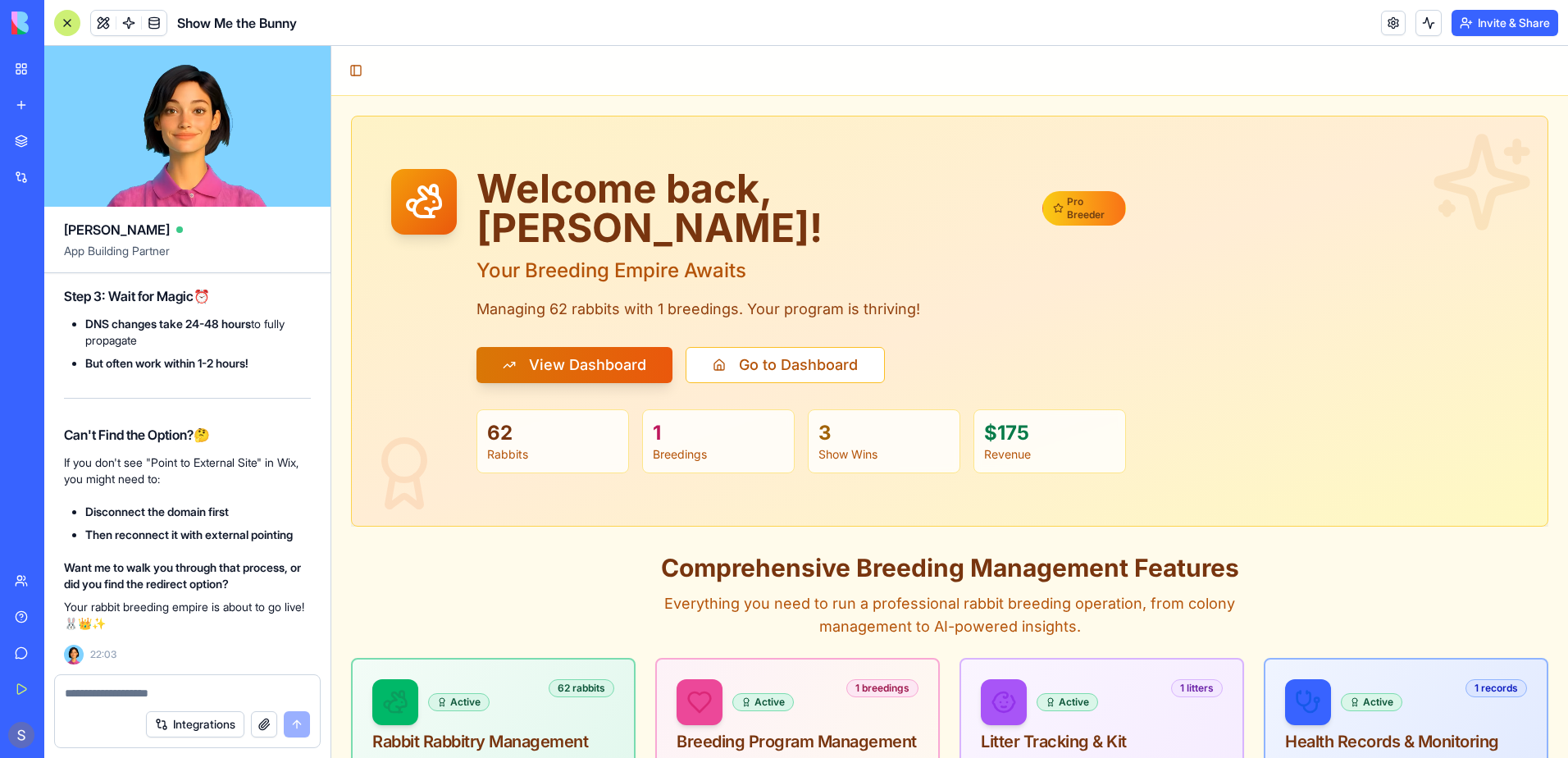
click at [90, 690] on textarea at bounding box center [187, 693] width 245 height 16
type textarea "**********"
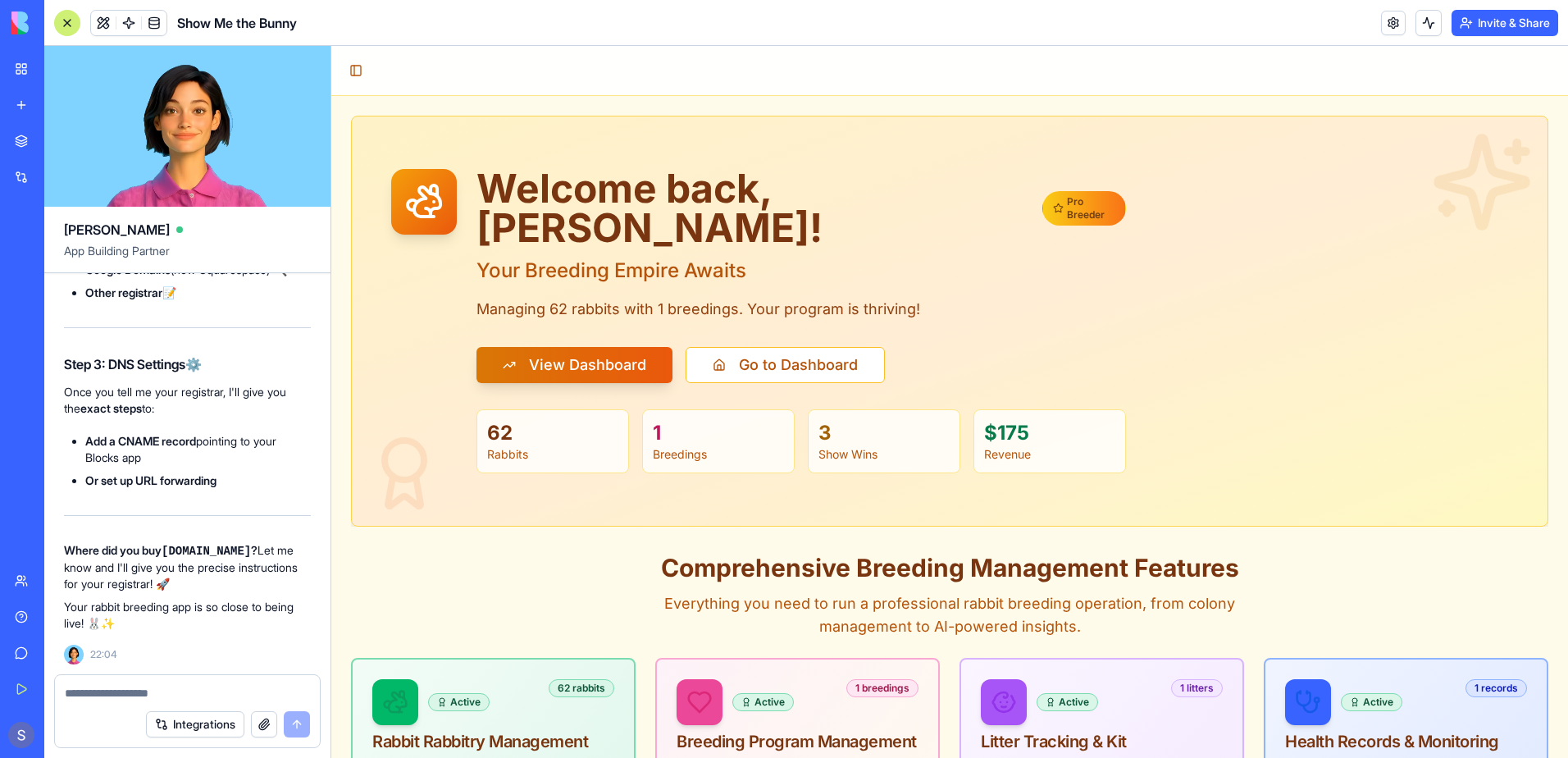
scroll to position [114735, 0]
click at [82, 683] on div at bounding box center [188, 687] width 265 height 26
click at [82, 697] on textarea at bounding box center [187, 693] width 245 height 16
type textarea "**********"
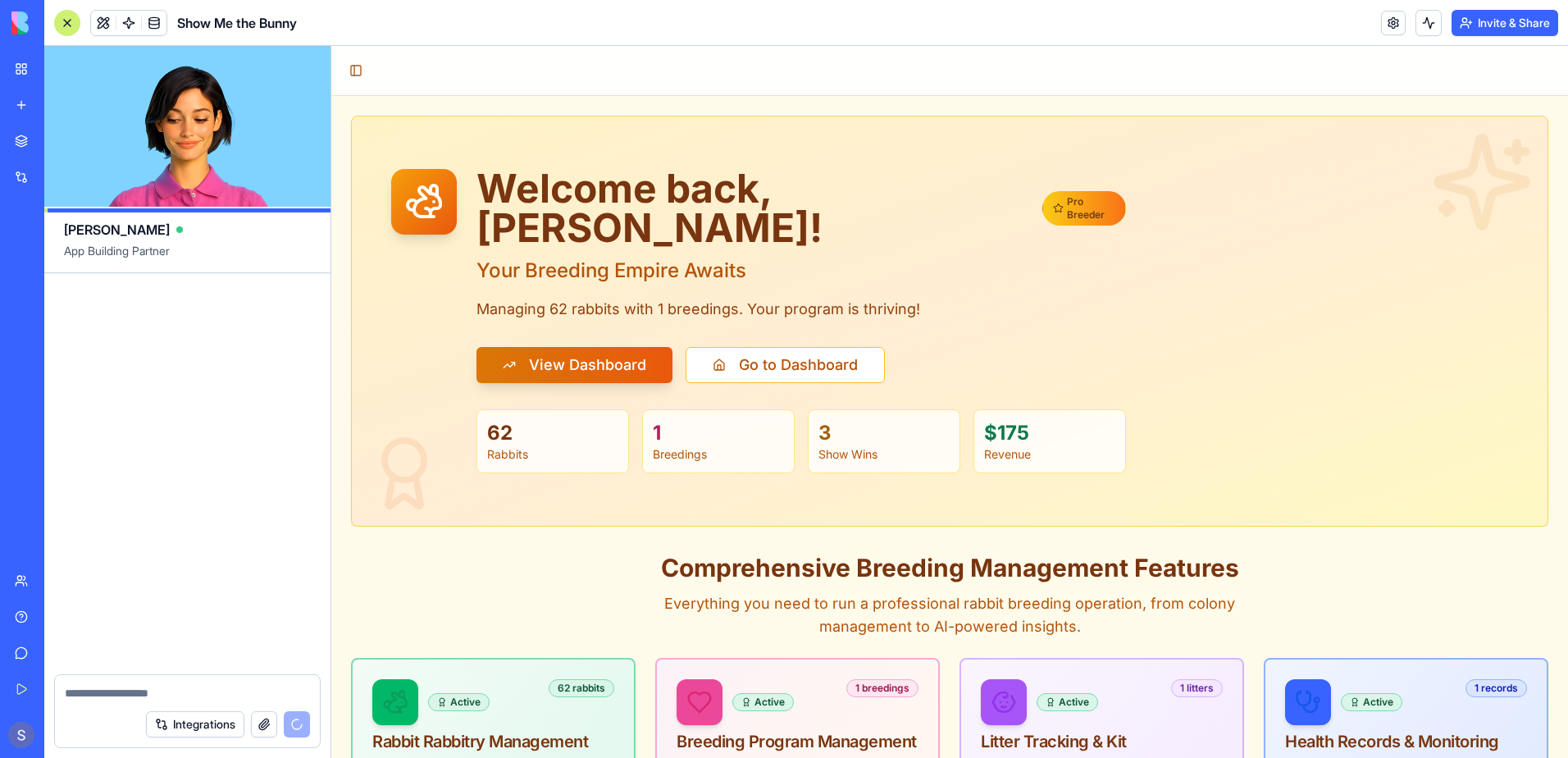
scroll to position [116050, 0]
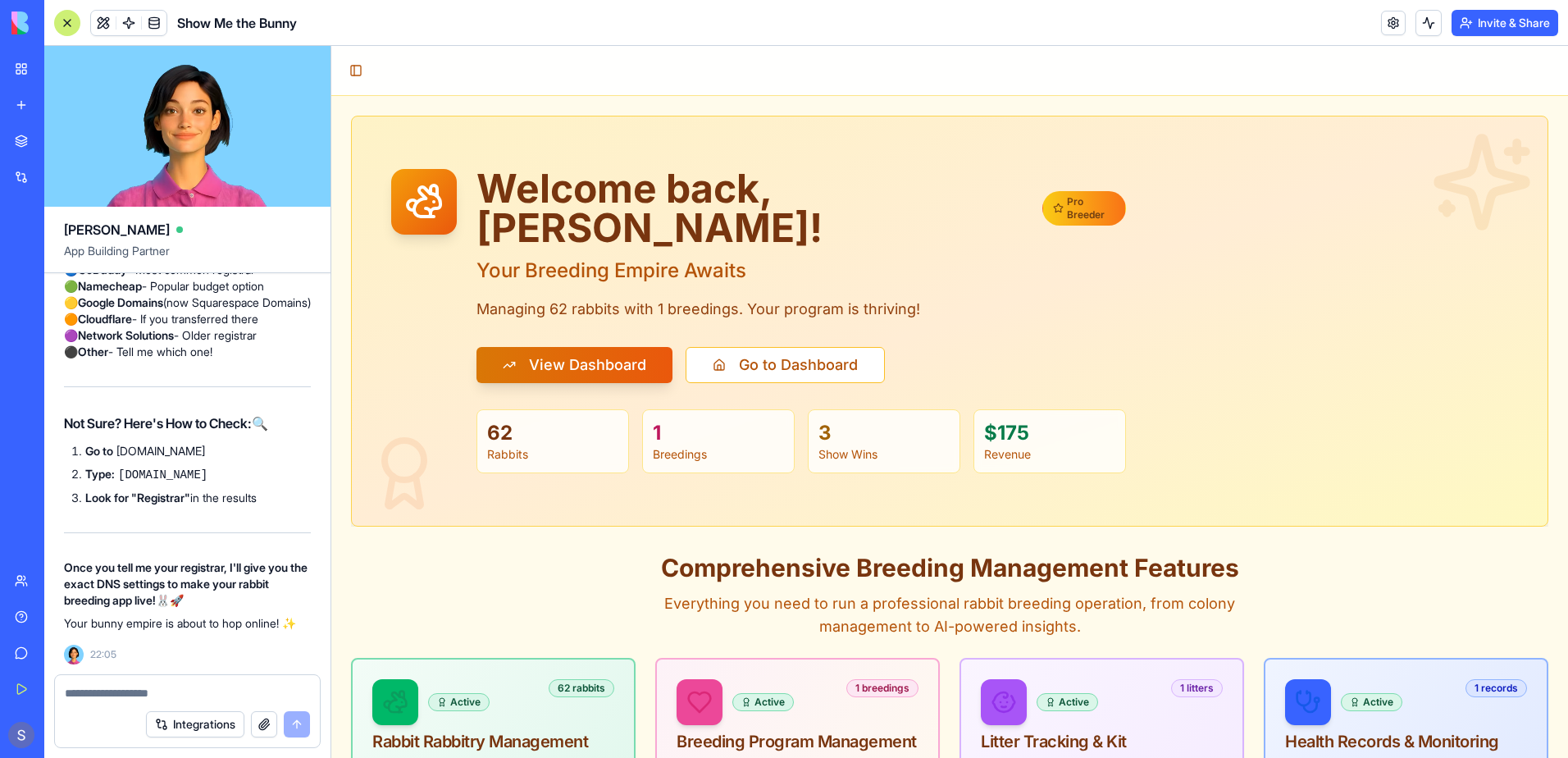
click at [82, 691] on textarea at bounding box center [187, 693] width 245 height 16
paste textarea "**********"
type textarea "**********"
click at [298, 726] on button "submit" at bounding box center [297, 724] width 26 height 26
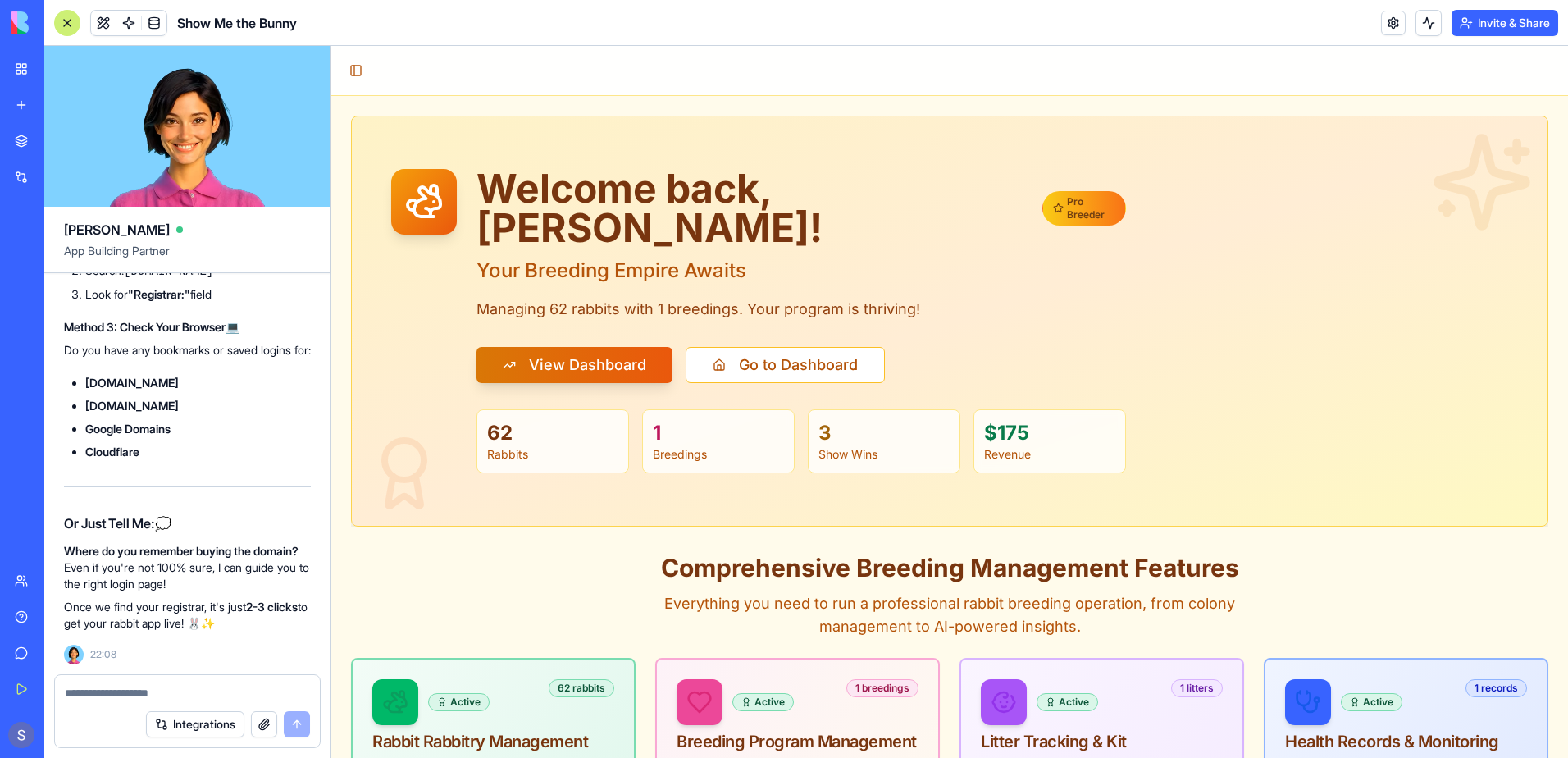
scroll to position [116621, 0]
click at [100, 687] on textarea at bounding box center [187, 693] width 245 height 16
type textarea "*******"
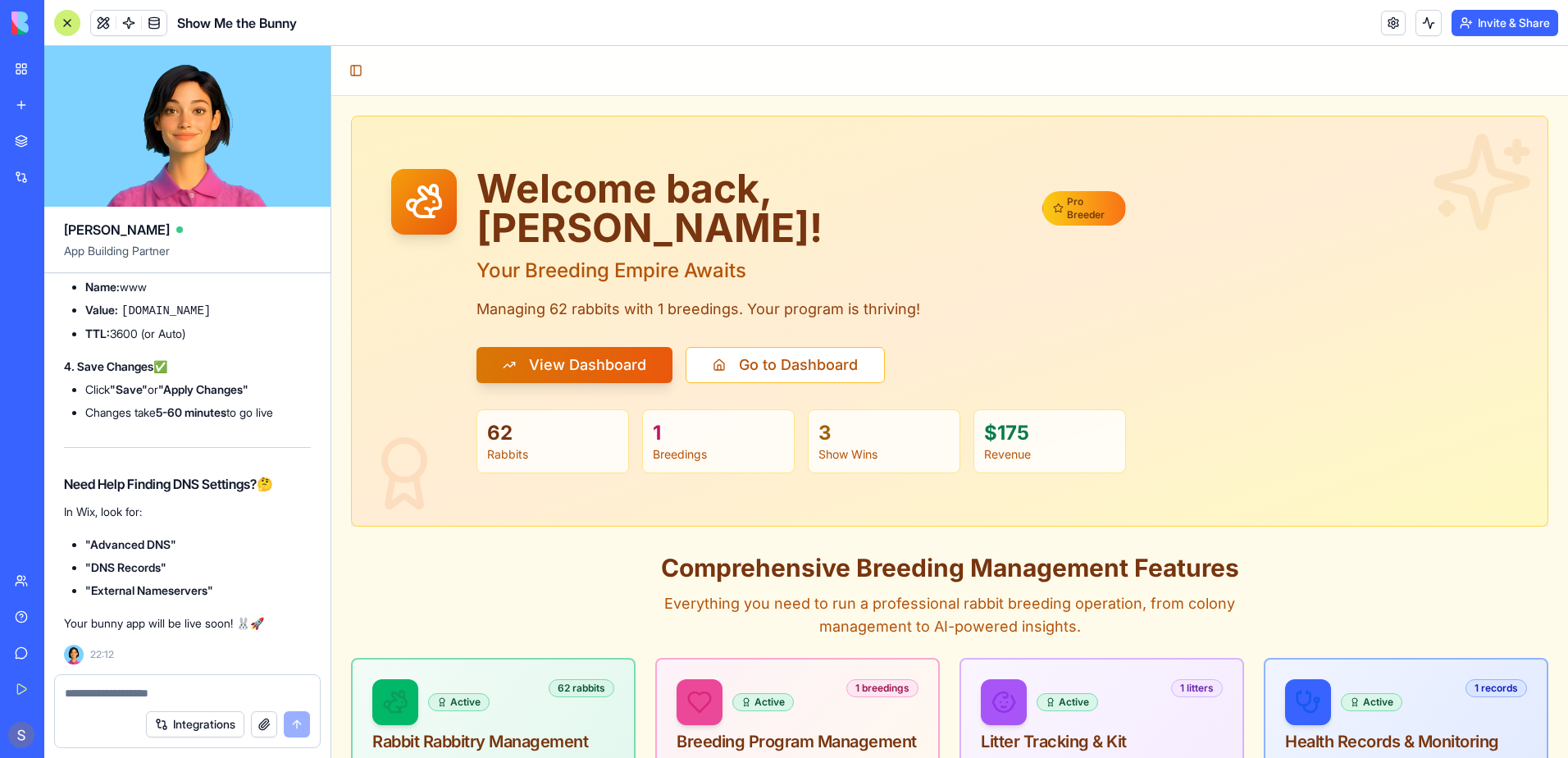
scroll to position [117601, 0]
drag, startPoint x: 123, startPoint y: 501, endPoint x: 222, endPoint y: 489, distance: 99.7
click at [222, 207] on ul "Type: A Name: @ (or leave blank) Value: 76.76.19.61 TTL: 3600 (or Auto)" at bounding box center [188, 163] width 247 height 86
drag, startPoint x: 222, startPoint y: 489, endPoint x: 172, endPoint y: 496, distance: 50.5
copy code "76.76.19.61"
